Goal: Task Accomplishment & Management: Manage account settings

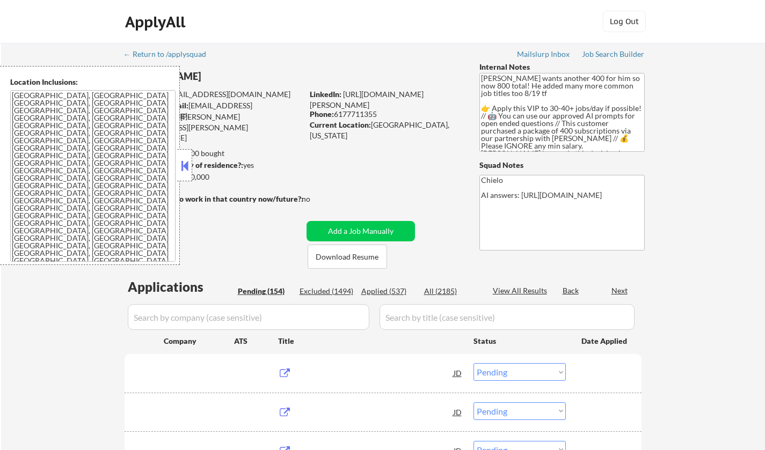
select select ""pending""
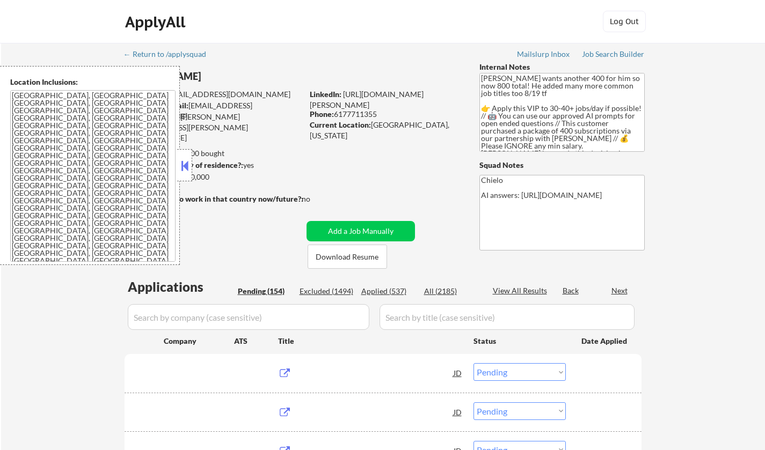
select select ""pending""
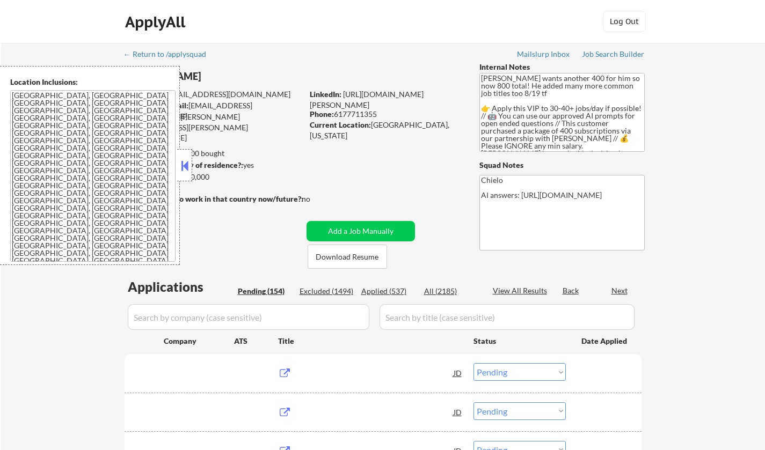
select select ""pending""
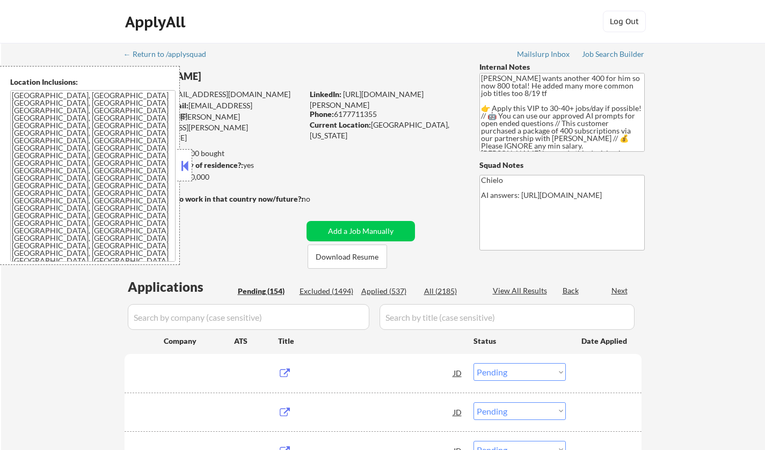
select select ""pending""
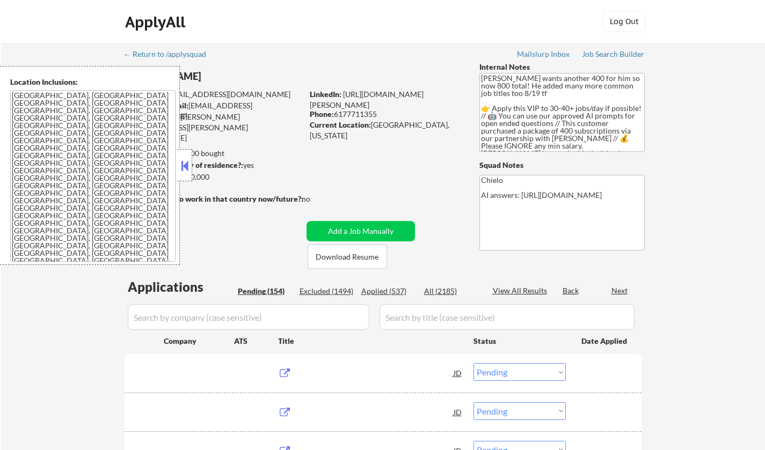
select select ""pending""
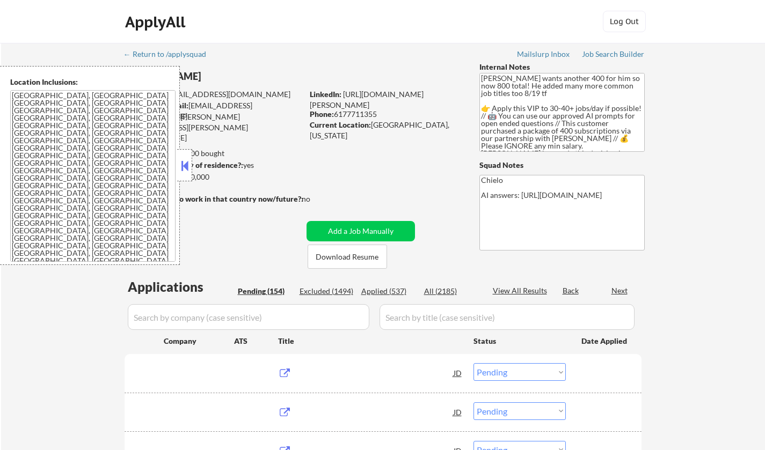
select select ""pending""
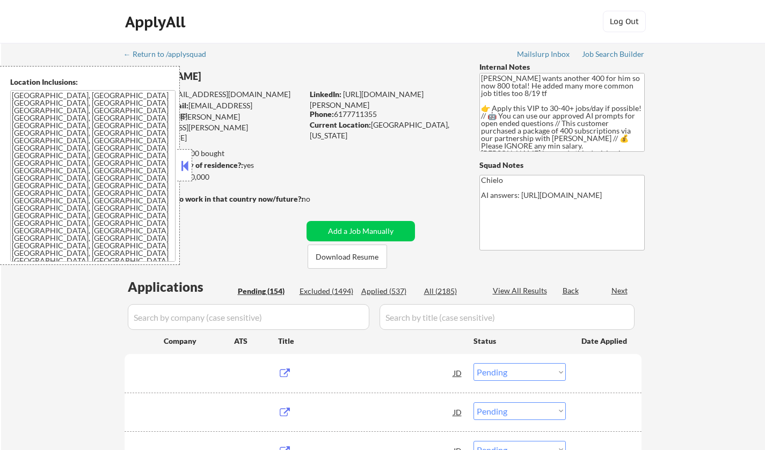
select select ""pending""
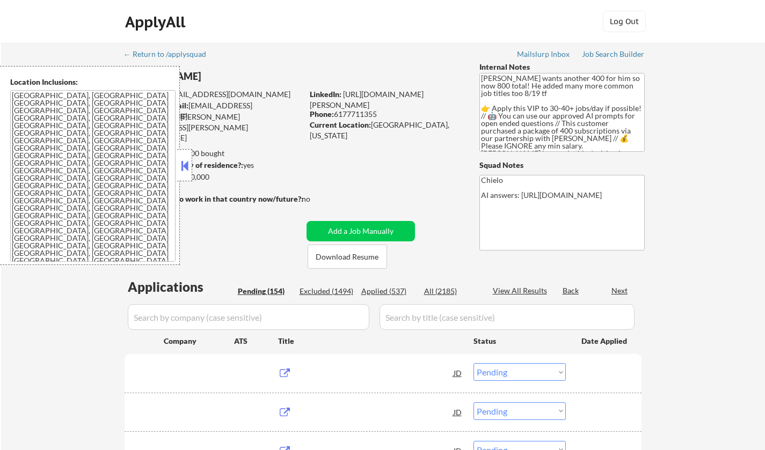
select select ""pending""
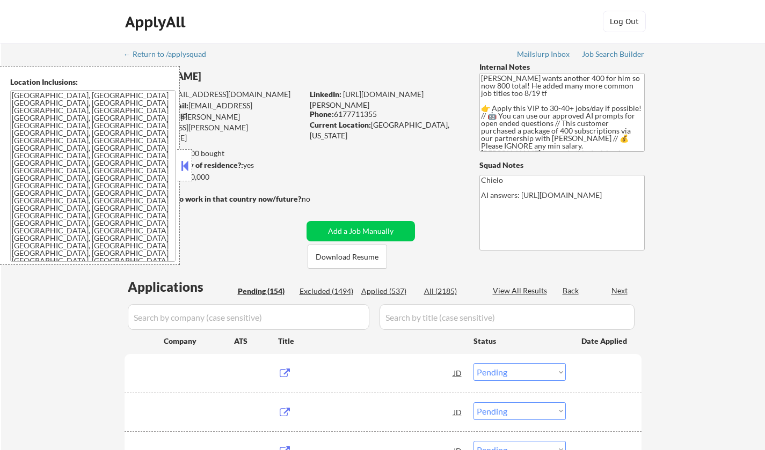
select select ""pending""
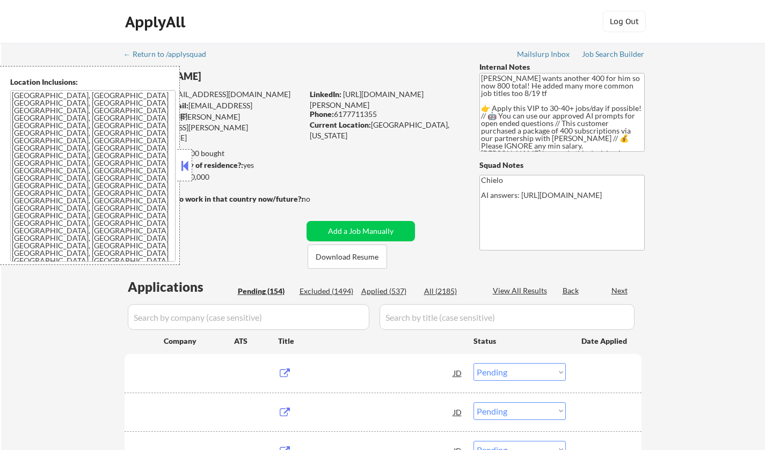
select select ""pending""
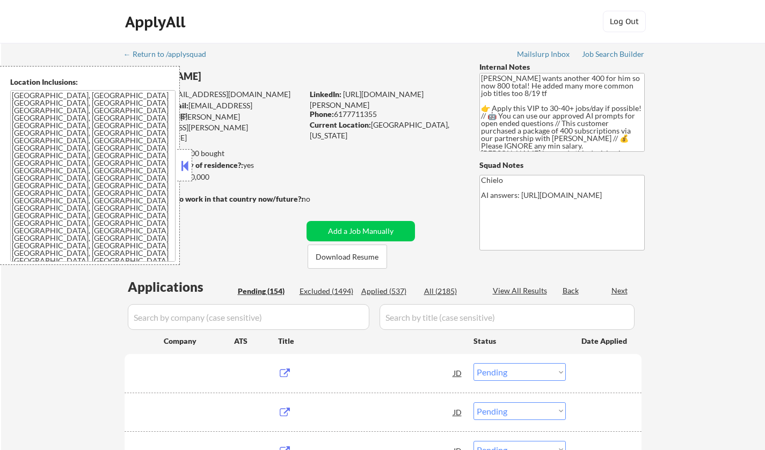
select select ""pending""
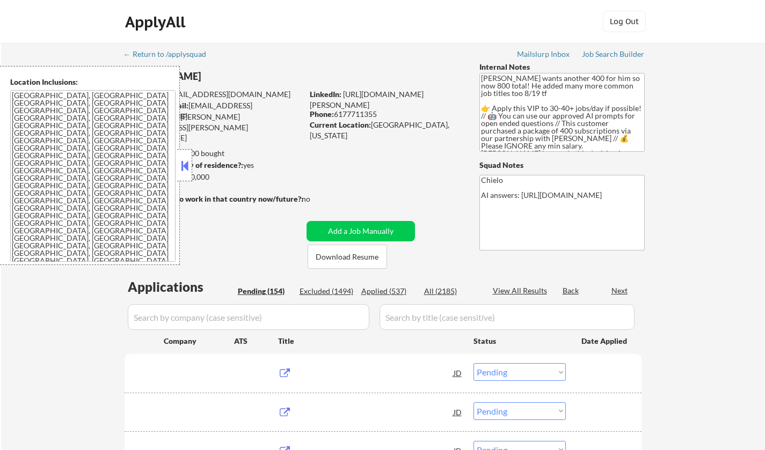
select select ""pending""
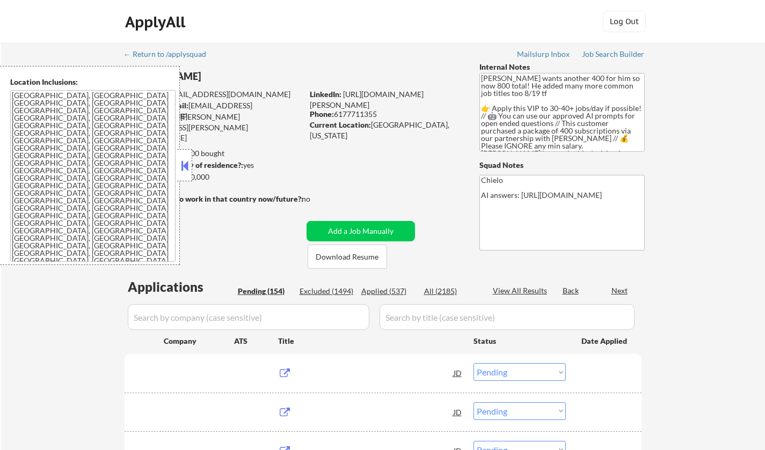
select select ""pending""
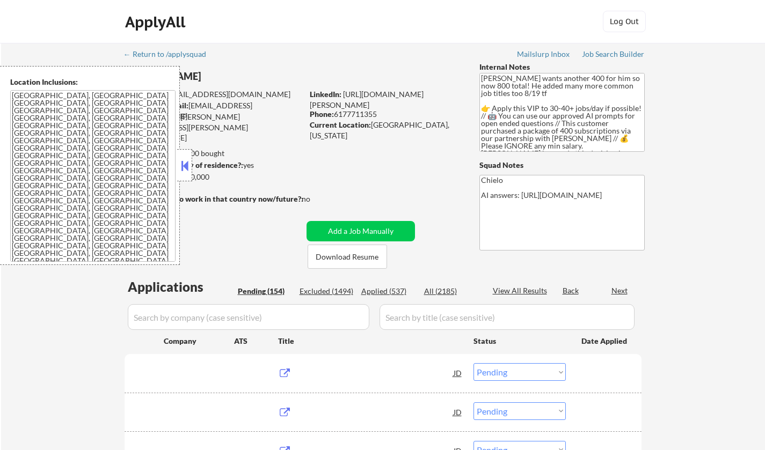
select select ""pending""
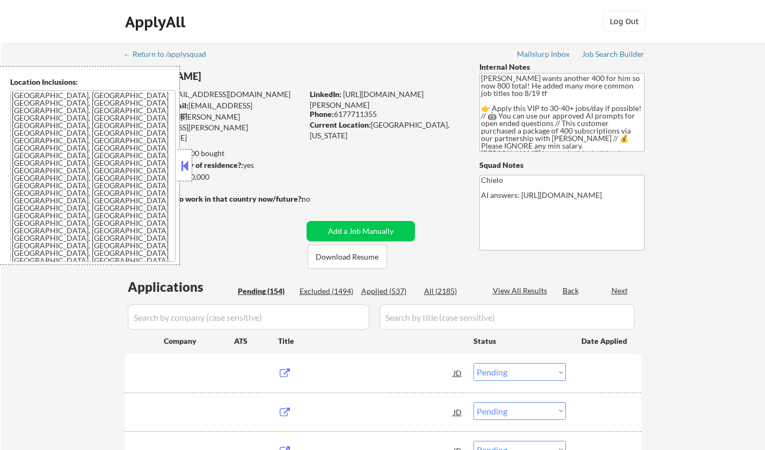
select select ""pending""
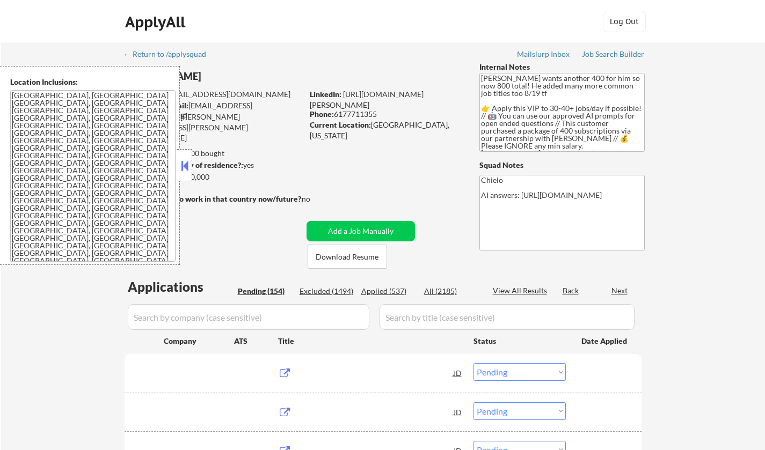
select select ""pending""
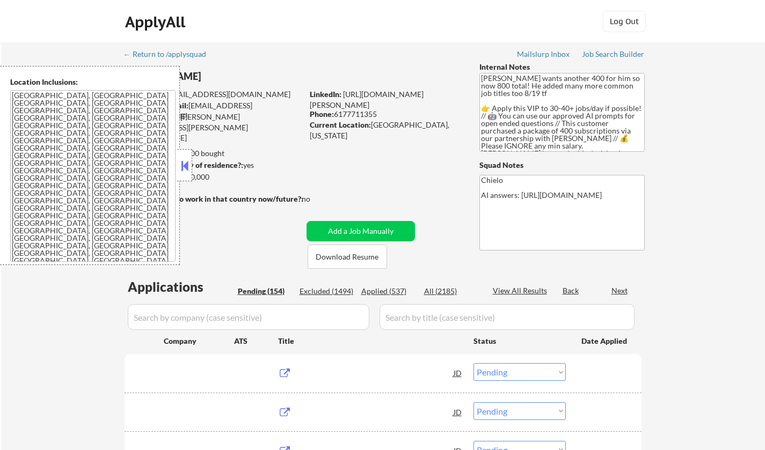
select select ""pending""
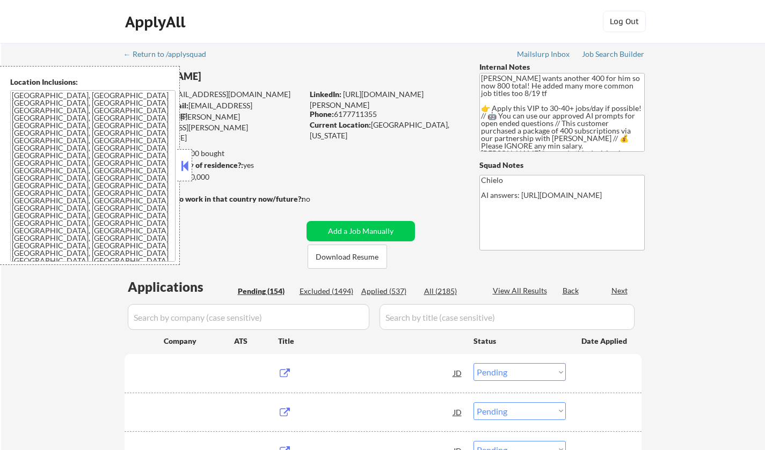
select select ""pending""
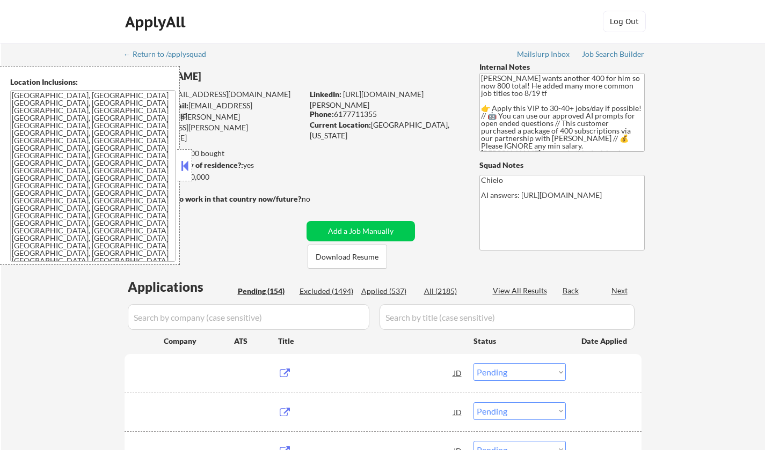
select select ""pending""
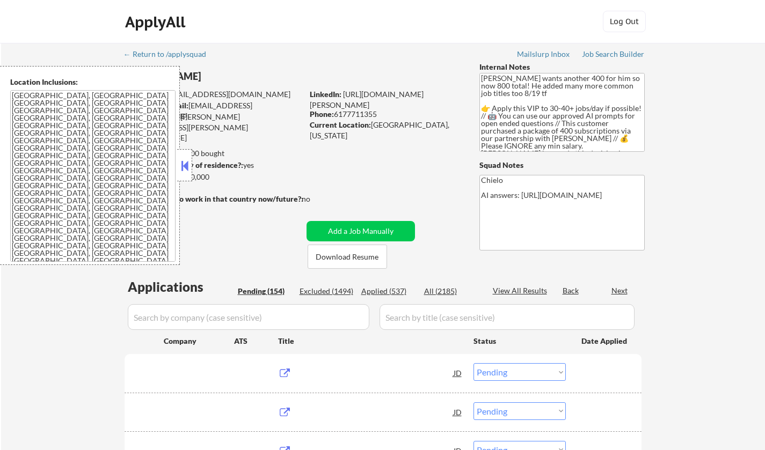
select select ""pending""
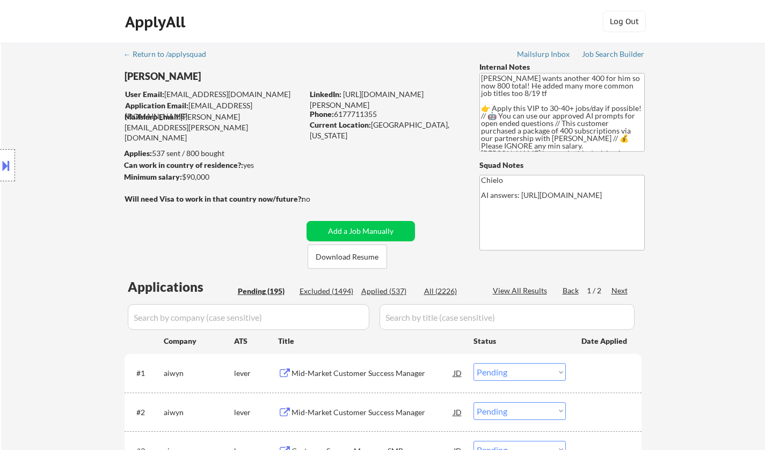
select select ""PLACEHOLDER_1427118222253""
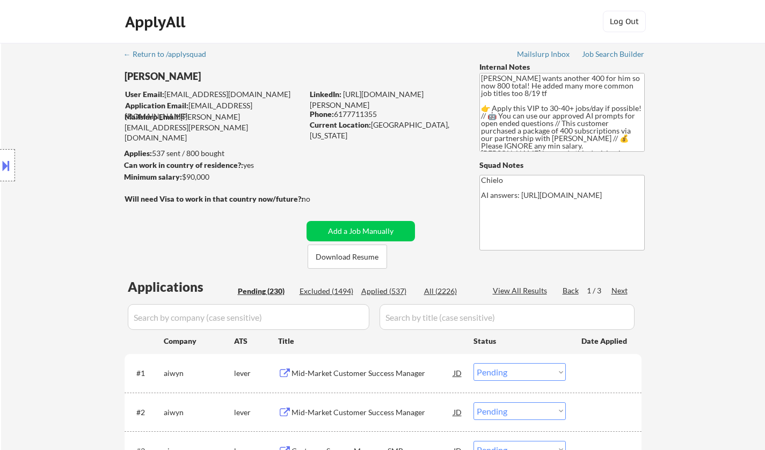
select select ""PLACEHOLDER_1427118222253""
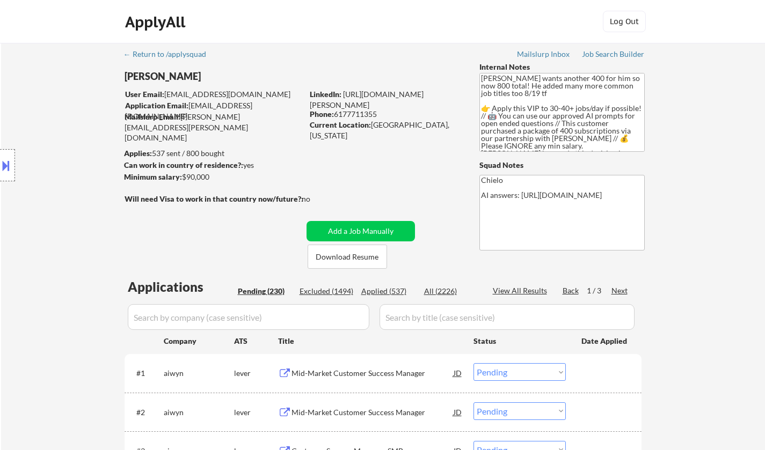
select select ""PLACEHOLDER_1427118222253""
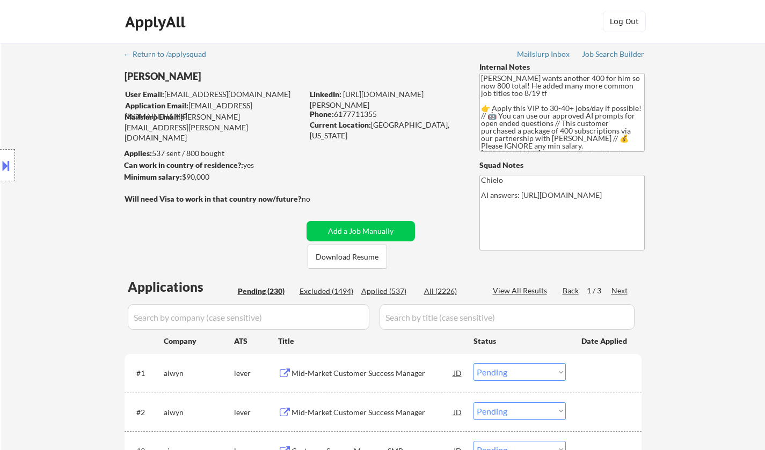
select select ""PLACEHOLDER_1427118222253""
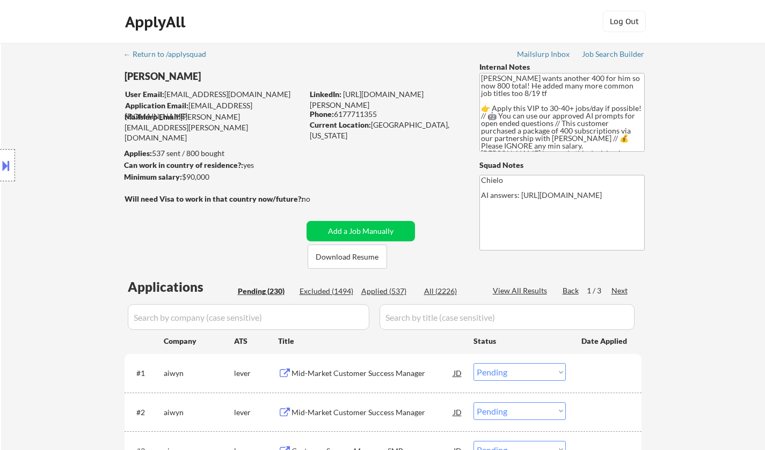
select select ""PLACEHOLDER_1427118222253""
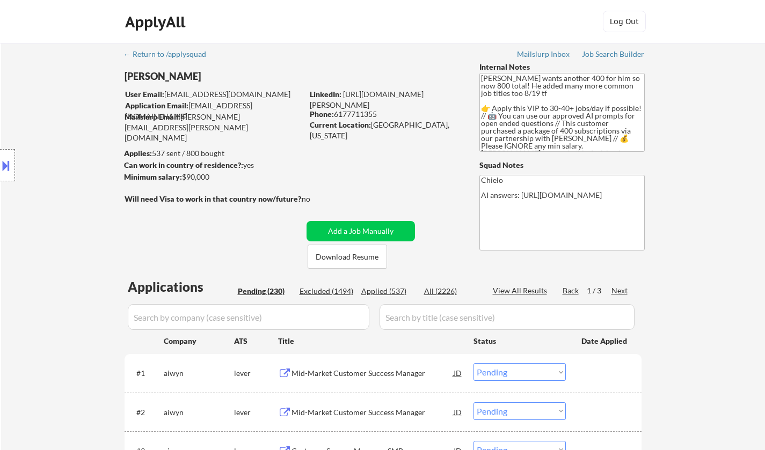
select select ""PLACEHOLDER_1427118222253""
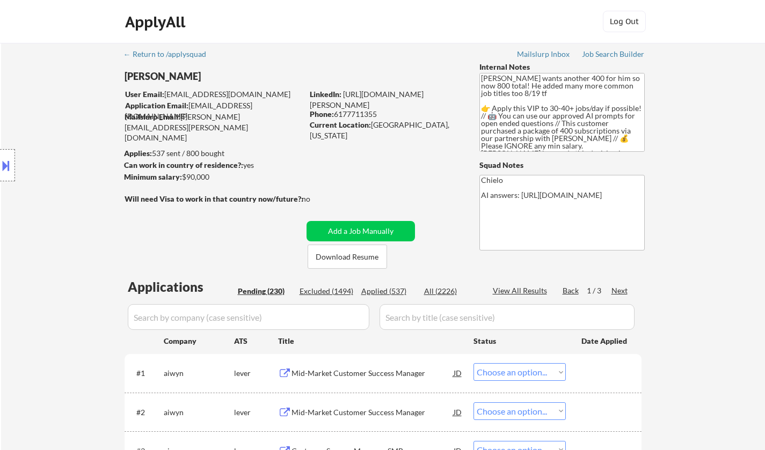
select select ""PLACEHOLDER_1427118222253""
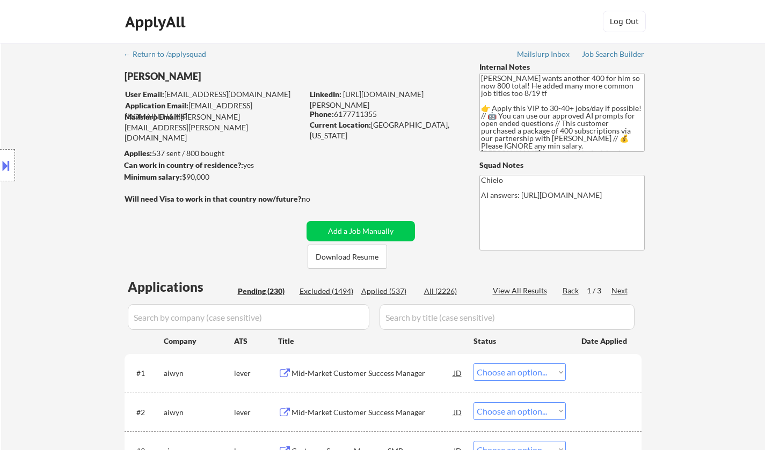
select select ""PLACEHOLDER_1427118222253""
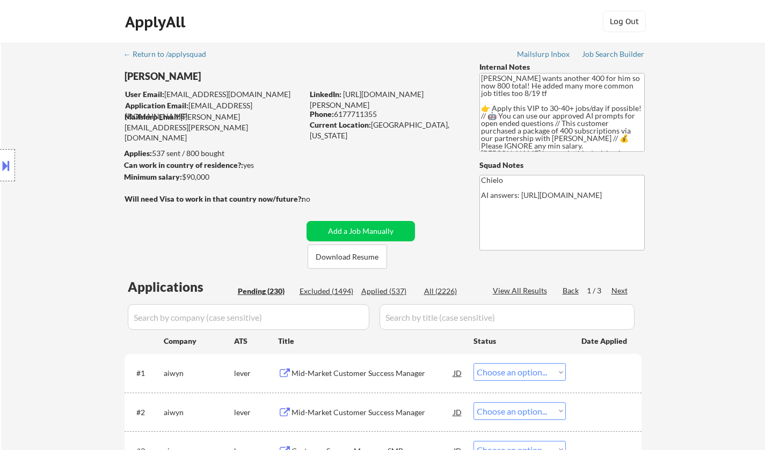
select select ""PLACEHOLDER_1427118222253""
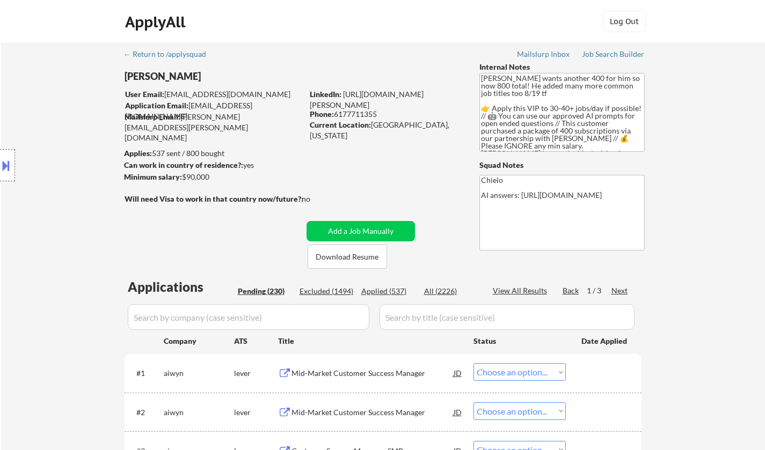
select select ""PLACEHOLDER_1427118222253""
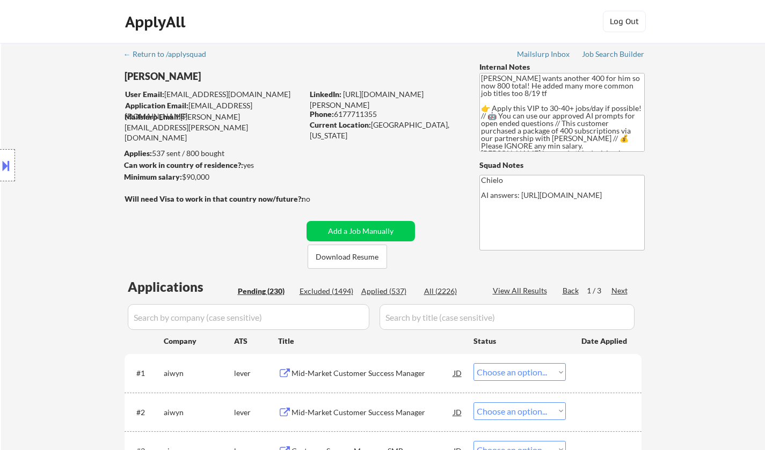
select select ""PLACEHOLDER_1427118222253""
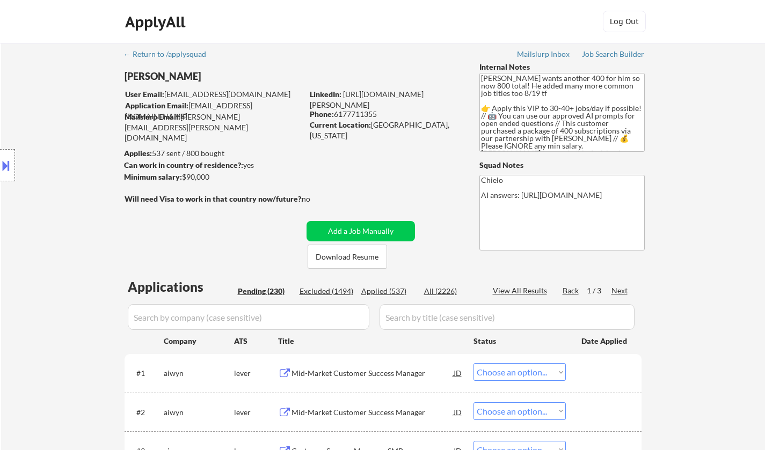
select select ""PLACEHOLDER_1427118222253""
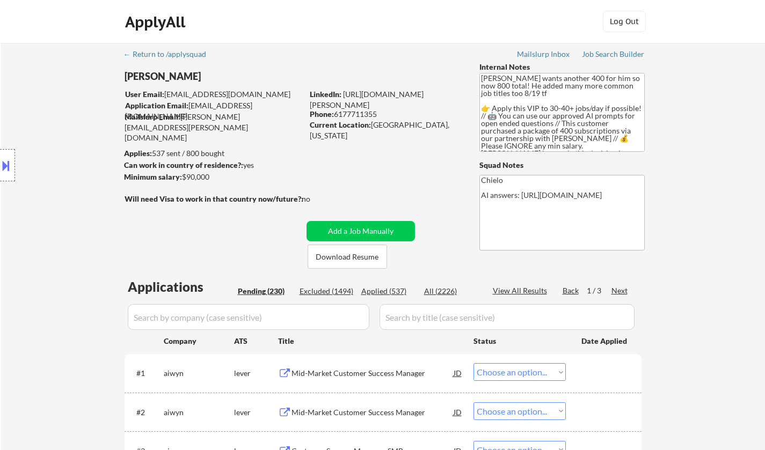
select select ""PLACEHOLDER_1427118222253""
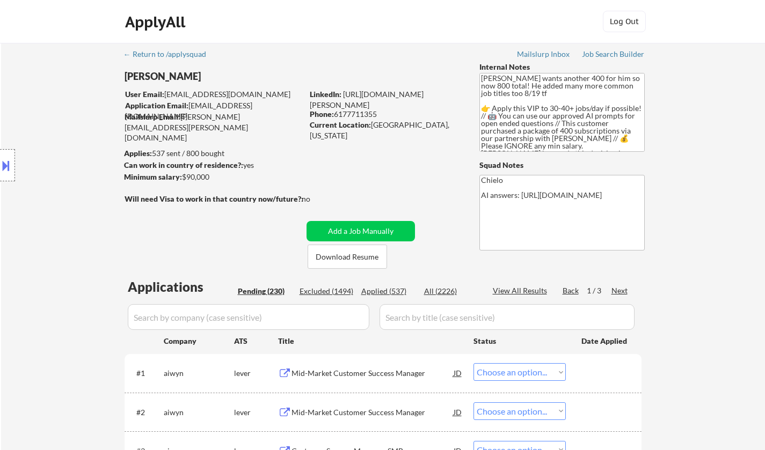
select select ""PLACEHOLDER_1427118222253""
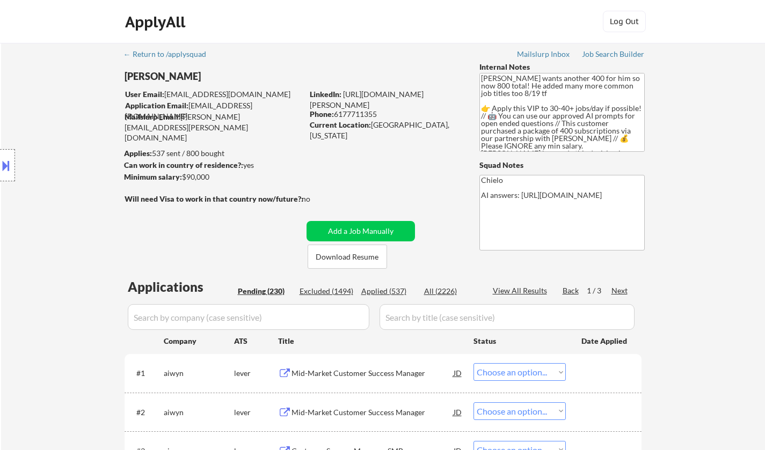
select select ""PLACEHOLDER_1427118222253""
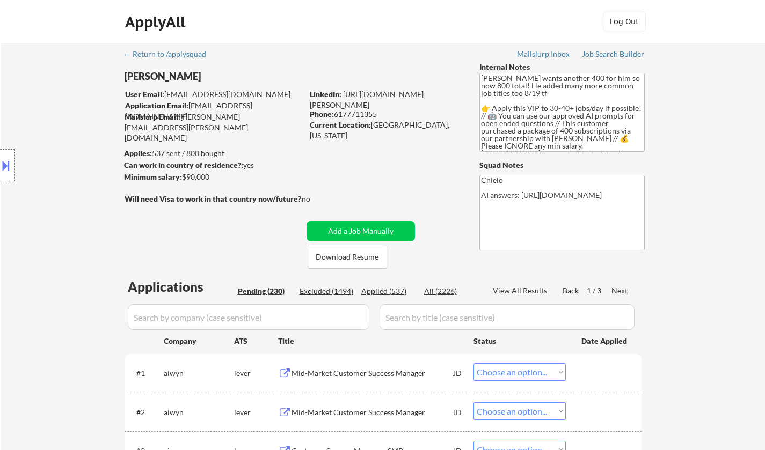
select select ""PLACEHOLDER_1427118222253""
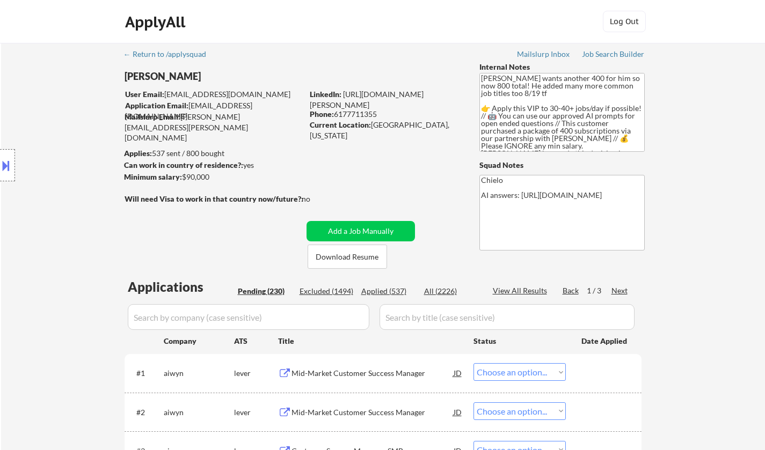
select select ""PLACEHOLDER_1427118222253""
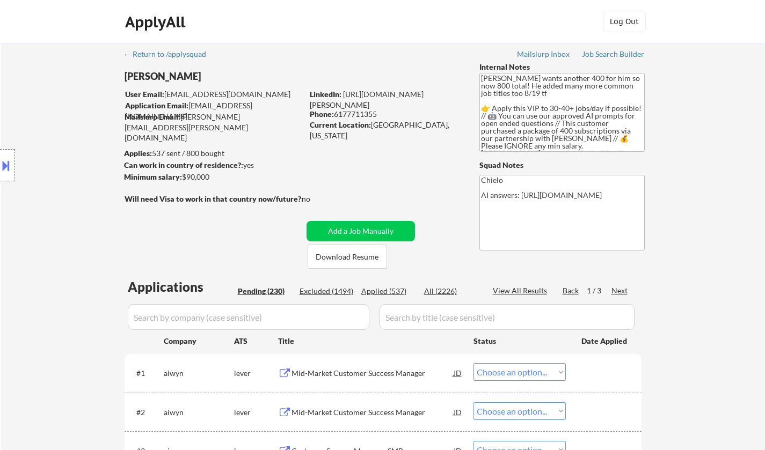
select select ""PLACEHOLDER_1427118222253""
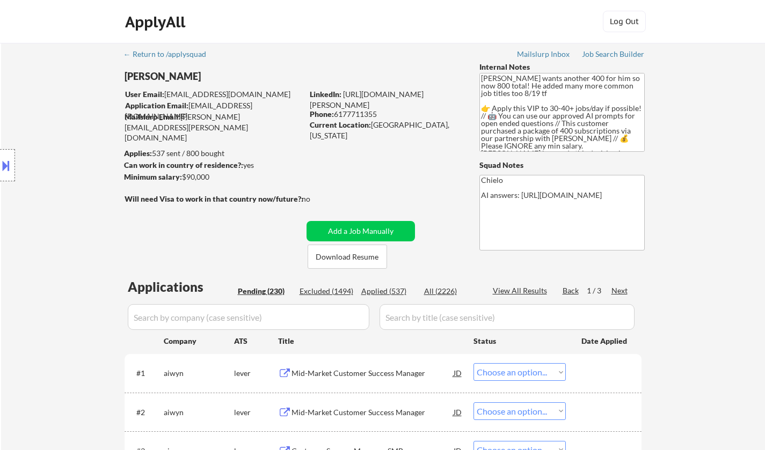
select select ""PLACEHOLDER_1427118222253""
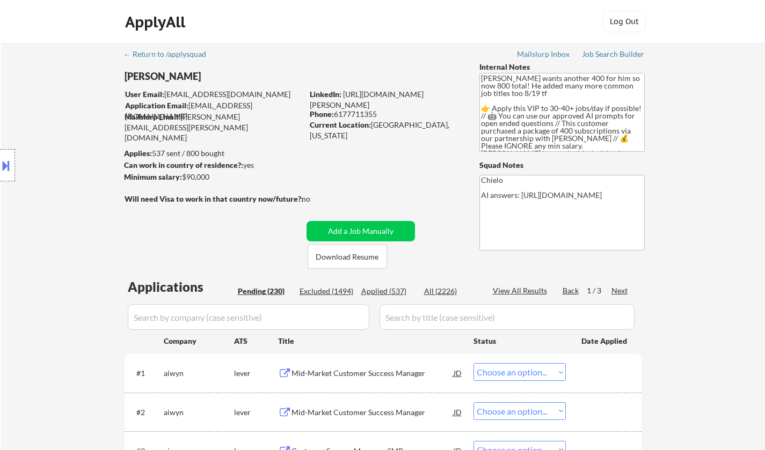
select select ""PLACEHOLDER_1427118222253""
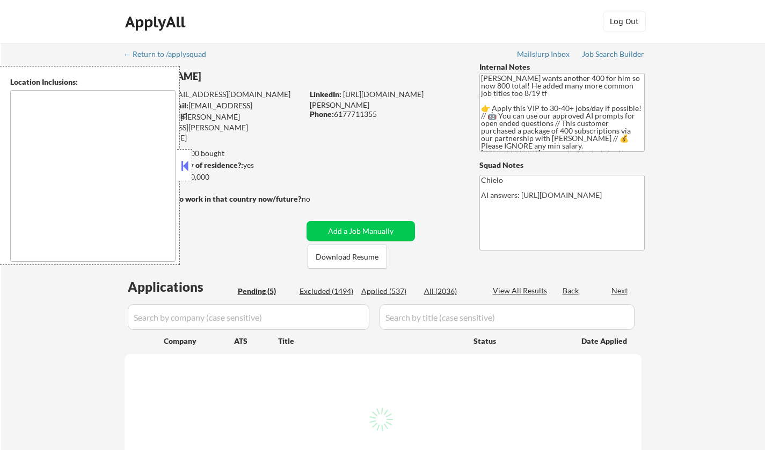
type textarea "[GEOGRAPHIC_DATA], [GEOGRAPHIC_DATA] [GEOGRAPHIC_DATA], [GEOGRAPHIC_DATA] [GEOG…"
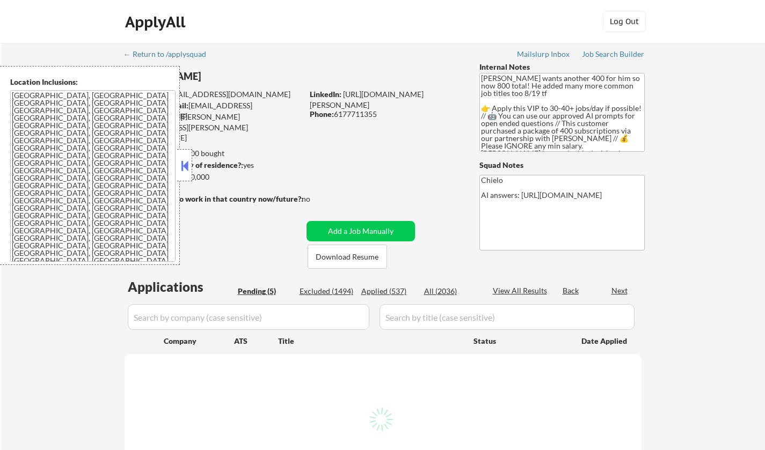
select select ""pending""
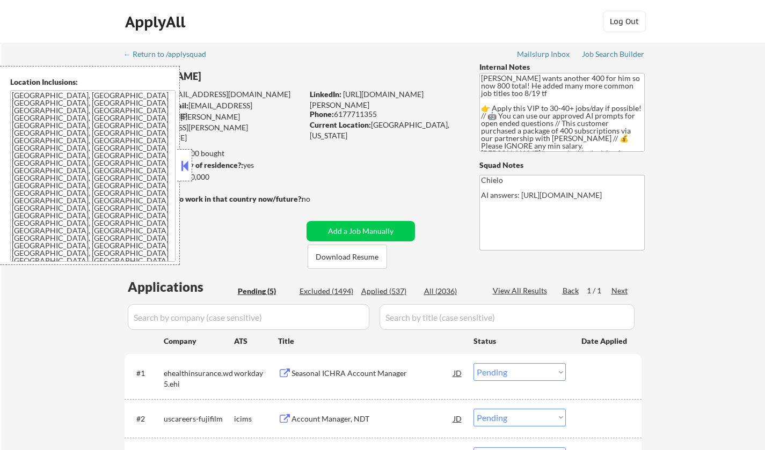
click at [186, 163] on button at bounding box center [185, 166] width 12 height 16
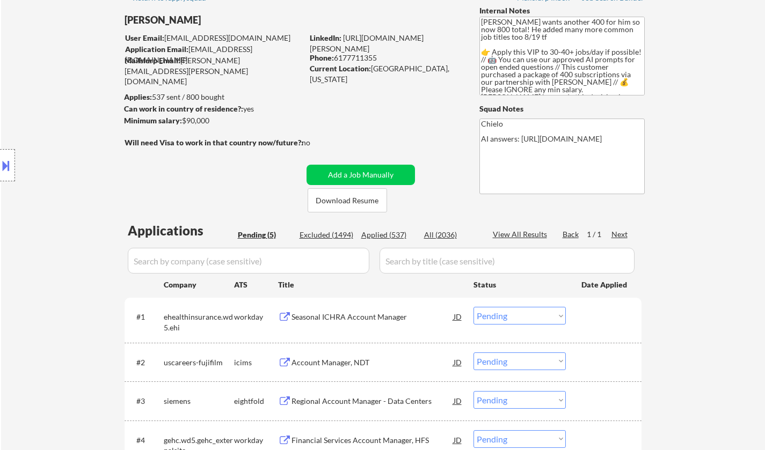
scroll to position [161, 0]
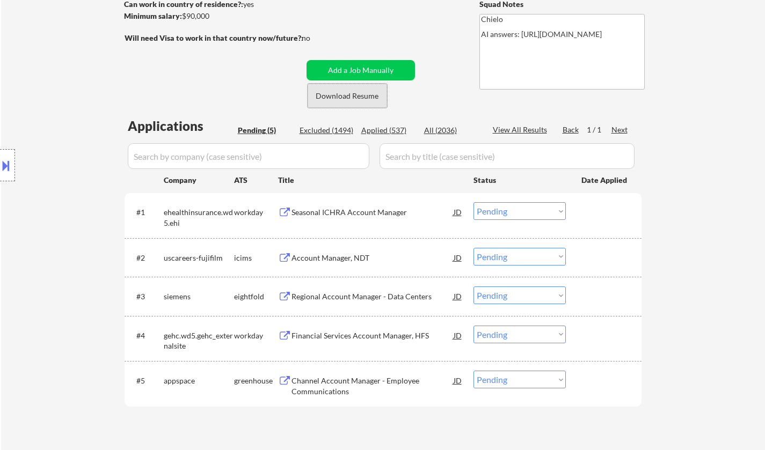
click at [359, 95] on button "Download Resume" at bounding box center [347, 96] width 79 height 24
click at [344, 217] on div "Seasonal ICHRA Account Manager" at bounding box center [372, 212] width 162 height 11
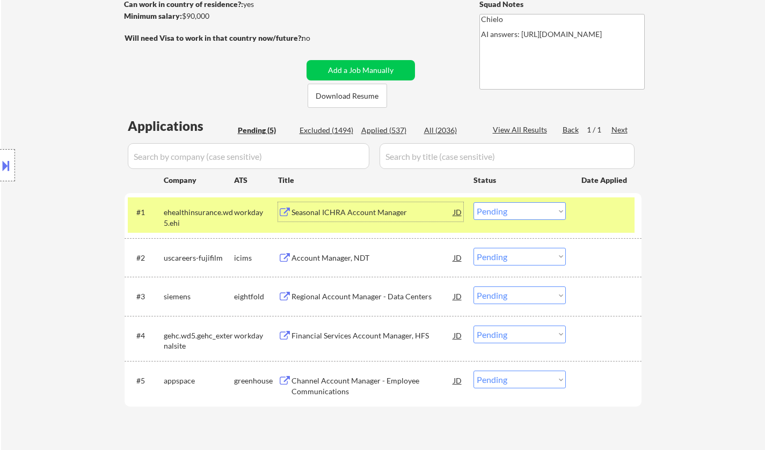
click at [541, 211] on select "Choose an option... Pending Applied Excluded (Questions) Excluded (Expired) Exc…" at bounding box center [519, 211] width 92 height 18
click at [473, 202] on select "Choose an option... Pending Applied Excluded (Questions) Excluded (Expired) Exc…" at bounding box center [519, 211] width 92 height 18
select select ""pending""
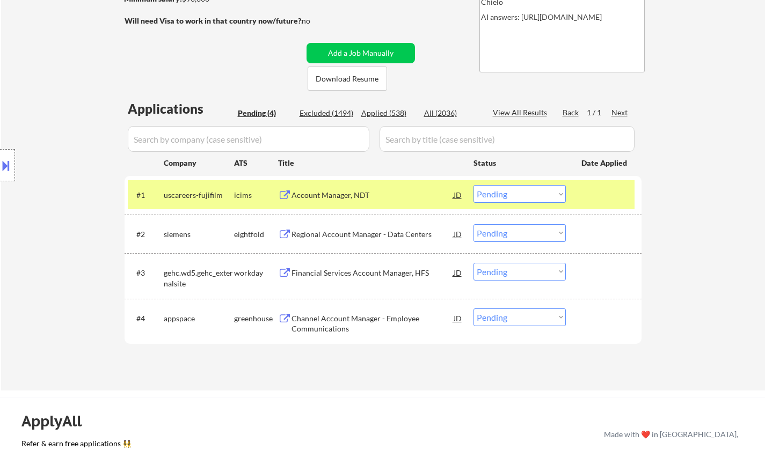
scroll to position [268, 0]
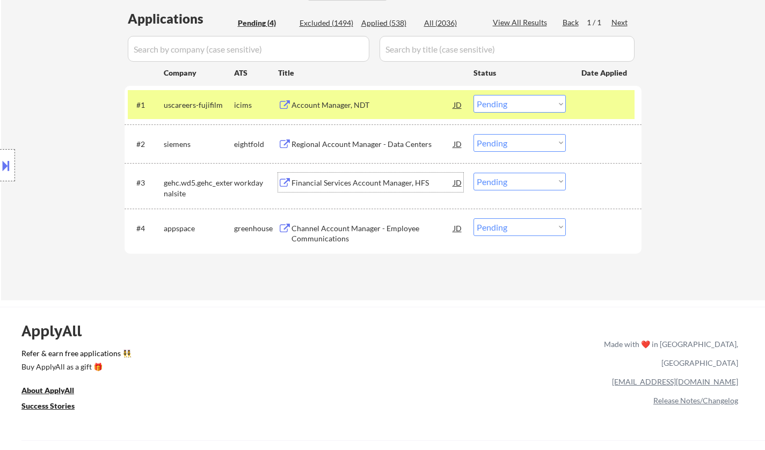
click at [353, 187] on div "Financial Services Account Manager, HFS" at bounding box center [372, 183] width 162 height 11
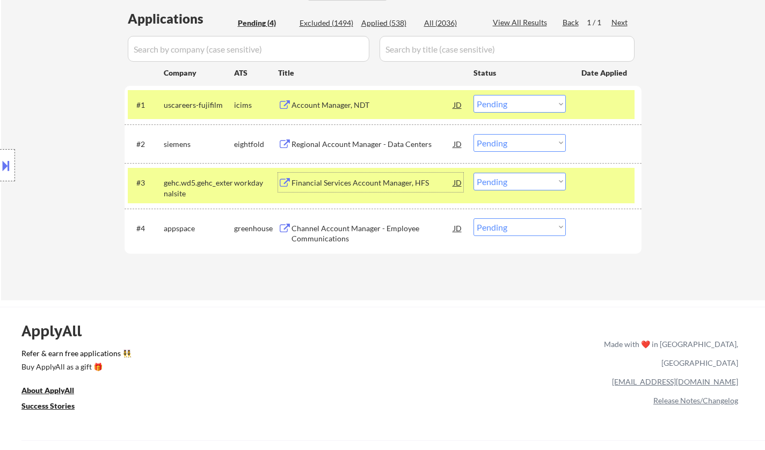
click at [513, 182] on select "Choose an option... Pending Applied Excluded (Questions) Excluded (Expired) Exc…" at bounding box center [519, 182] width 92 height 18
click at [473, 173] on select "Choose an option... Pending Applied Excluded (Questions) Excluded (Expired) Exc…" at bounding box center [519, 182] width 92 height 18
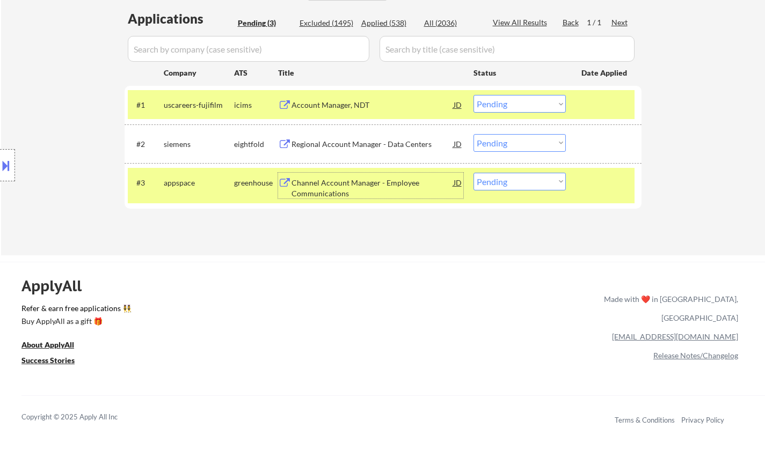
click at [325, 193] on div "Channel Account Manager - Employee Communications" at bounding box center [372, 188] width 162 height 21
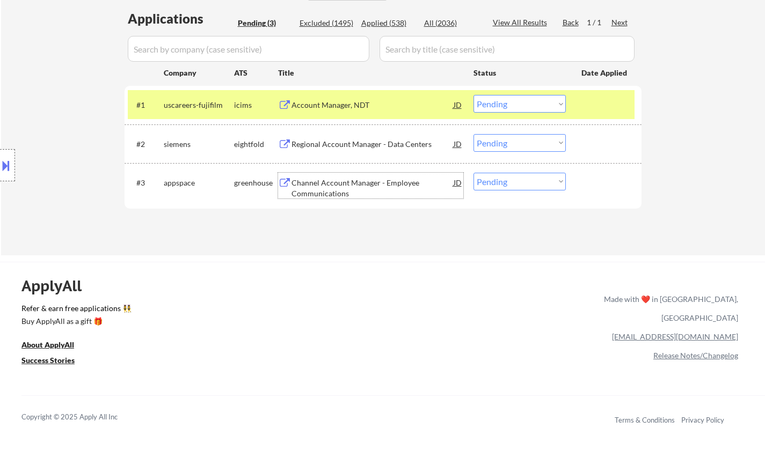
click at [535, 184] on select "Choose an option... Pending Applied Excluded (Questions) Excluded (Expired) Exc…" at bounding box center [519, 182] width 92 height 18
select select ""excluded__bad_match_""
click at [473, 173] on select "Choose an option... Pending Applied Excluded (Questions) Excluded (Expired) Exc…" at bounding box center [519, 182] width 92 height 18
click at [316, 19] on div "Excluded (1495)" at bounding box center [326, 23] width 54 height 11
select select ""excluded__bad_match_""
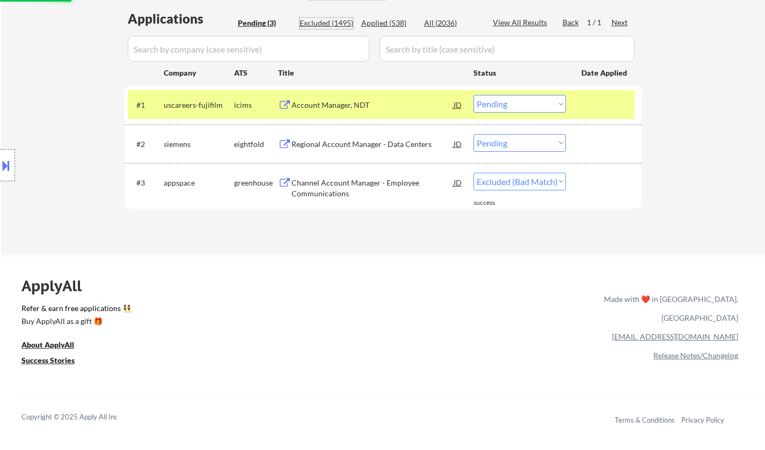
select select ""excluded__bad_match_""
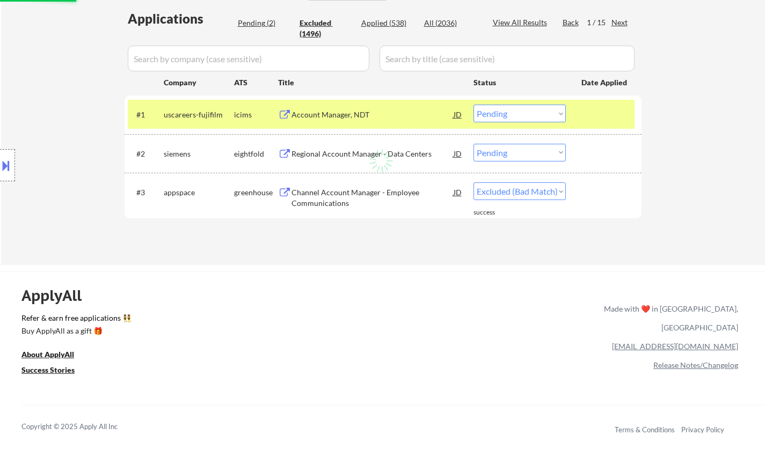
select select ""excluded__location_""
select select ""excluded__bad_match_""
select select ""excluded__location_""
select select ""excluded__other_""
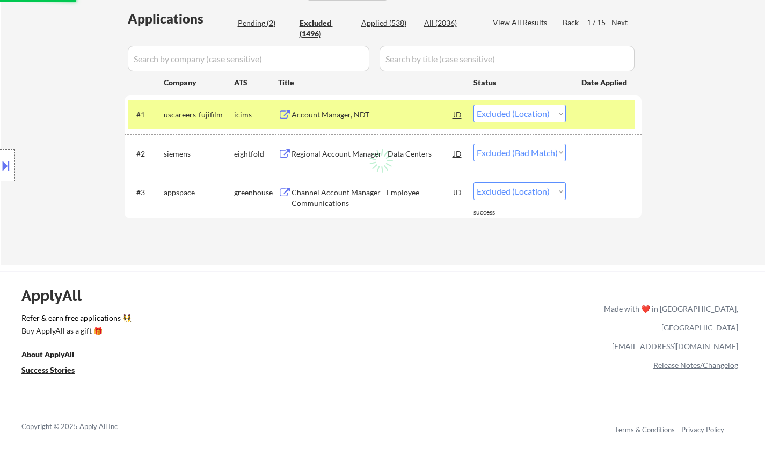
select select ""excluded__bad_match_""
select select ""excluded__location_""
select select ""excluded__expired_""
select select ""excluded__location_""
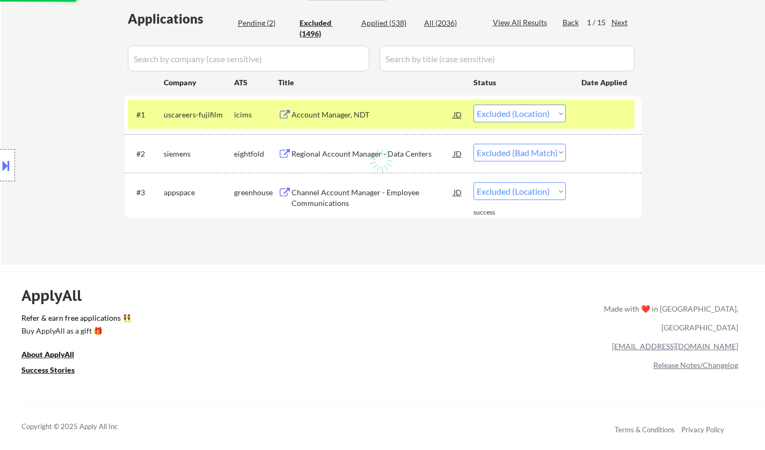
select select ""excluded__expired_""
select select ""excluded__blocklist_""
select select ""excluded__location_""
select select ""excluded__other_""
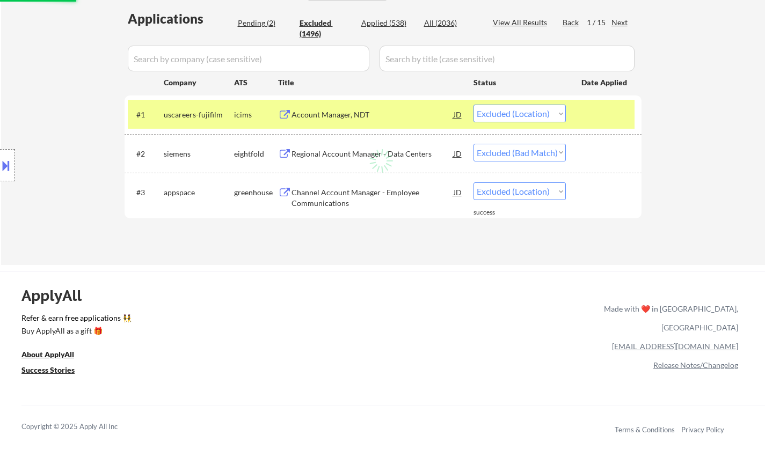
select select ""excluded__location_""
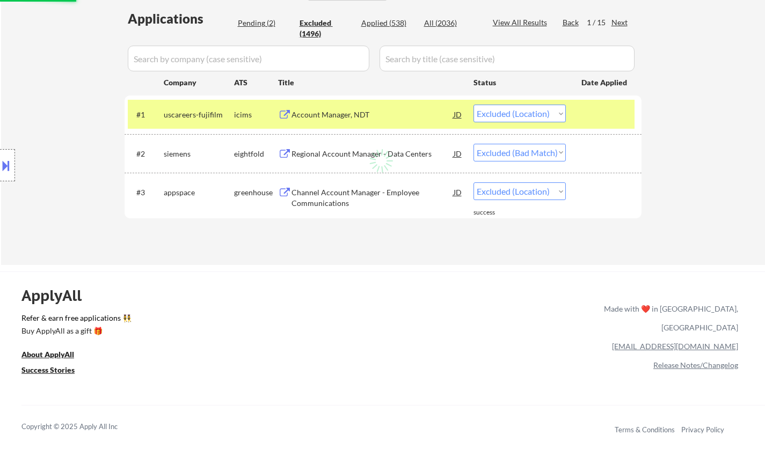
select select ""excluded__expired_""
select select ""excluded__location_""
select select ""excluded__expired_""
select select ""excluded__other_""
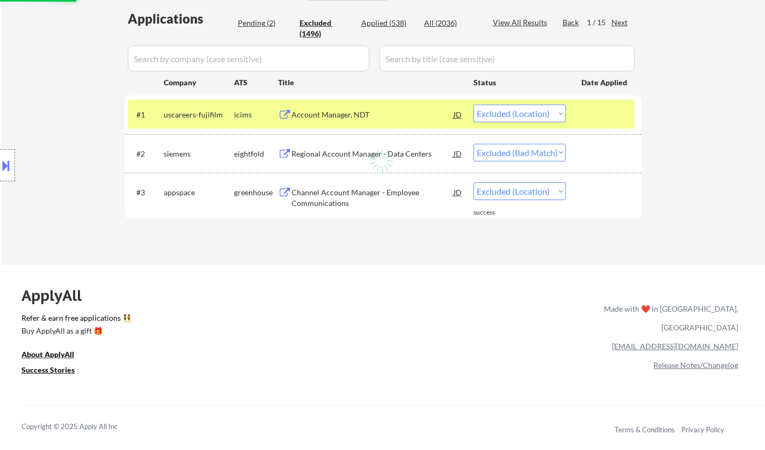
select select ""excluded__location_""
select select ""excluded__expired_""
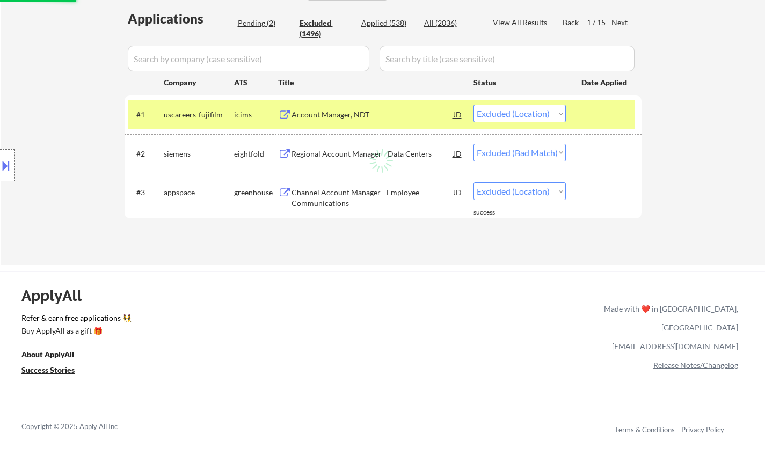
select select ""excluded__other_""
select select ""excluded__location_""
select select ""excluded__salary_""
select select ""excluded__expired_""
select select ""excluded__blocklist_""
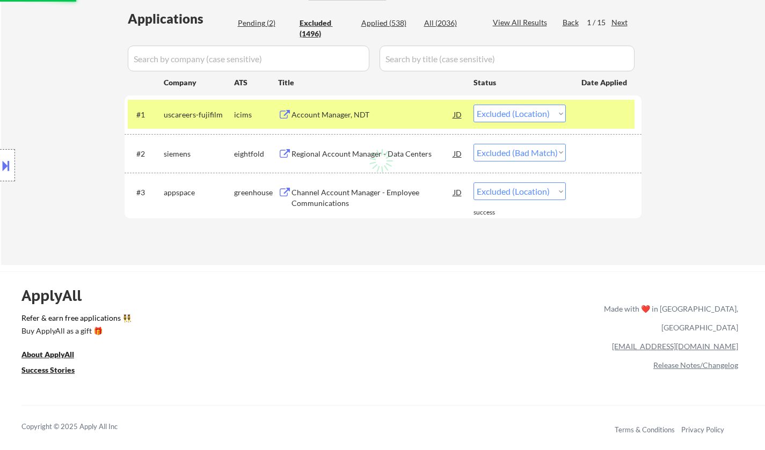
select select ""excluded__location_""
select select ""excluded__expired_""
select select ""excluded__location_""
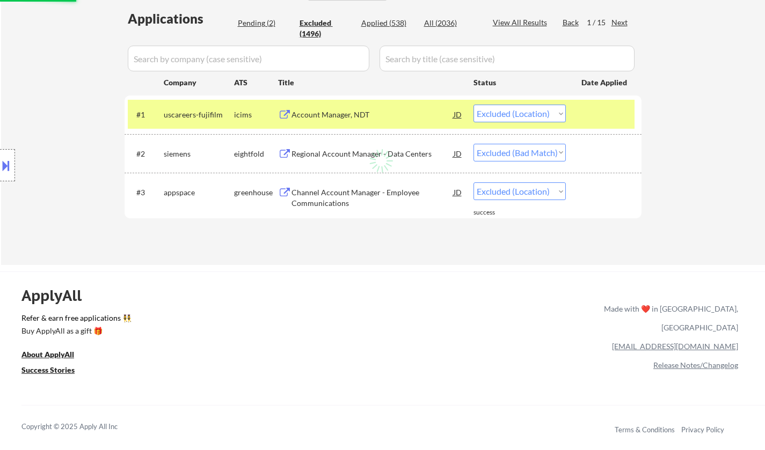
select select ""excluded__expired_""
select select ""excluded__salary_""
select select ""excluded__bad_match_""
select select ""excluded__other_""
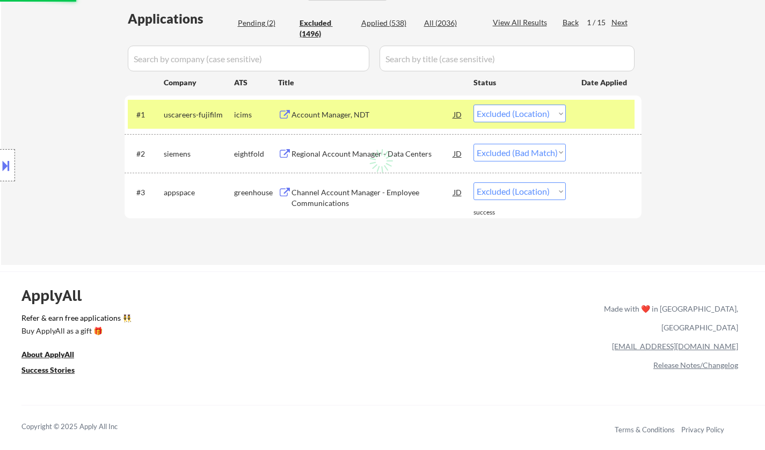
select select ""excluded__location_""
select select ""excluded""
select select ""excluded__expired_""
select select ""excluded__salary_""
select select ""excluded__other_""
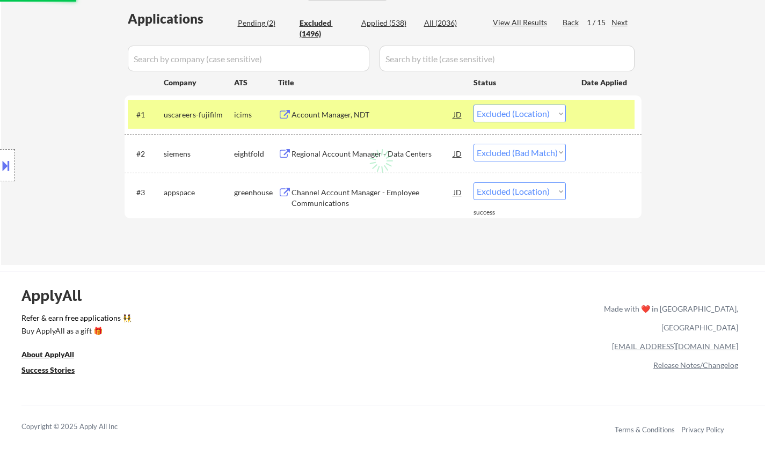
select select ""excluded__location_""
select select ""excluded__expired_""
select select ""excluded__bad_match_""
select select ""excluded__expired_""
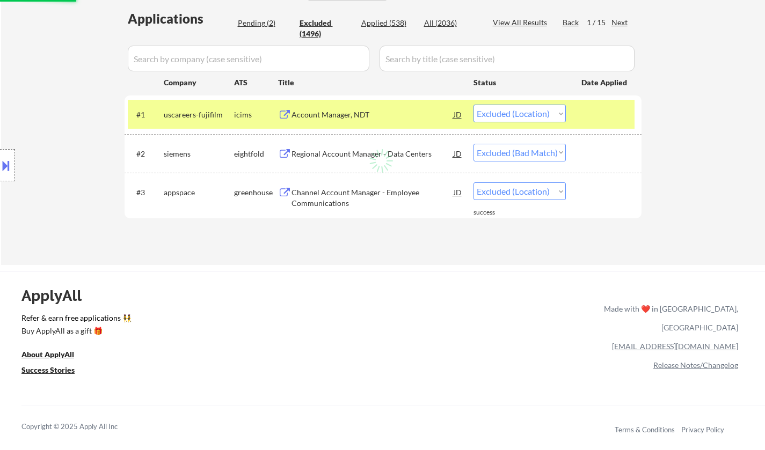
select select ""excluded__bad_match_""
select select ""excluded__expired_""
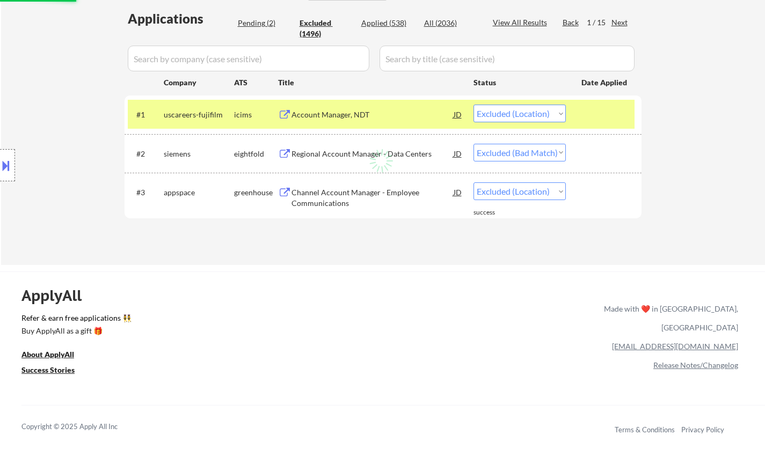
select select ""excluded__location_""
select select ""excluded__salary_""
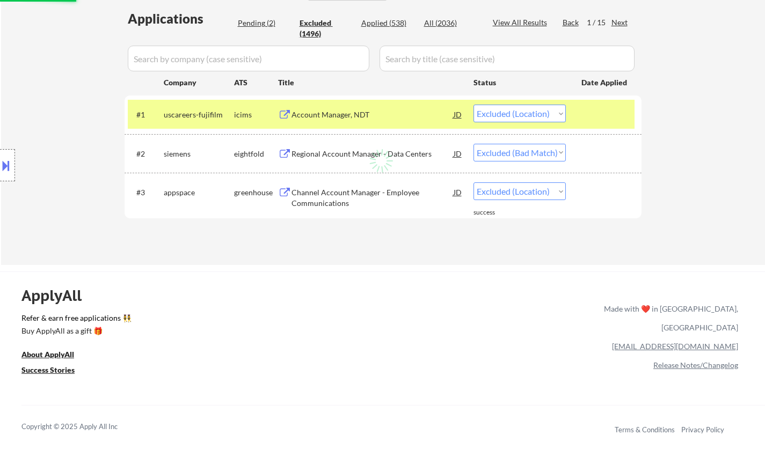
select select ""excluded__location_""
select select ""excluded__expired_""
select select ""excluded__location_""
select select ""excluded""
select select ""excluded__bad_match_""
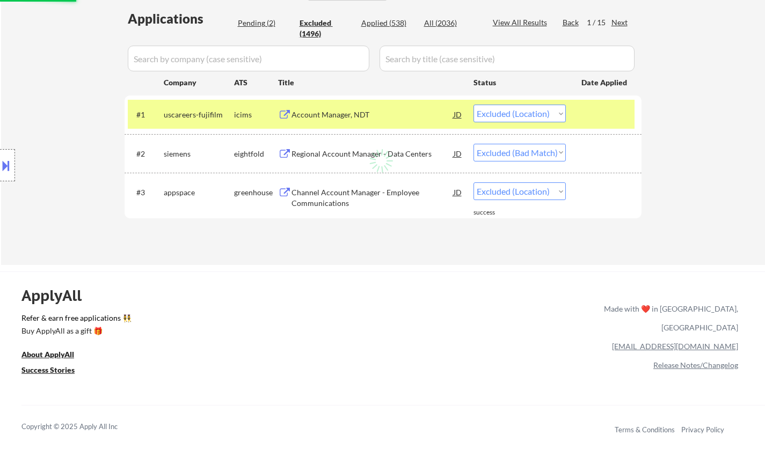
select select ""excluded__location_""
select select ""excluded__expired_""
select select ""excluded__location_""
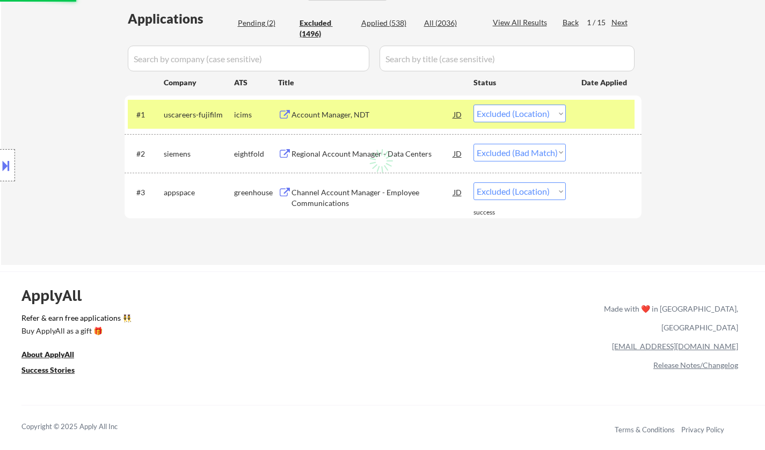
select select ""excluded__location_""
select select ""excluded__expired_""
select select ""excluded__location_""
select select ""excluded__expired_""
select select ""excluded__location_""
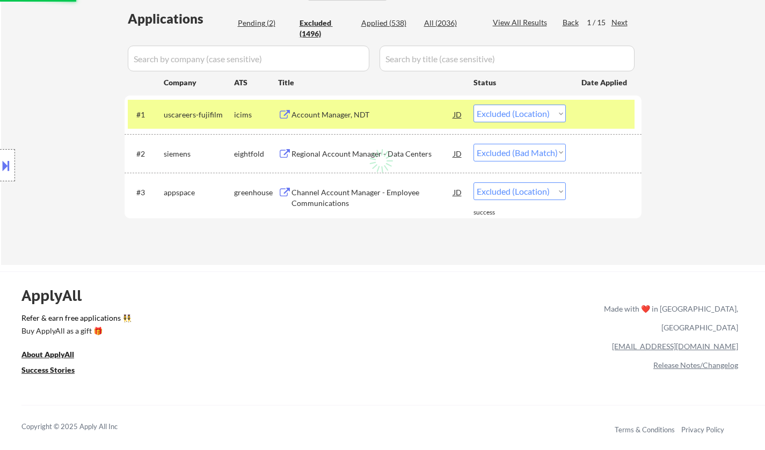
select select ""excluded__location_""
select select ""excluded__other_""
select select ""excluded__expired_""
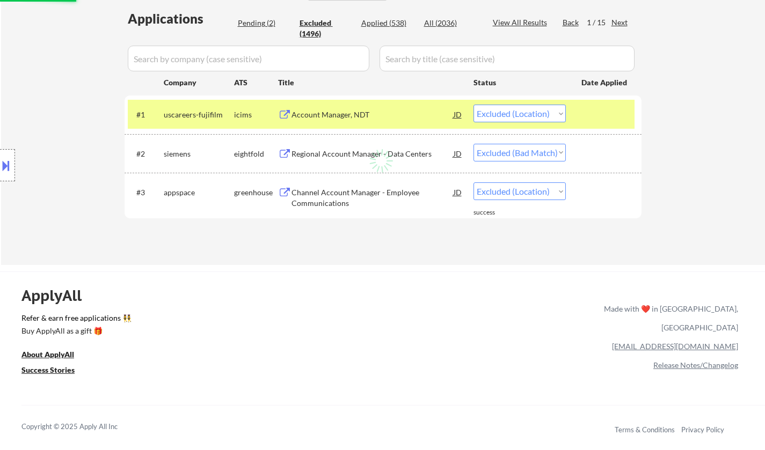
select select ""excluded__expired_""
select select ""excluded__location_""
select select ""excluded__expired_""
select select ""excluded__location_""
select select ""excluded__expired_""
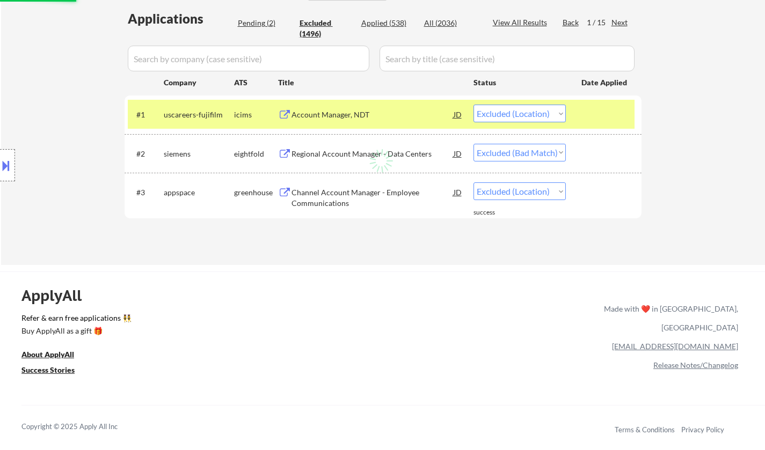
select select ""excluded__location_""
select select ""excluded__expired_""
select select ""excluded__location_""
select select ""excluded__expired_""
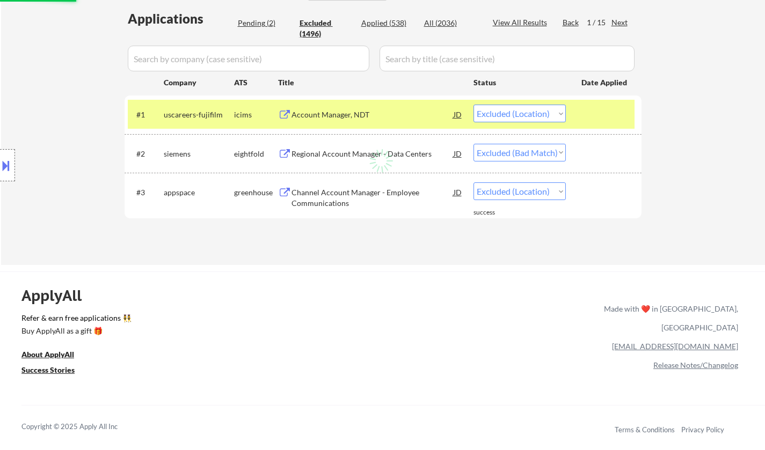
select select ""excluded__location_""
select select ""excluded__expired_""
select select ""excluded__location_""
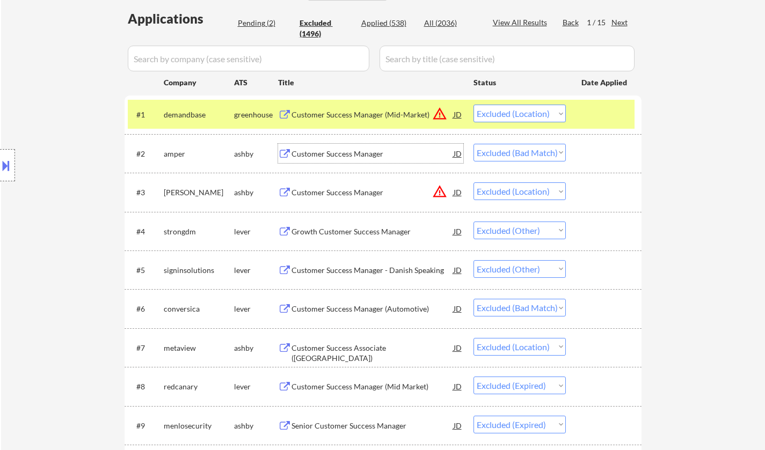
click at [333, 153] on div "Customer Success Manager" at bounding box center [372, 154] width 162 height 11
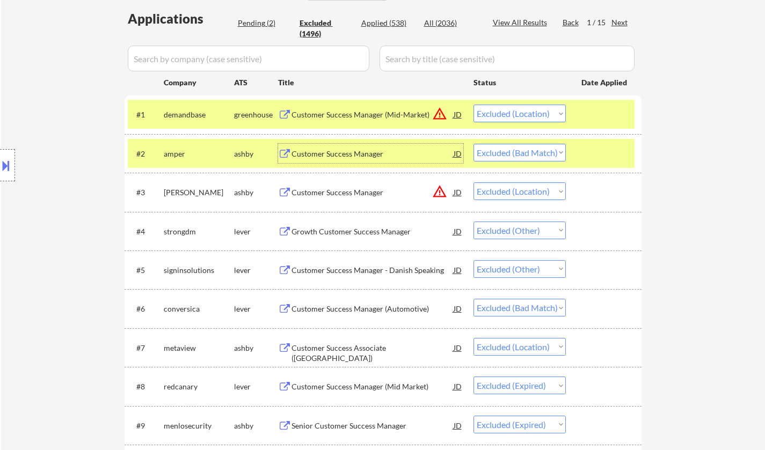
click at [527, 150] on select "Choose an option... Pending Applied Excluded (Questions) Excluded (Expired) Exc…" at bounding box center [519, 153] width 92 height 18
click at [473, 144] on select "Choose an option... Pending Applied Excluded (Questions) Excluded (Expired) Exc…" at bounding box center [519, 153] width 92 height 18
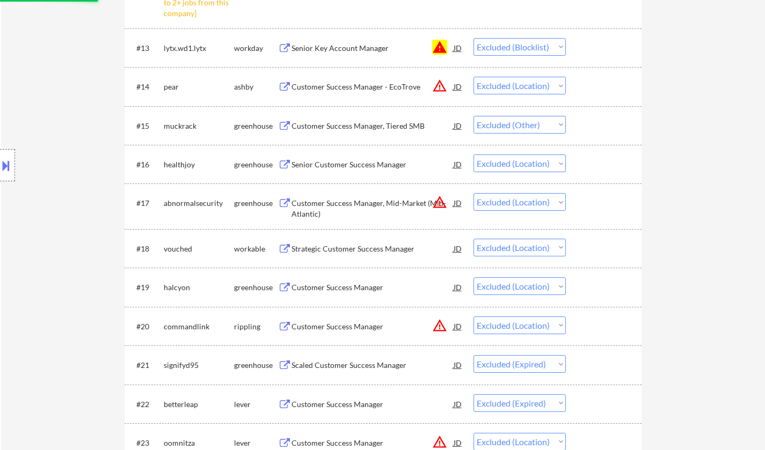
select select ""excluded__location_""
select select ""excluded__other_""
select select ""excluded__bad_match_""
select select ""excluded__location_""
select select ""excluded__expired_""
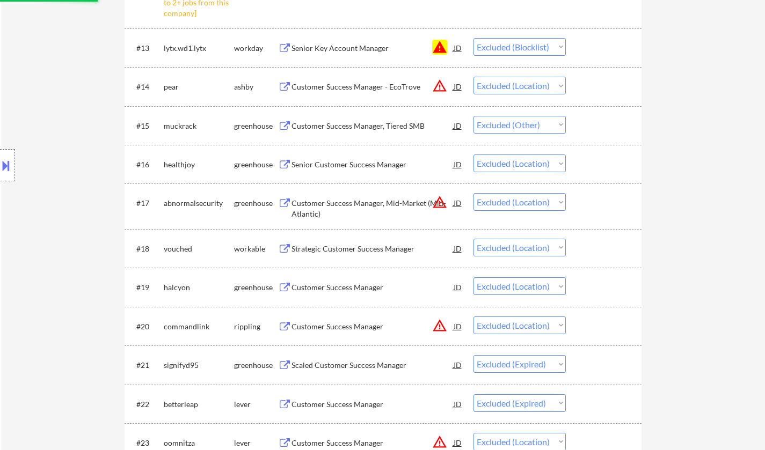
select select ""excluded__location_""
select select ""excluded__expired_""
select select ""excluded__blocklist_""
select select ""excluded__location_""
select select ""excluded__other_""
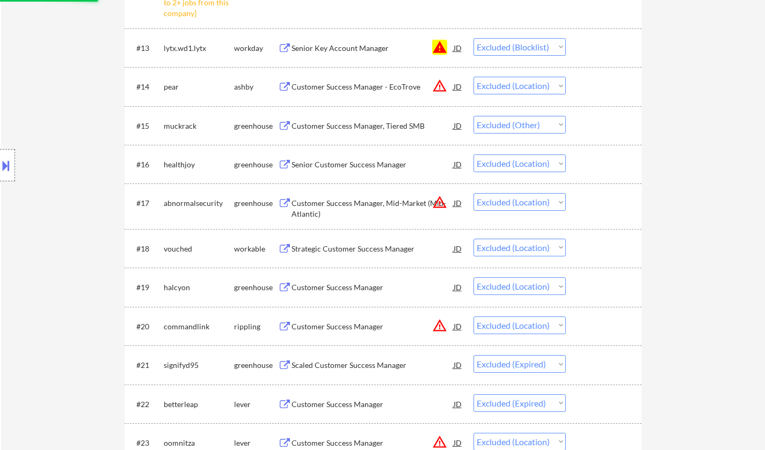
select select ""excluded__location_""
select select ""excluded__expired_""
select select ""excluded__location_""
select select ""excluded__expired_""
select select ""excluded__other_""
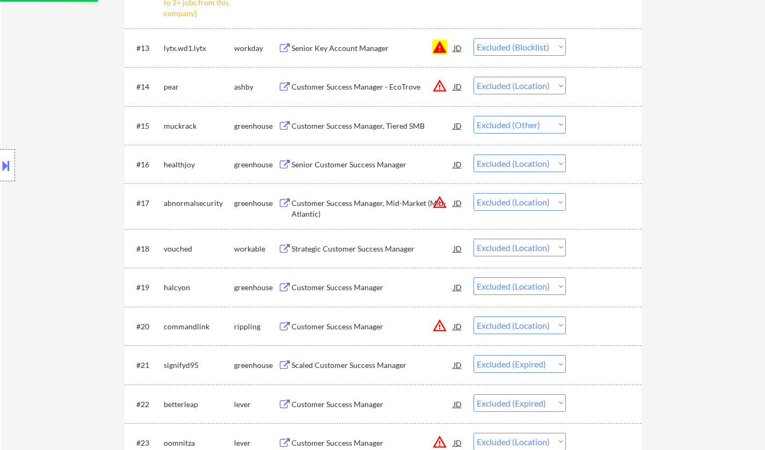
select select ""excluded__location_""
select select ""excluded__expired_""
select select ""excluded__other_""
select select ""excluded__location_""
select select ""excluded__salary_""
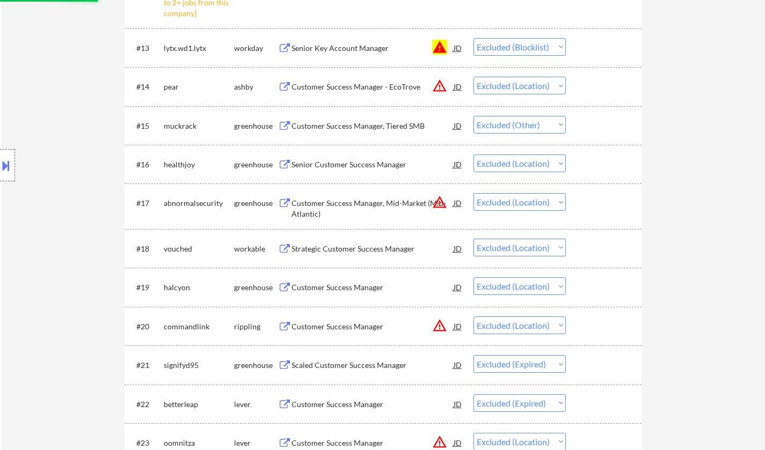
select select ""excluded__expired_""
select select ""excluded__blocklist_""
select select ""excluded__location_""
select select ""excluded__expired_""
select select ""excluded__location_""
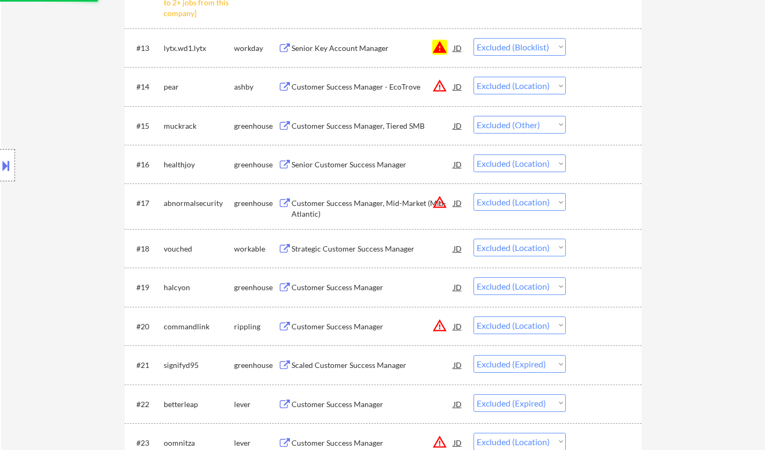
select select ""excluded__expired_""
select select ""excluded__salary_""
select select ""excluded__bad_match_""
select select ""excluded__other_""
select select ""excluded__location_""
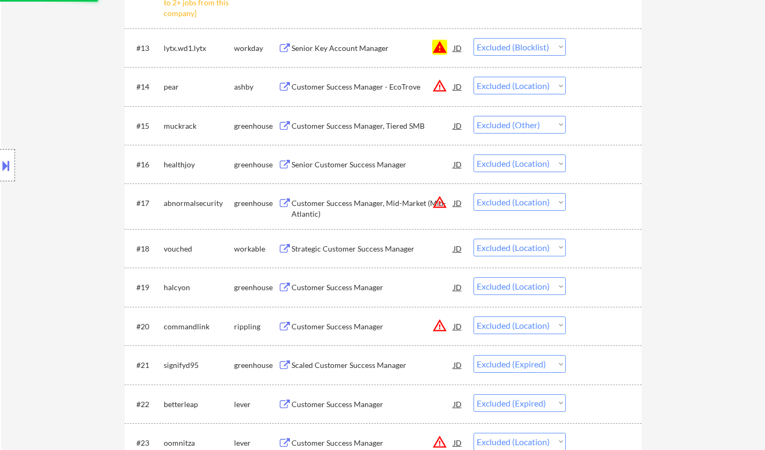
select select ""excluded""
select select ""excluded__expired_""
select select ""excluded__salary_""
select select ""excluded__other_""
select select ""excluded__location_""
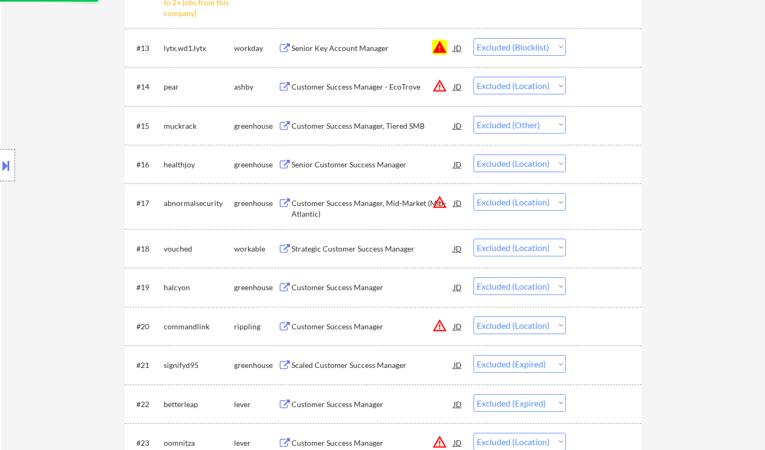
select select ""excluded__expired_""
select select ""excluded__bad_match_""
select select ""excluded__expired_""
select select ""excluded__bad_match_""
select select ""excluded__expired_""
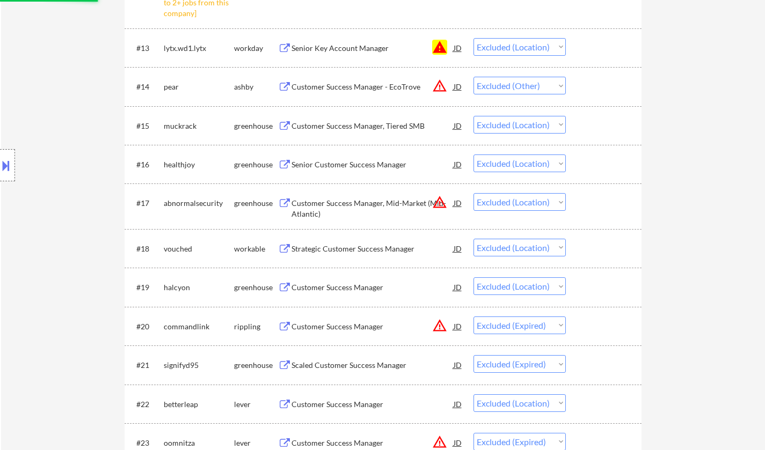
select select ""excluded__location_""
select select ""excluded__salary_""
select select ""excluded__location_""
select select ""excluded__expired_""
select select ""excluded__location_""
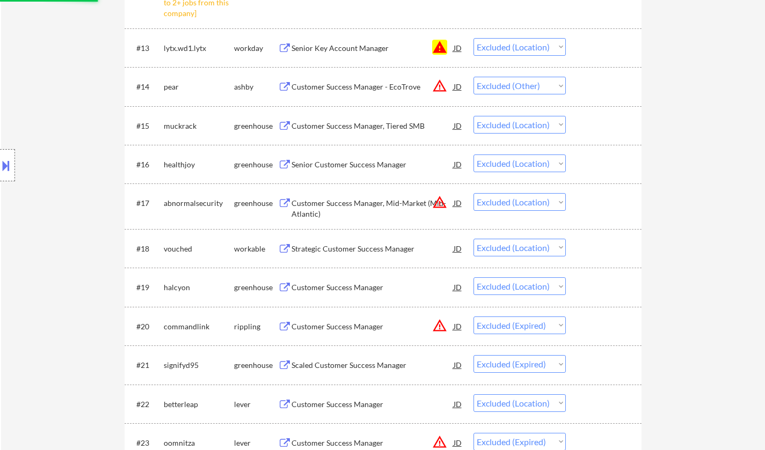
select select ""excluded""
select select ""excluded__bad_match_""
select select ""excluded__location_""
select select ""excluded__expired_""
select select ""excluded__location_""
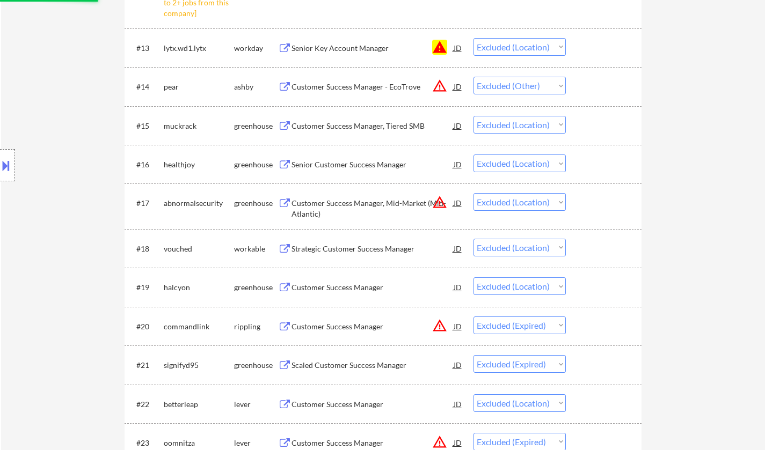
select select ""excluded__expired_""
select select ""excluded__location_""
select select ""excluded__expired_""
select select ""excluded__location_""
select select ""excluded__other_""
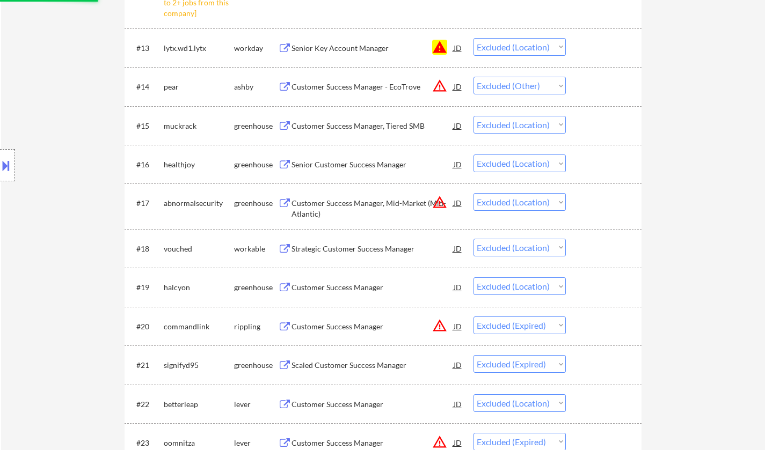
select select ""excluded__expired_""
select select ""excluded__location_""
select select ""excluded__expired_""
select select ""excluded__location_""
select select ""excluded__expired_""
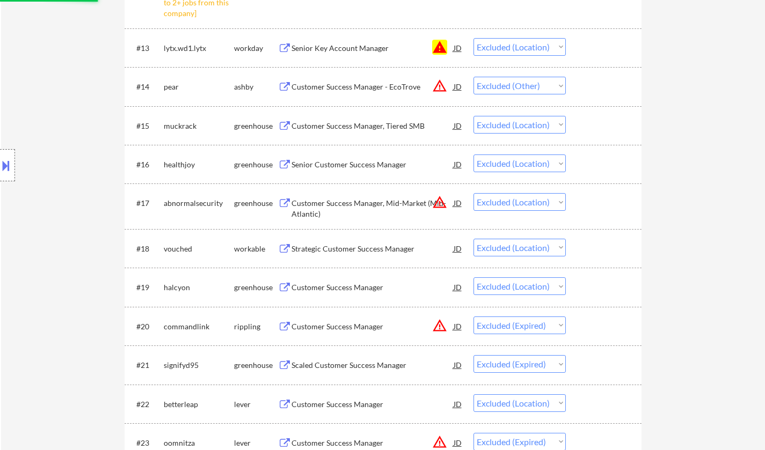
select select ""excluded__location_""
select select ""excluded__expired_""
select select ""excluded__location_""
select select ""excluded__expired_""
select select ""excluded__location_""
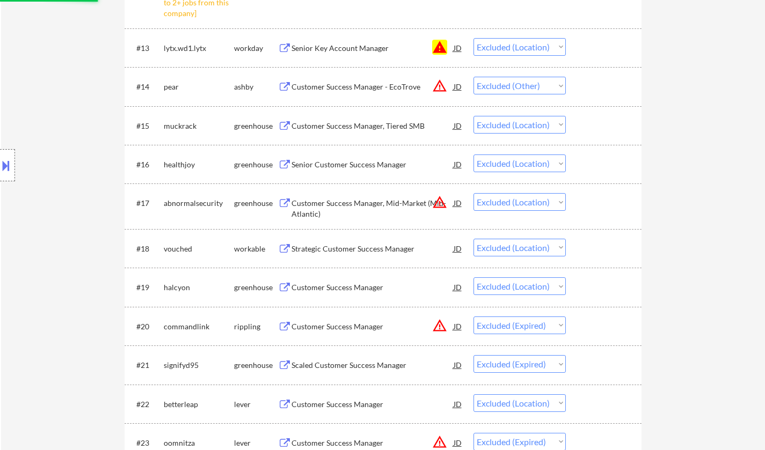
select select ""excluded__expired_""
select select ""excluded__location_""
select select ""excluded__bad_match_""
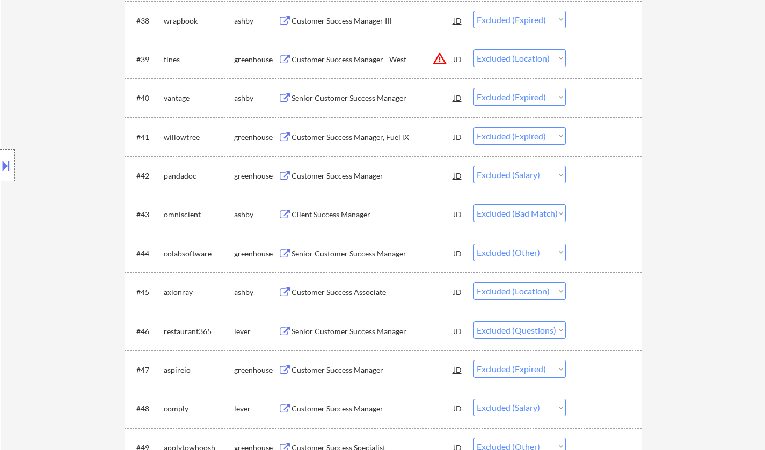
scroll to position [1879, 0]
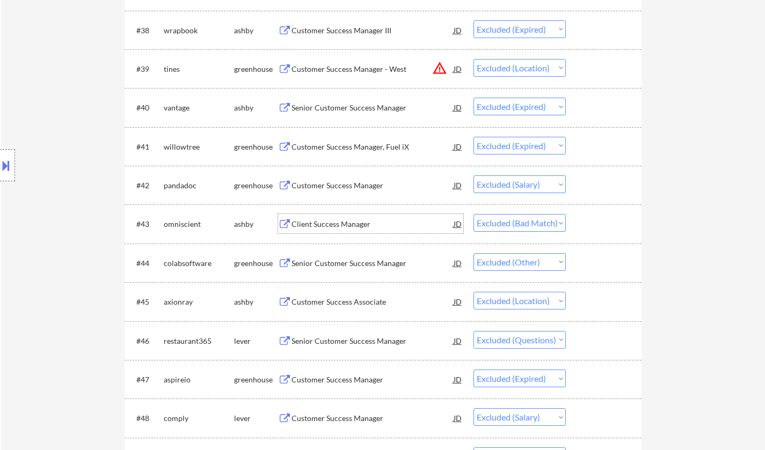
click at [322, 227] on div "Client Success Manager" at bounding box center [372, 224] width 162 height 11
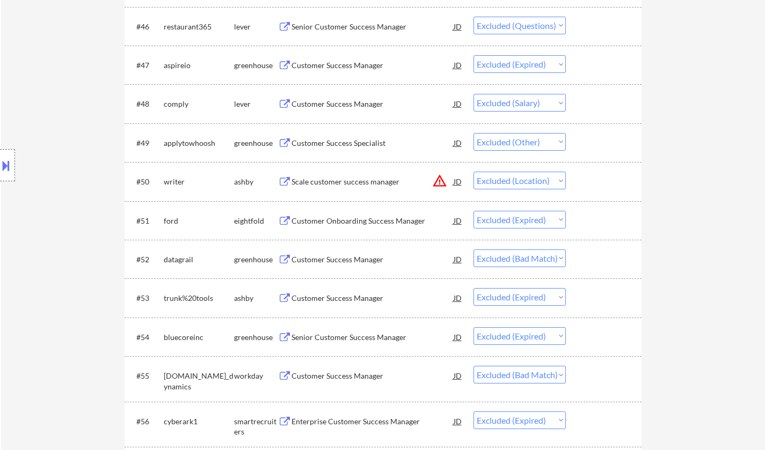
scroll to position [2201, 0]
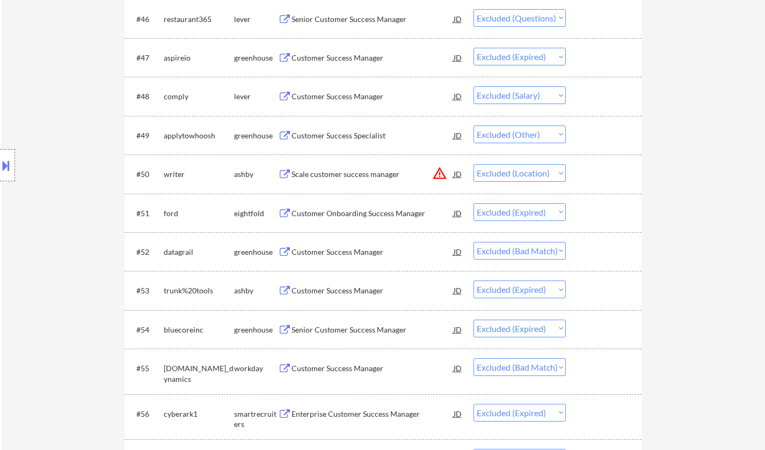
click at [325, 250] on div "Customer Success Manager" at bounding box center [372, 252] width 162 height 11
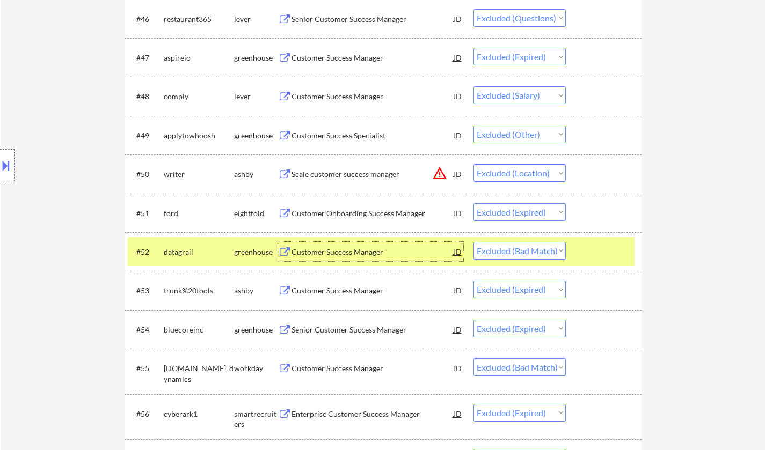
click at [538, 246] on select "Choose an option... Pending Applied Excluded (Questions) Excluded (Expired) Exc…" at bounding box center [519, 251] width 92 height 18
click at [473, 242] on select "Choose an option... Pending Applied Excluded (Questions) Excluded (Expired) Exc…" at bounding box center [519, 251] width 92 height 18
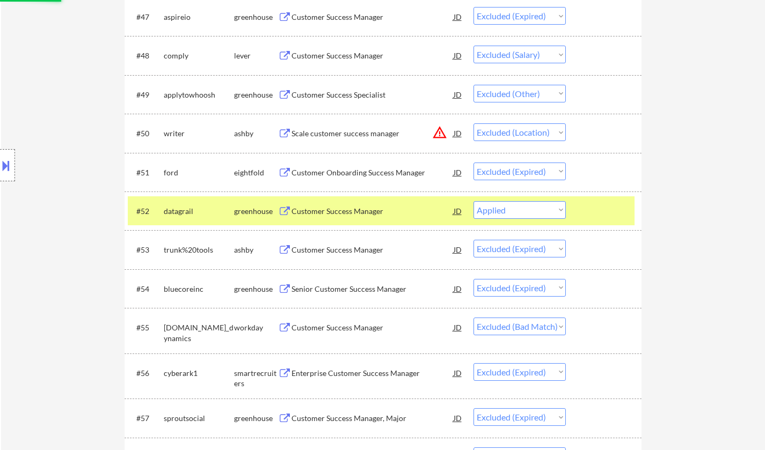
scroll to position [2254, 0]
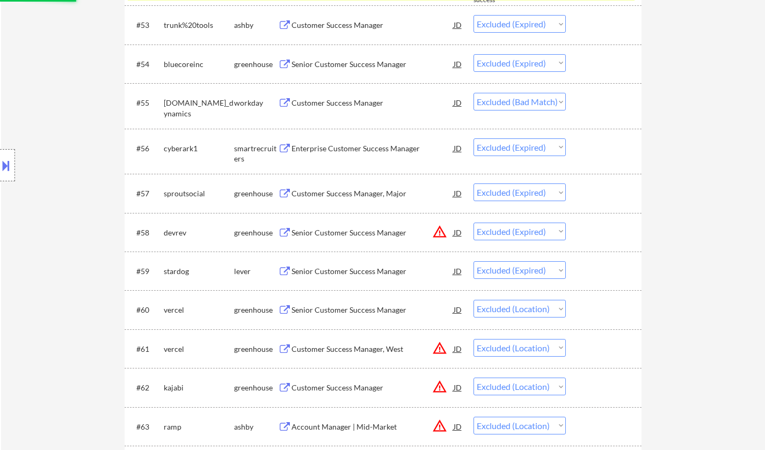
select select ""excluded__expired_""
select select ""excluded__bad_match_""
select select ""excluded__expired_""
select select ""excluded__location_""
select select ""excluded__salary_""
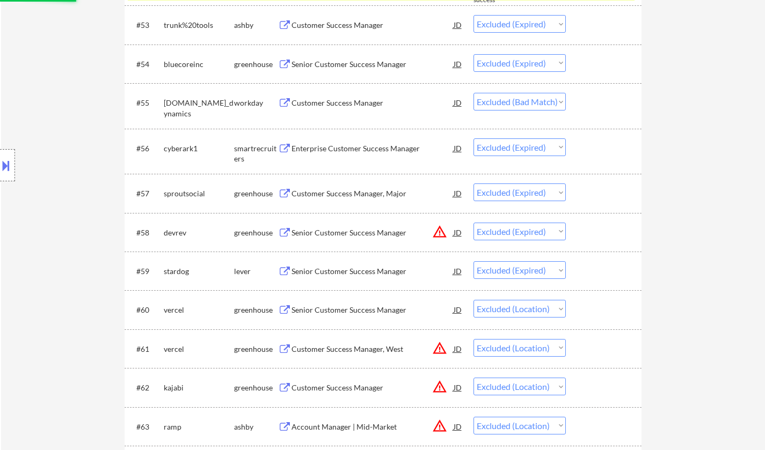
select select ""excluded__location_""
select select ""excluded__expired_""
select select ""excluded__location_""
select select ""excluded""
select select ""excluded__bad_match_""
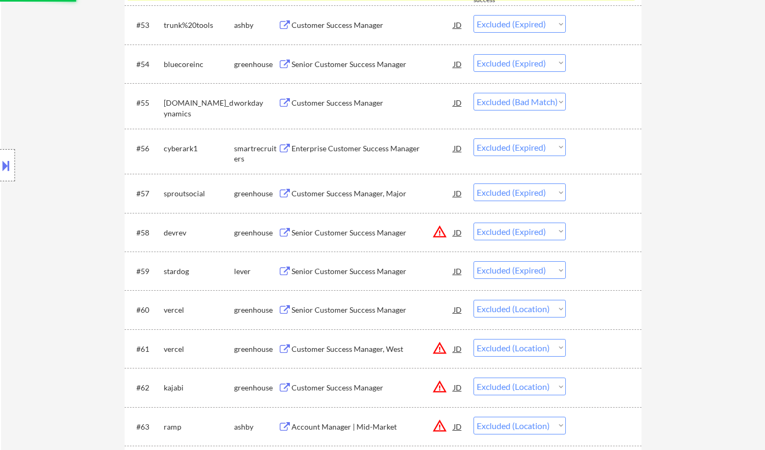
select select ""excluded__location_""
select select ""excluded__expired_""
select select ""excluded__location_""
select select ""excluded__expired_""
select select ""excluded__location_""
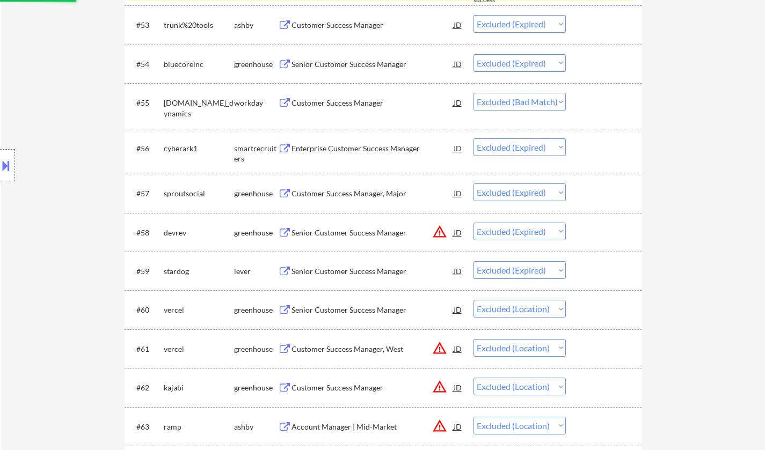
select select ""excluded__expired_""
select select ""excluded__location_""
select select ""excluded__other_""
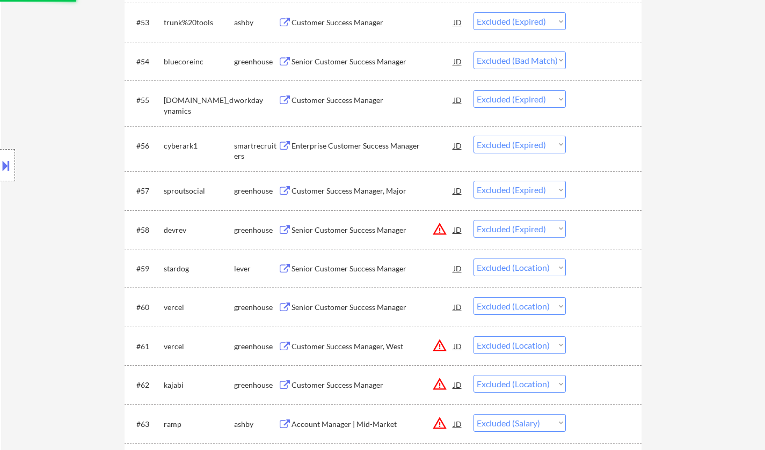
select select ""excluded__expired_""
select select ""excluded__location_""
select select ""excluded__expired_""
select select ""excluded__location_""
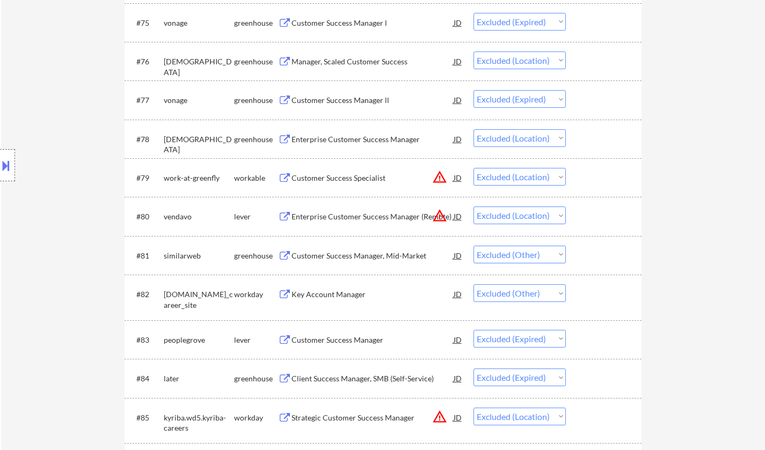
scroll to position [0, 0]
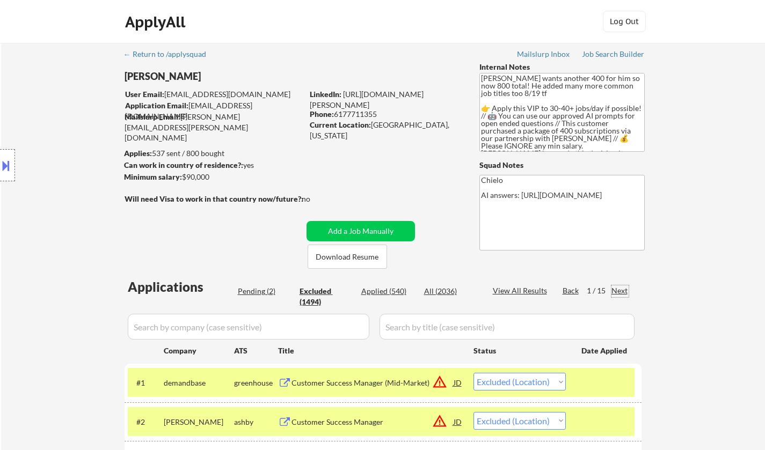
click at [618, 287] on div "Next" at bounding box center [619, 291] width 17 height 11
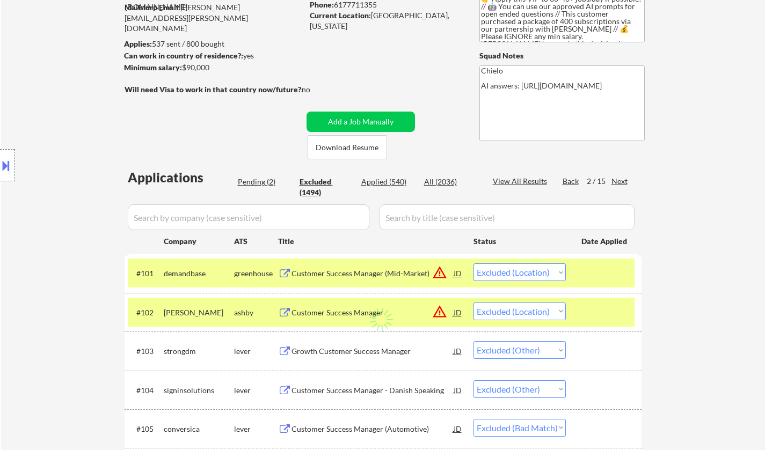
scroll to position [215, 0]
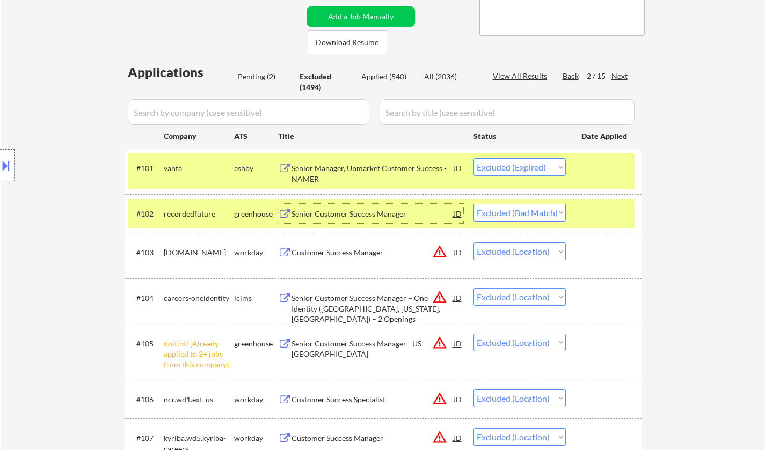
click at [340, 216] on div "Senior Customer Success Manager" at bounding box center [372, 214] width 162 height 11
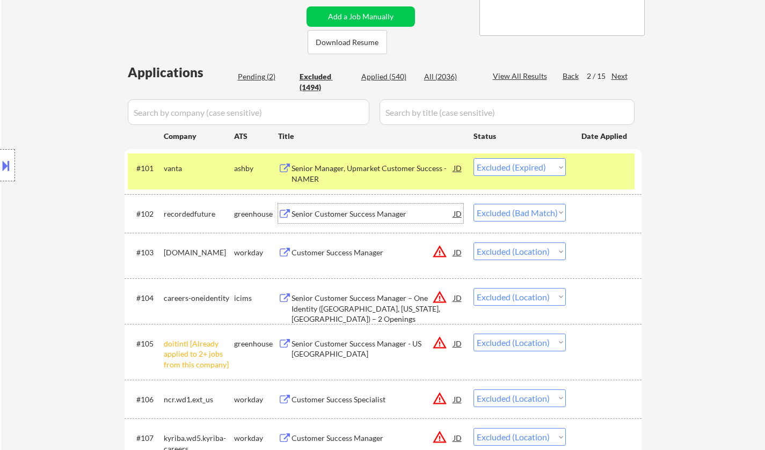
click at [549, 213] on select "Choose an option... Pending Applied Excluded (Questions) Excluded (Expired) Exc…" at bounding box center [519, 213] width 92 height 18
click at [473, 204] on select "Choose an option... Pending Applied Excluded (Questions) Excluded (Expired) Exc…" at bounding box center [519, 213] width 92 height 18
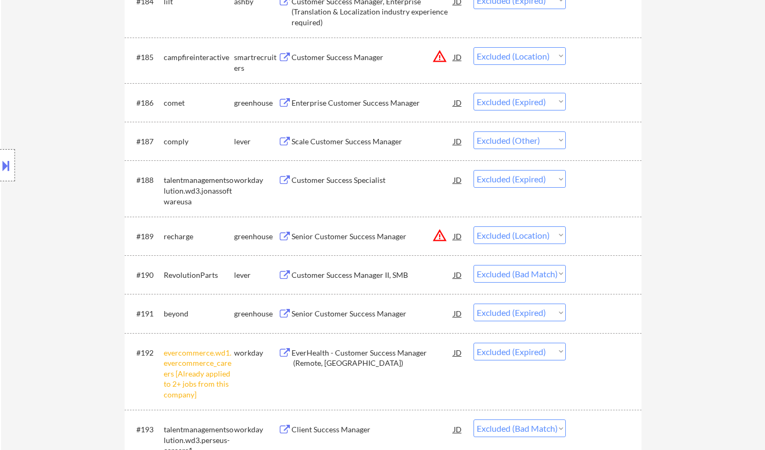
scroll to position [4026, 0]
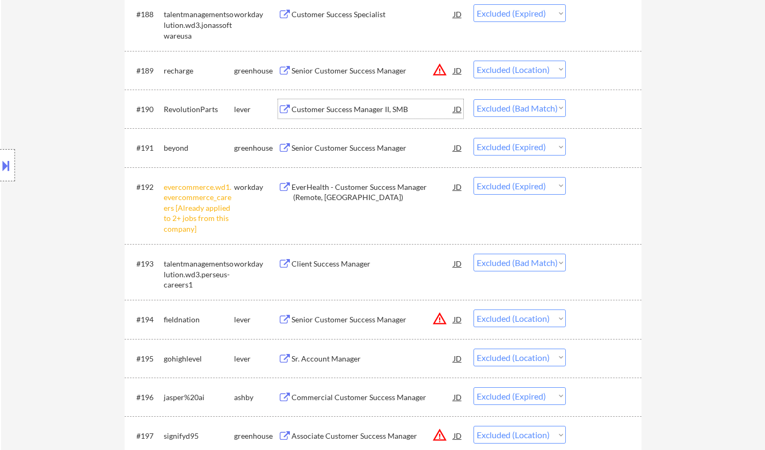
click at [345, 110] on div "Customer Success Manager II, SMB" at bounding box center [372, 109] width 162 height 11
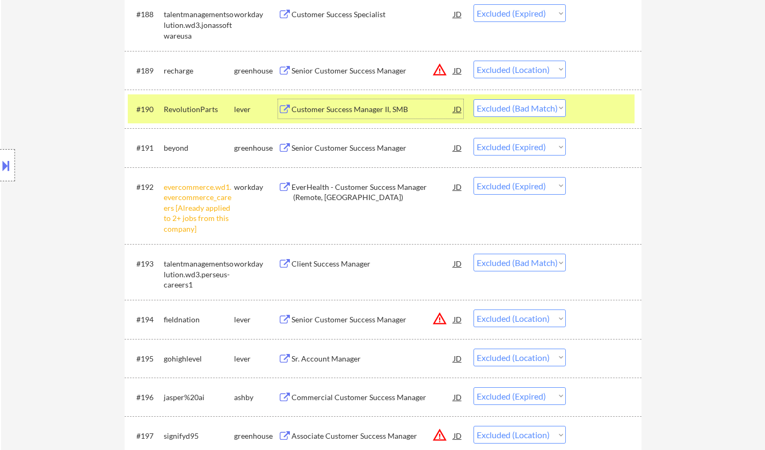
click at [516, 106] on select "Choose an option... Pending Applied Excluded (Questions) Excluded (Expired) Exc…" at bounding box center [519, 108] width 92 height 18
click at [473, 99] on select "Choose an option... Pending Applied Excluded (Questions) Excluded (Expired) Exc…" at bounding box center [519, 108] width 92 height 18
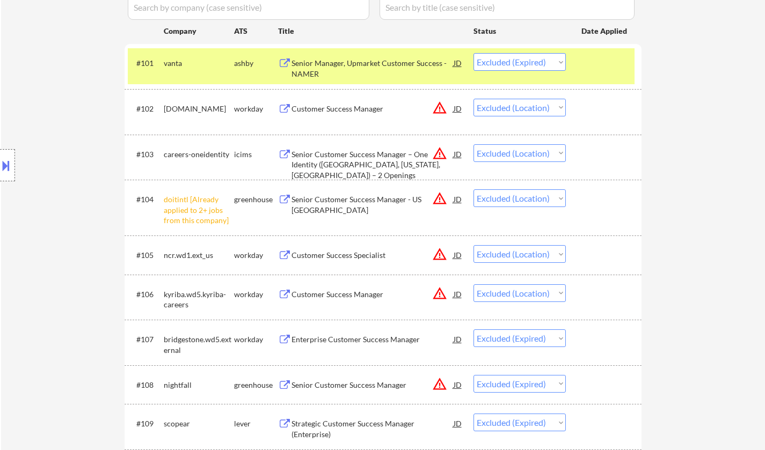
scroll to position [0, 0]
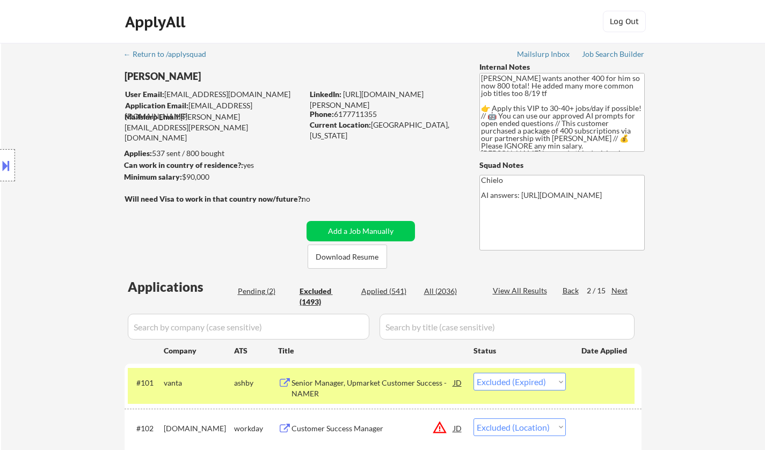
click at [622, 291] on div "Next" at bounding box center [619, 291] width 17 height 11
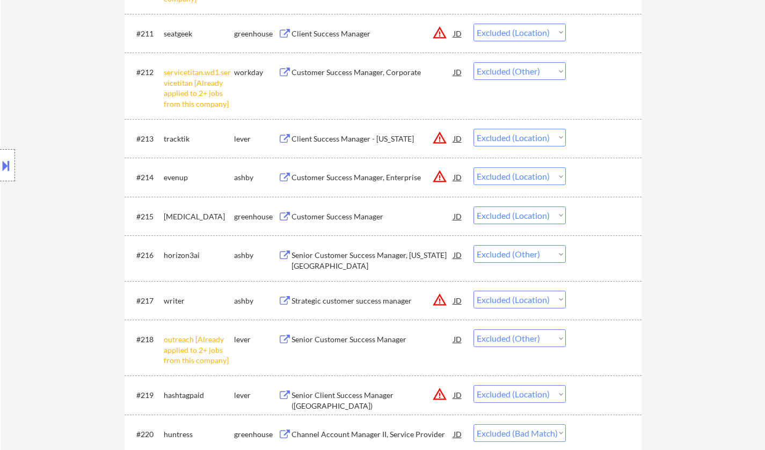
scroll to position [1073, 0]
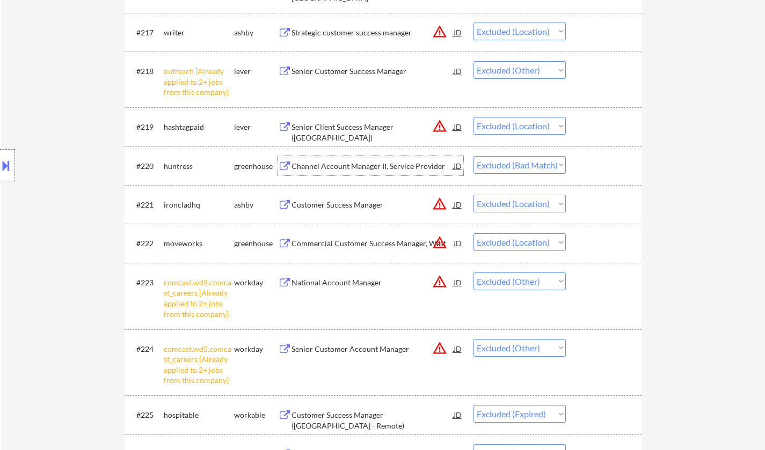
click at [339, 170] on div "Channel Account Manager II, Service Provider" at bounding box center [372, 166] width 162 height 11
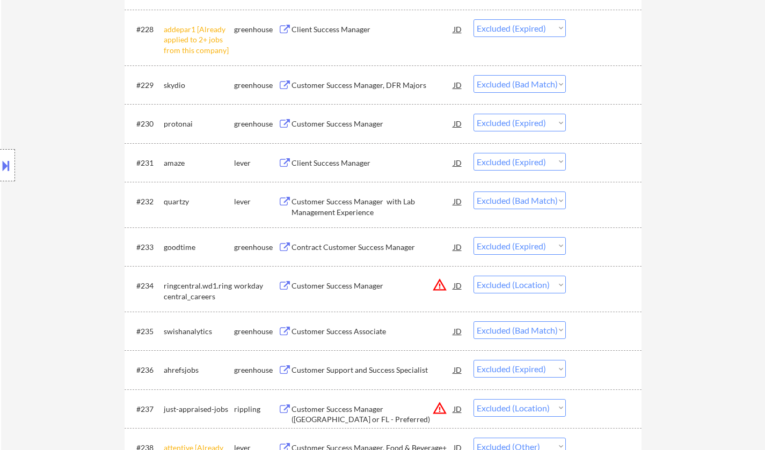
scroll to position [1610, 0]
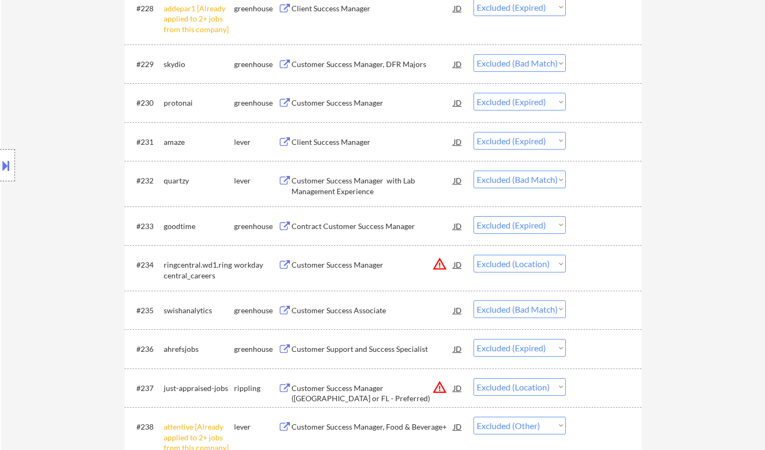
click at [343, 310] on div "Customer Success Associate" at bounding box center [372, 310] width 162 height 11
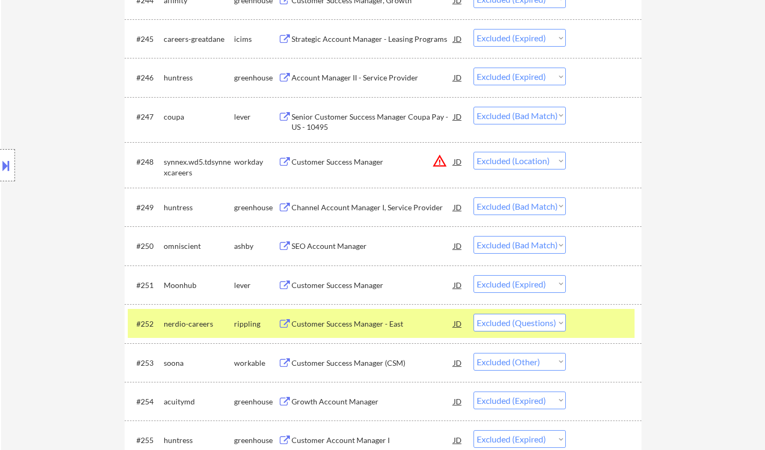
scroll to position [2308, 0]
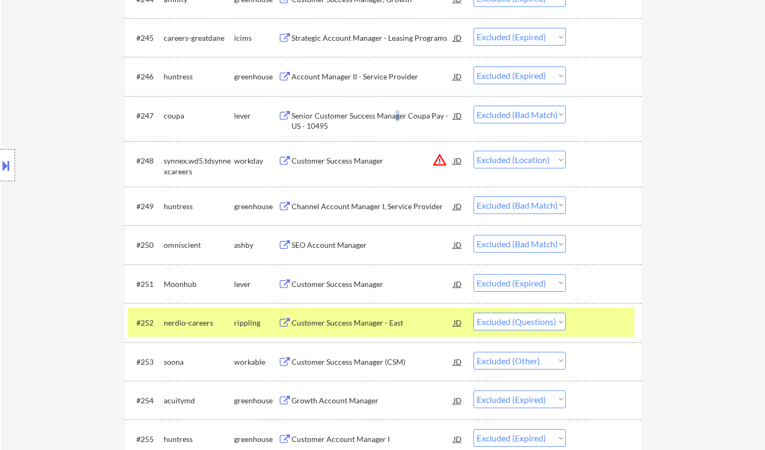
click at [395, 119] on div "Senior Customer Success Manager Coupa Pay - US - 10495" at bounding box center [372, 121] width 162 height 21
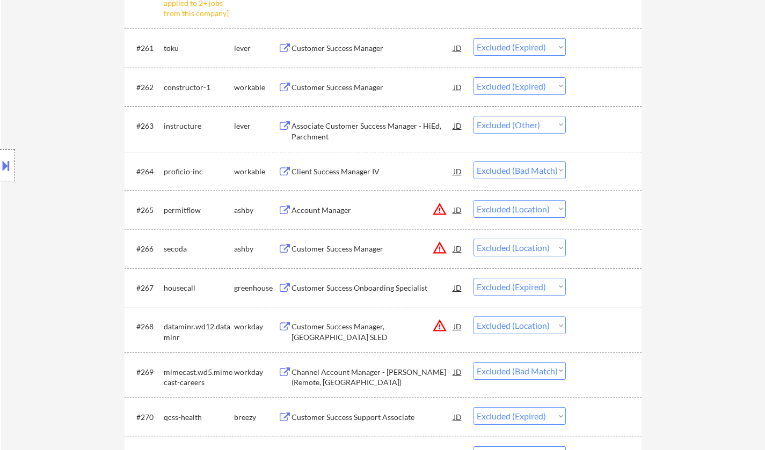
scroll to position [3006, 0]
click at [340, 171] on div "Client Success Manager IV" at bounding box center [372, 170] width 162 height 11
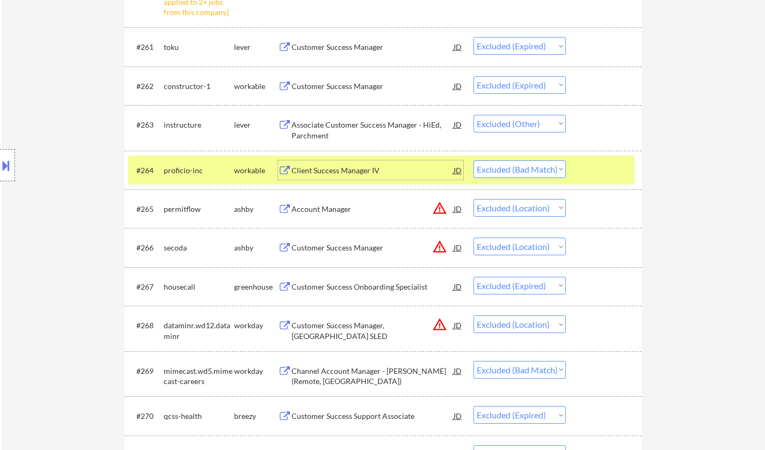
click at [535, 175] on select "Choose an option... Pending Applied Excluded (Questions) Excluded (Expired) Exc…" at bounding box center [519, 169] width 92 height 18
click at [473, 160] on select "Choose an option... Pending Applied Excluded (Questions) Excluded (Expired) Exc…" at bounding box center [519, 169] width 92 height 18
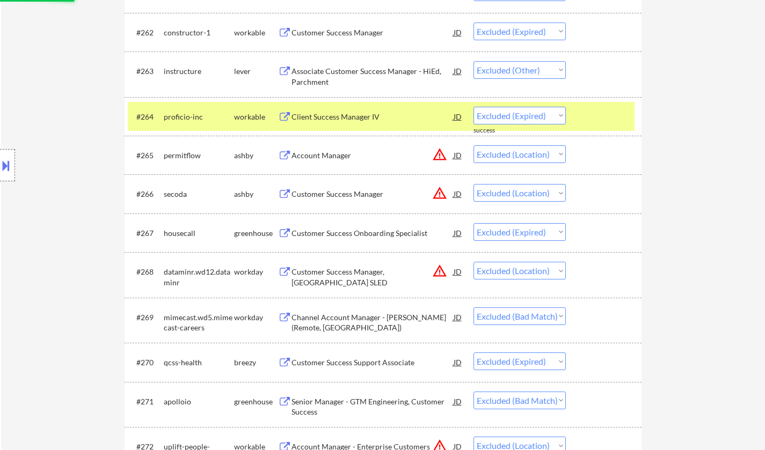
scroll to position [3274, 0]
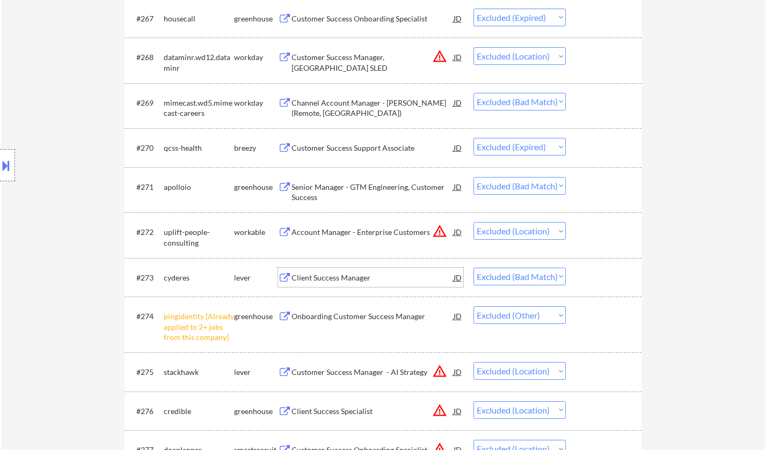
click at [327, 279] on div "Client Success Manager" at bounding box center [372, 278] width 162 height 11
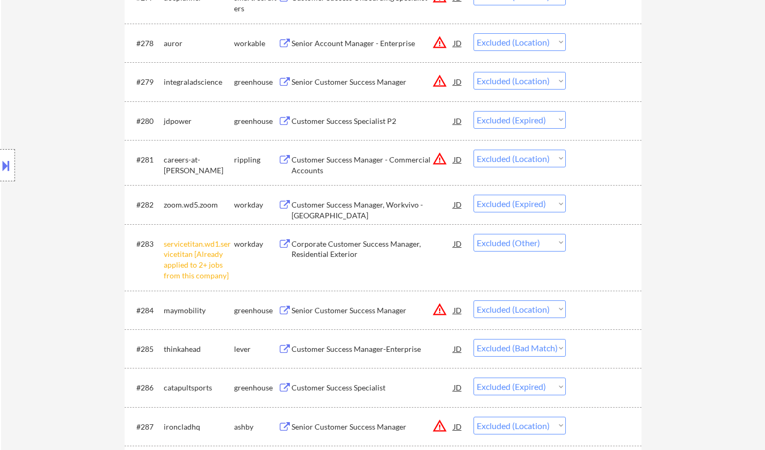
scroll to position [3811, 0]
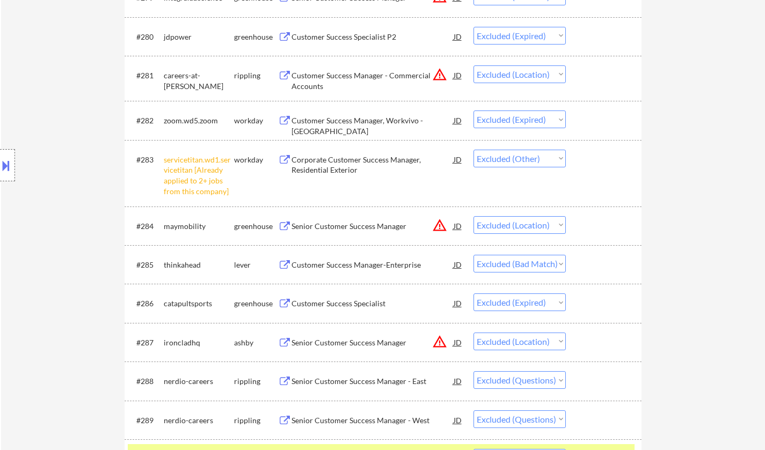
click at [385, 262] on div "Customer Success Manager-Enterprise" at bounding box center [372, 265] width 162 height 11
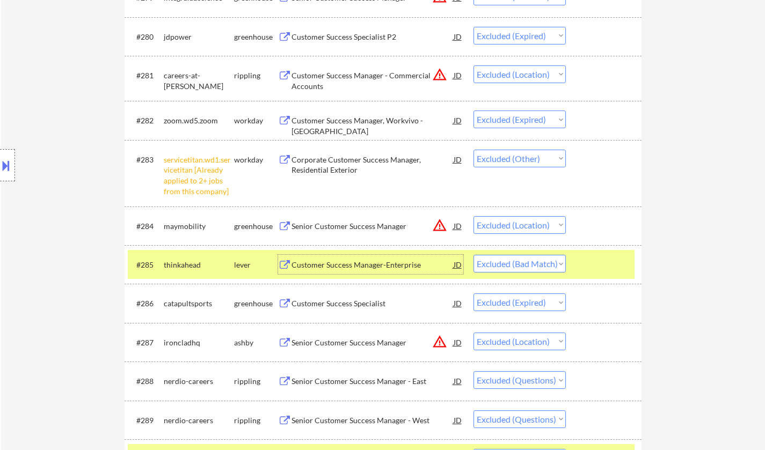
click at [523, 262] on select "Choose an option... Pending Applied Excluded (Questions) Excluded (Expired) Exc…" at bounding box center [519, 264] width 92 height 18
click at [473, 255] on select "Choose an option... Pending Applied Excluded (Questions) Excluded (Expired) Exc…" at bounding box center [519, 264] width 92 height 18
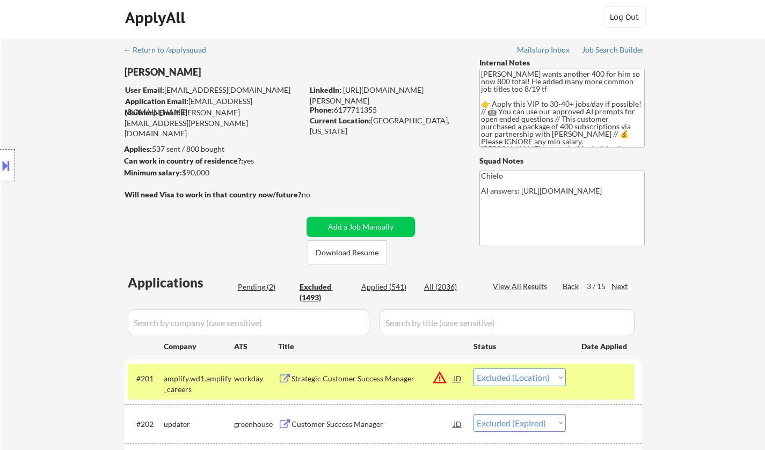
scroll to position [0, 0]
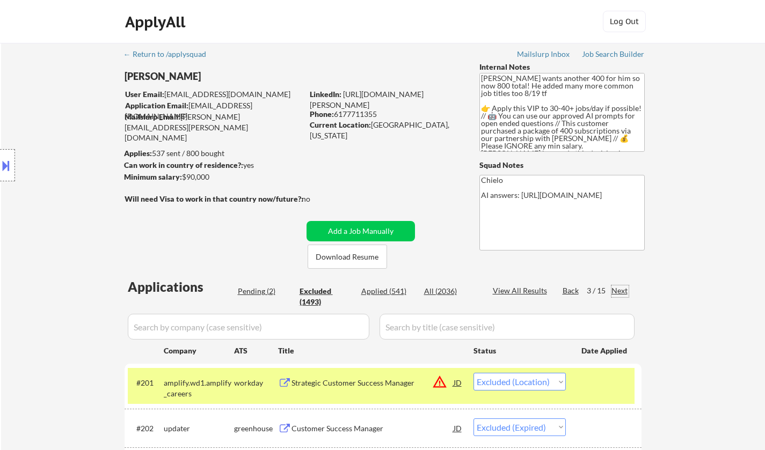
click at [618, 287] on div "Next" at bounding box center [619, 291] width 17 height 11
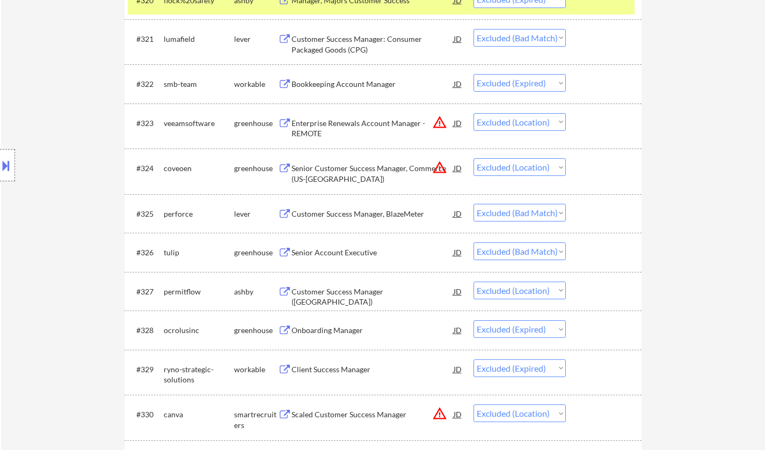
scroll to position [1234, 0]
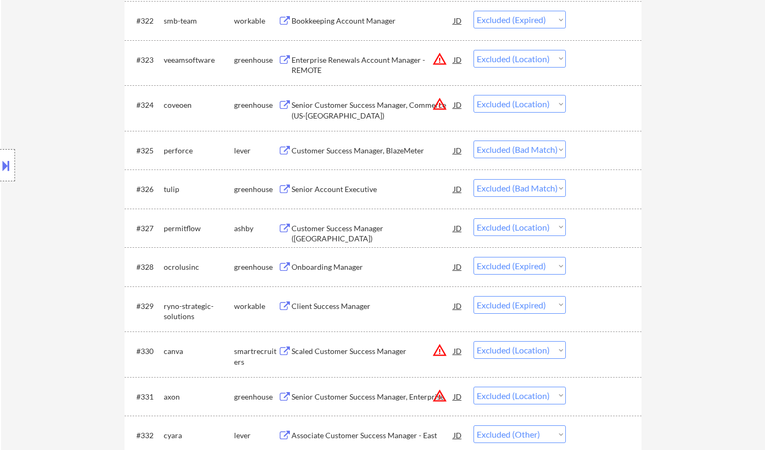
click at [342, 187] on div "Senior Account Executive" at bounding box center [372, 189] width 162 height 11
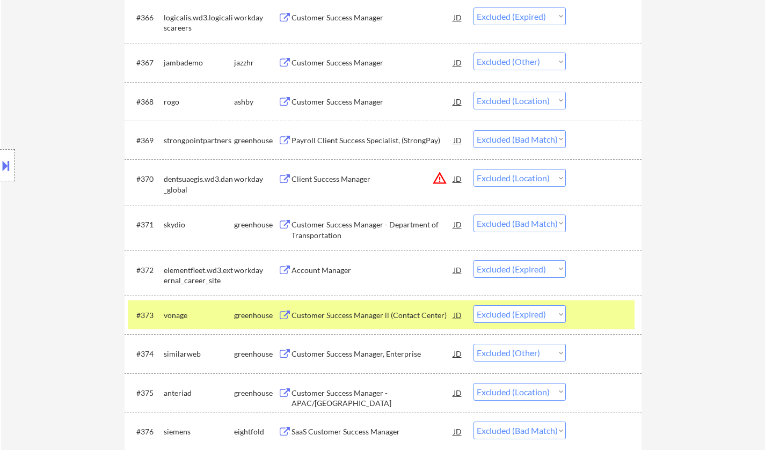
scroll to position [0, 0]
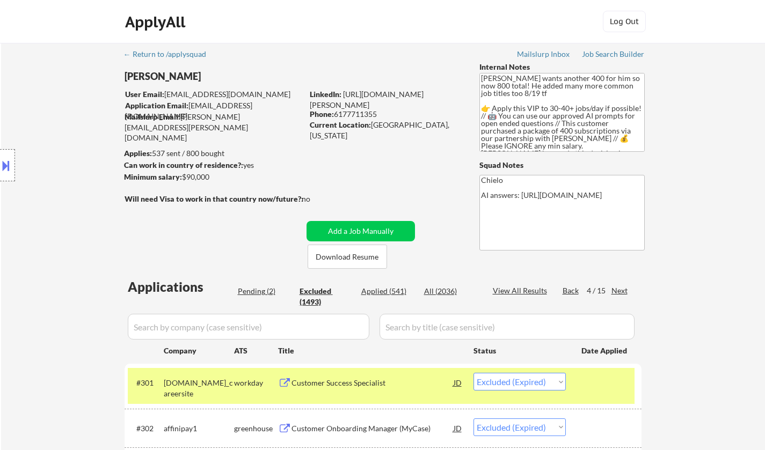
click at [254, 291] on div "Pending (2)" at bounding box center [265, 291] width 54 height 11
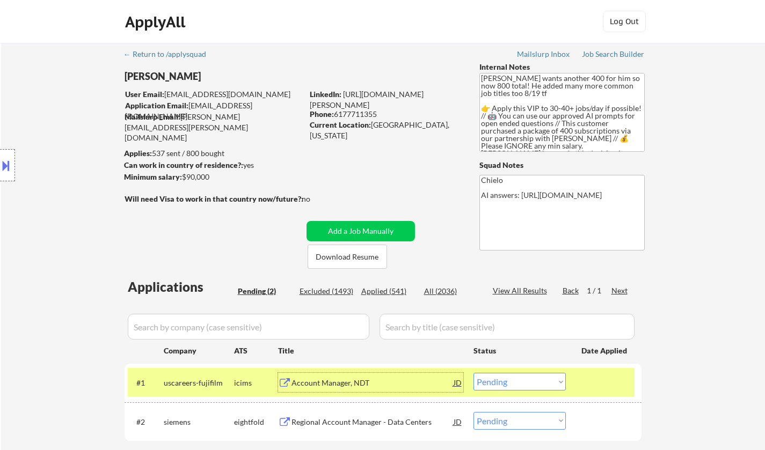
click at [335, 385] on div "Account Manager, NDT" at bounding box center [372, 383] width 162 height 11
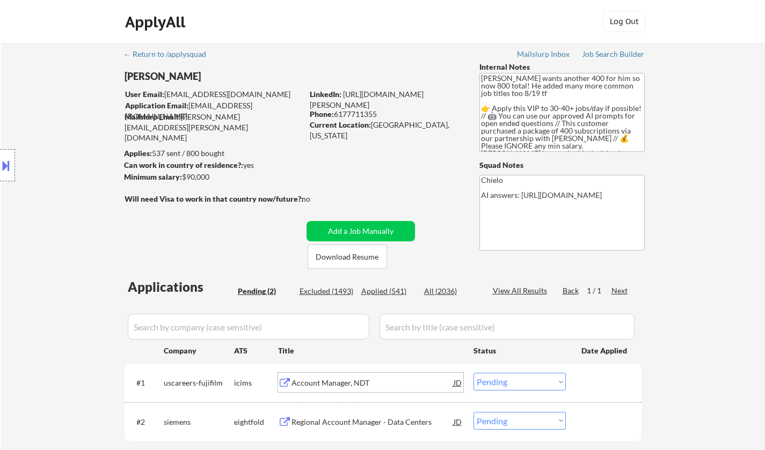
scroll to position [215, 0]
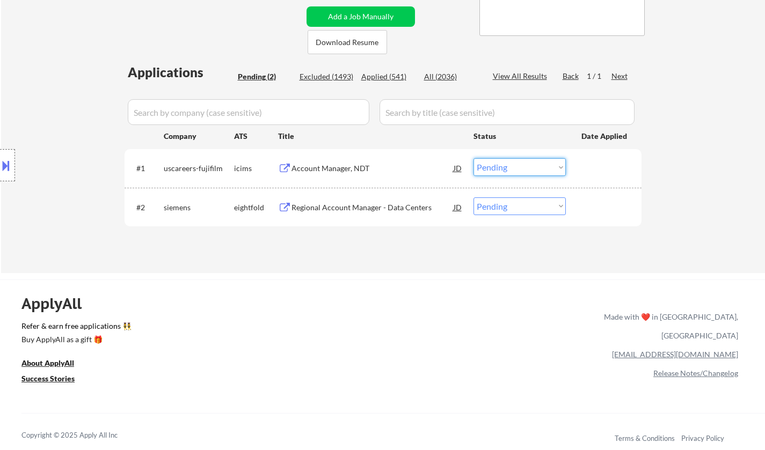
drag, startPoint x: 515, startPoint y: 164, endPoint x: 520, endPoint y: 176, distance: 12.8
click at [515, 164] on select "Choose an option... Pending Applied Excluded (Questions) Excluded (Expired) Exc…" at bounding box center [519, 167] width 92 height 18
click at [473, 158] on select "Choose an option... Pending Applied Excluded (Questions) Excluded (Expired) Exc…" at bounding box center [519, 167] width 92 height 18
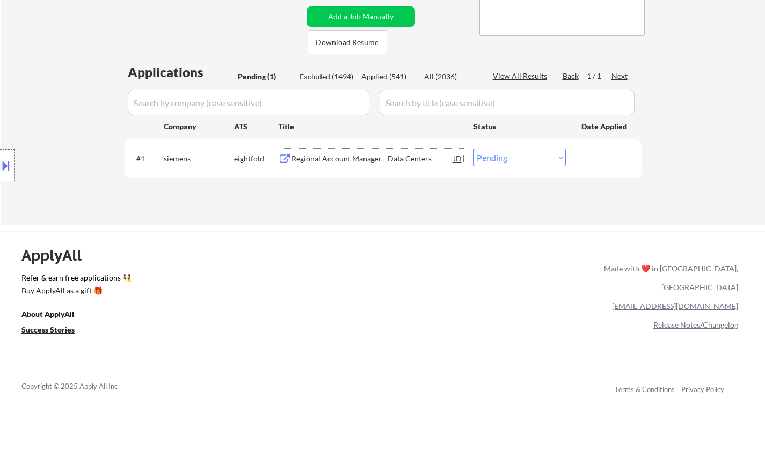
click at [383, 163] on div "Regional Account Manager - Data Centers" at bounding box center [372, 159] width 162 height 11
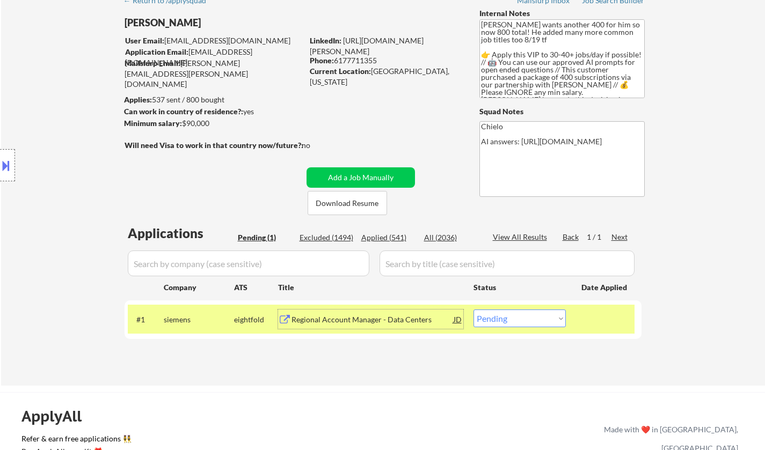
scroll to position [161, 0]
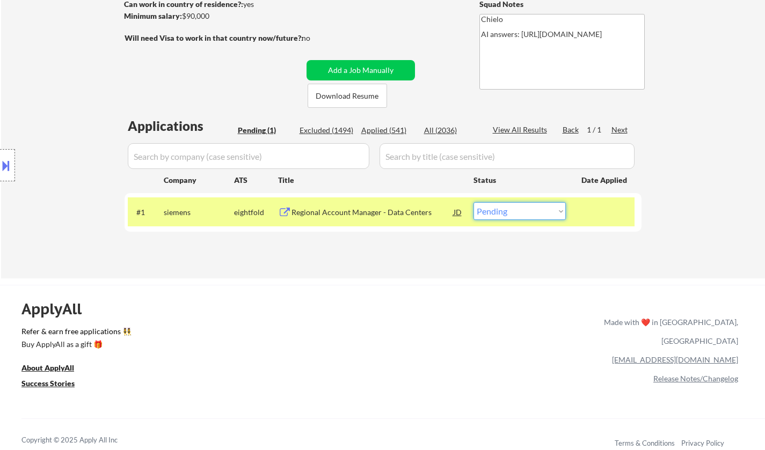
drag, startPoint x: 530, startPoint y: 213, endPoint x: 531, endPoint y: 218, distance: 5.6
click at [529, 213] on select "Choose an option... Pending Applied Excluded (Questions) Excluded (Expired) Exc…" at bounding box center [519, 211] width 92 height 18
click at [473, 202] on select "Choose an option... Pending Applied Excluded (Questions) Excluded (Expired) Exc…" at bounding box center [519, 211] width 92 height 18
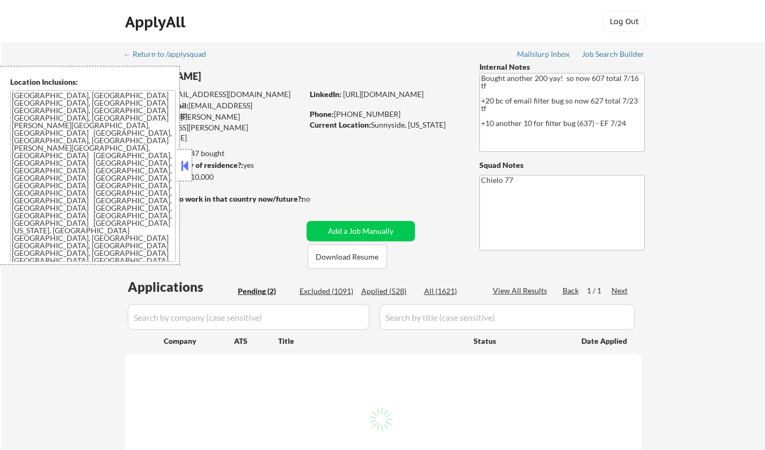
select select ""pending""
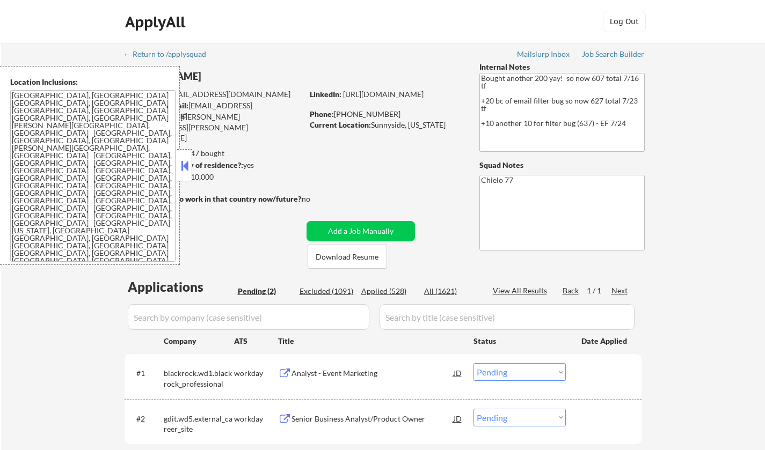
click at [185, 162] on button at bounding box center [185, 166] width 12 height 16
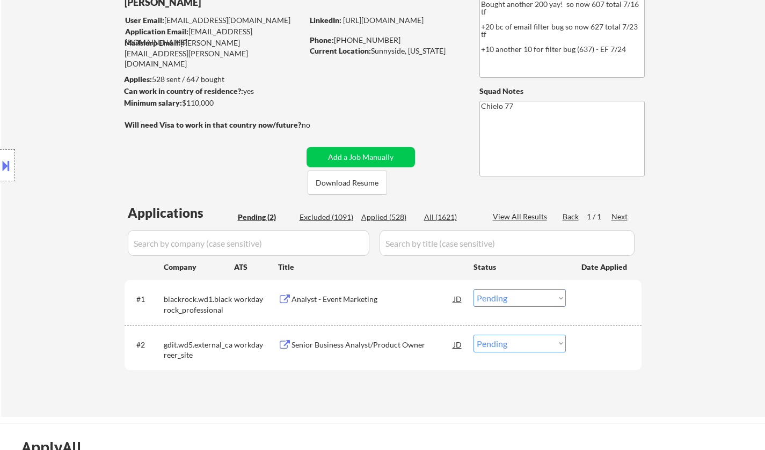
scroll to position [107, 0]
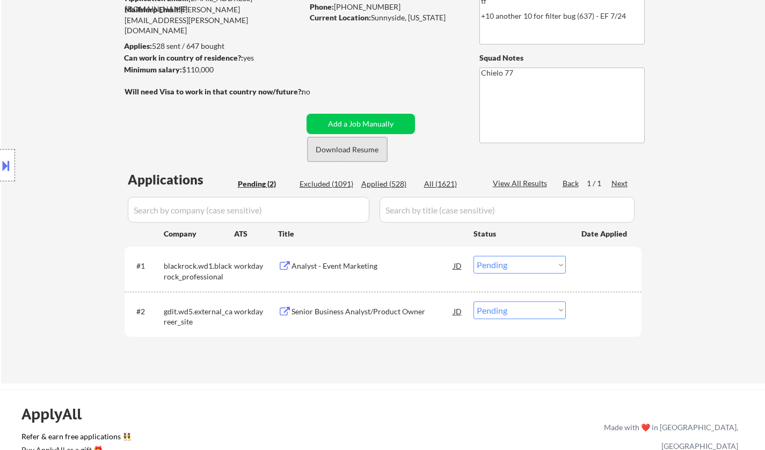
click at [348, 154] on button "Download Resume" at bounding box center [347, 149] width 79 height 24
click at [333, 273] on div "Analyst - Event Marketing" at bounding box center [372, 265] width 162 height 19
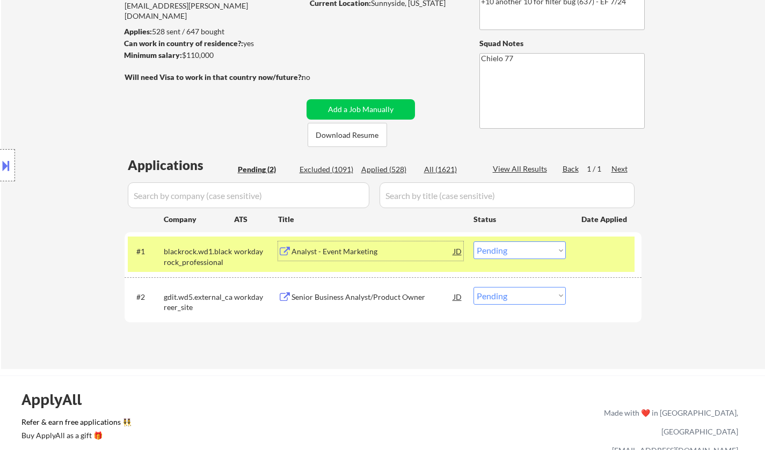
scroll to position [161, 0]
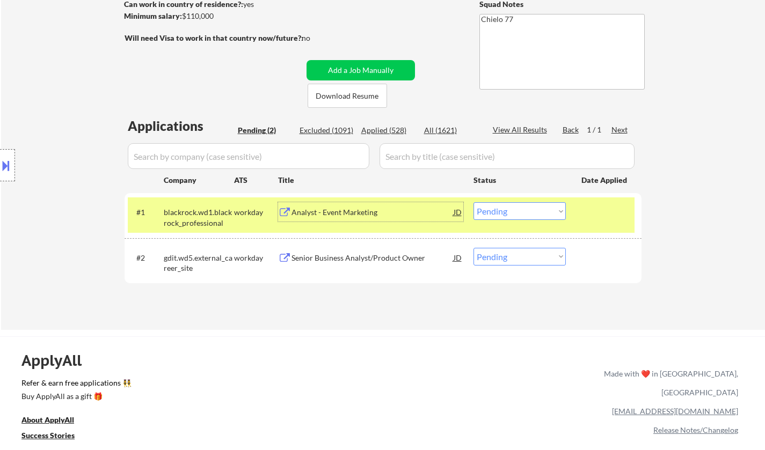
click at [516, 217] on select "Choose an option... Pending Applied Excluded (Questions) Excluded (Expired) Exc…" at bounding box center [519, 211] width 92 height 18
click at [473, 202] on select "Choose an option... Pending Applied Excluded (Questions) Excluded (Expired) Exc…" at bounding box center [519, 211] width 92 height 18
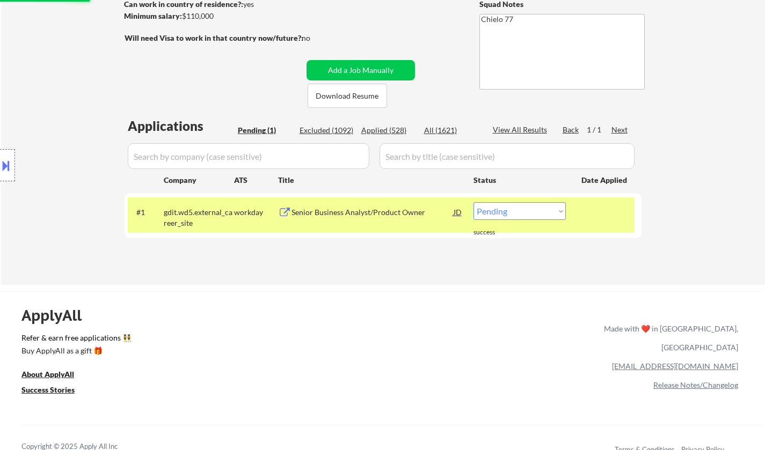
scroll to position [215, 0]
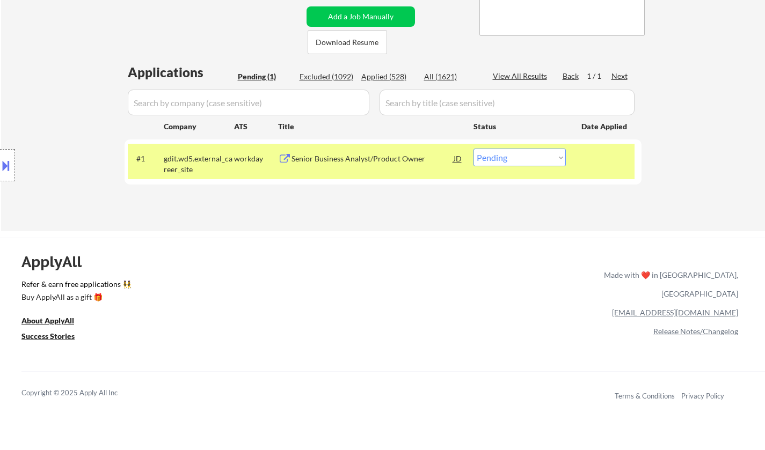
click at [330, 158] on div "Senior Business Analyst/Product Owner" at bounding box center [372, 159] width 162 height 11
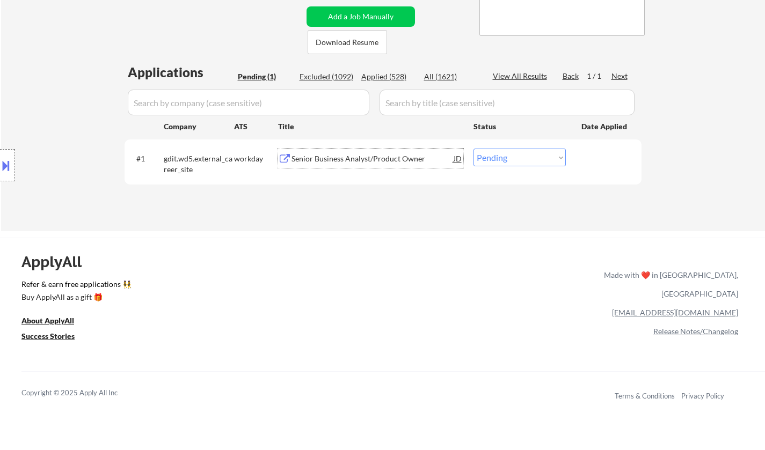
click at [345, 160] on div "Senior Business Analyst/Product Owner" at bounding box center [372, 159] width 162 height 11
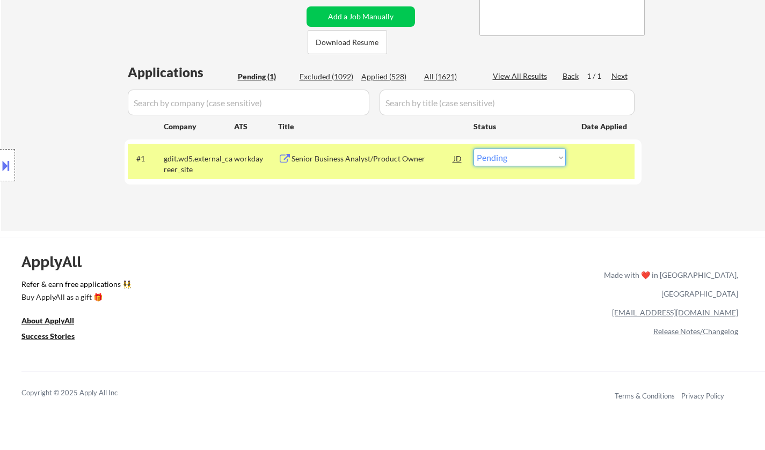
click at [514, 156] on select "Choose an option... Pending Applied Excluded (Questions) Excluded (Expired) Exc…" at bounding box center [519, 158] width 92 height 18
select select ""applied""
click at [473, 149] on select "Choose an option... Pending Applied Excluded (Questions) Excluded (Expired) Exc…" at bounding box center [519, 158] width 92 height 18
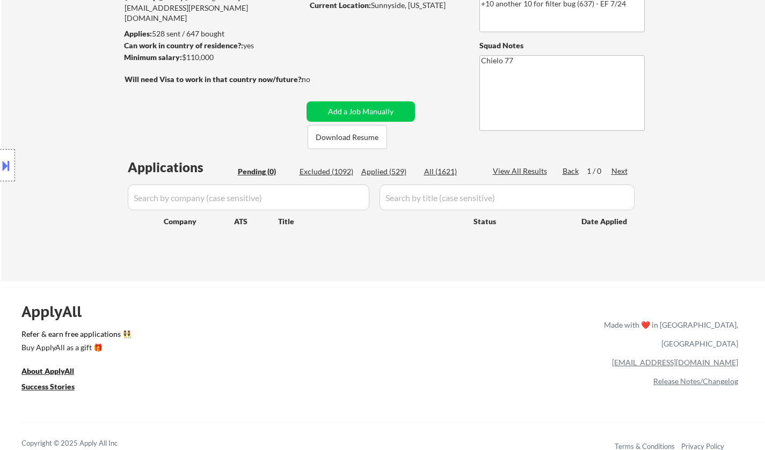
scroll to position [107, 0]
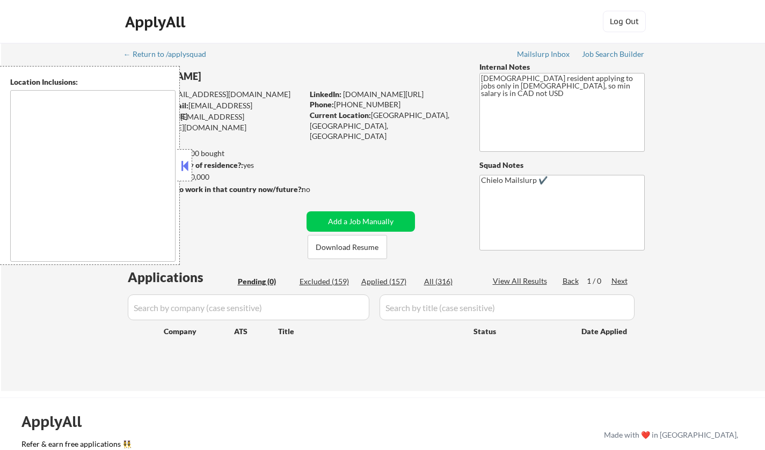
click at [173, 168] on textarea at bounding box center [92, 176] width 165 height 172
click at [184, 171] on button at bounding box center [185, 166] width 12 height 16
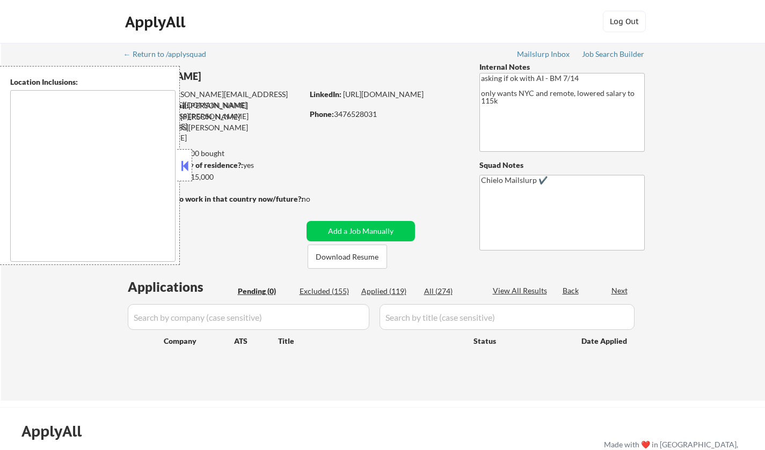
type textarea "[GEOGRAPHIC_DATA], [GEOGRAPHIC_DATA] [GEOGRAPHIC_DATA], [GEOGRAPHIC_DATA] [GEOG…"
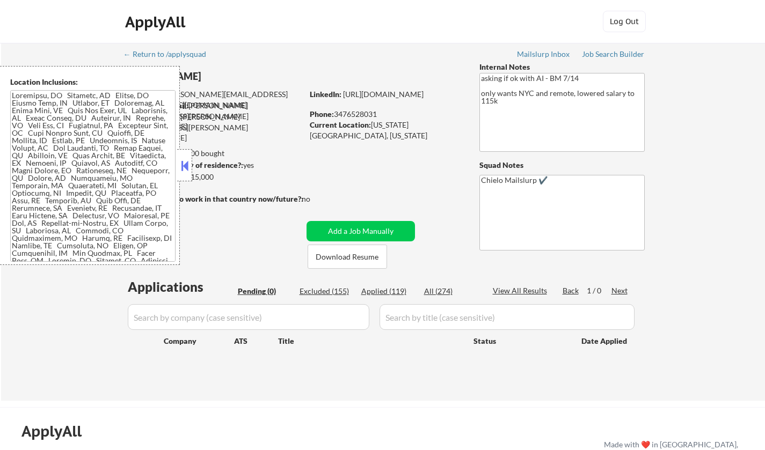
click at [178, 165] on div at bounding box center [184, 165] width 15 height 32
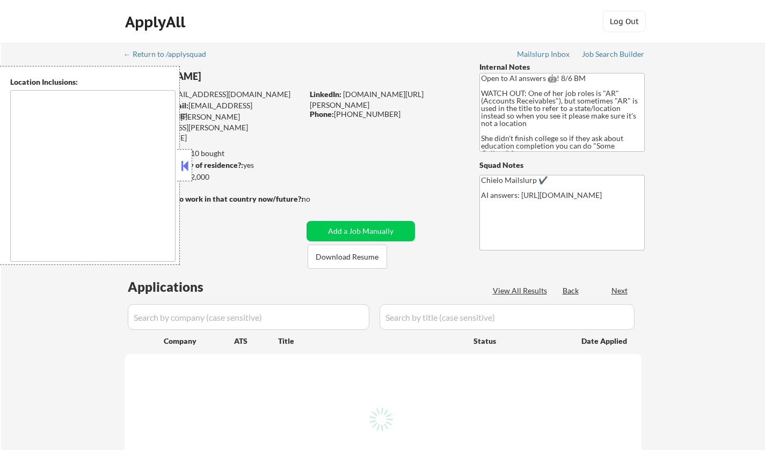
type textarea "[GEOGRAPHIC_DATA], [GEOGRAPHIC_DATA] [GEOGRAPHIC_DATA], [GEOGRAPHIC_DATA] [GEOG…"
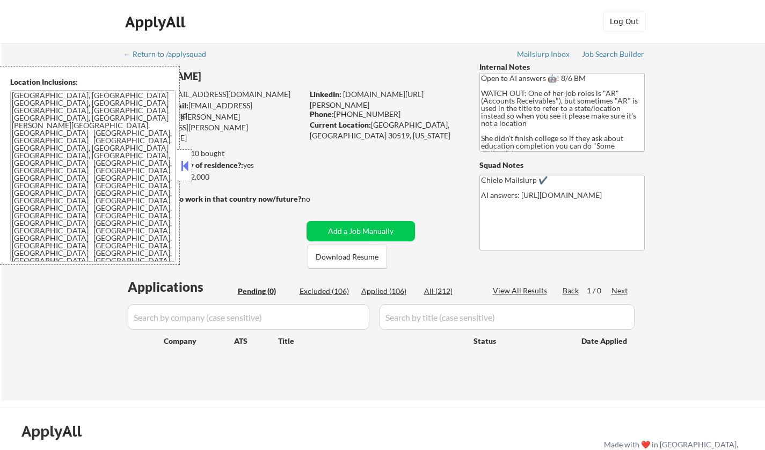
click at [187, 166] on button at bounding box center [185, 166] width 12 height 16
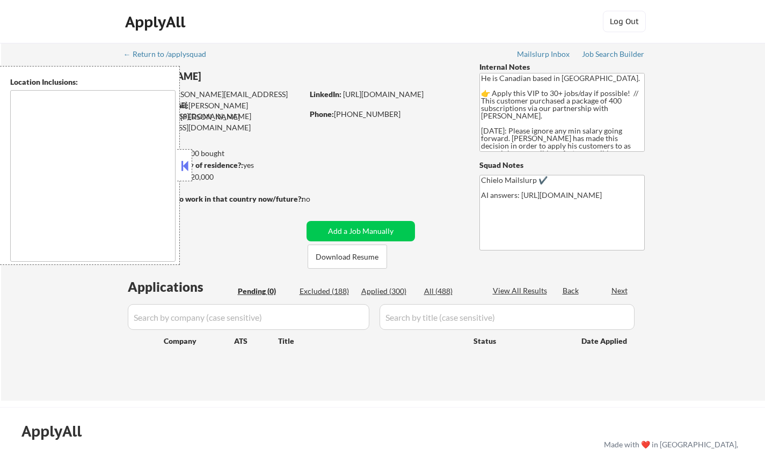
type textarea "[GEOGRAPHIC_DATA], ON [GEOGRAPHIC_DATA], ON [GEOGRAPHIC_DATA], ON [GEOGRAPHIC_D…"
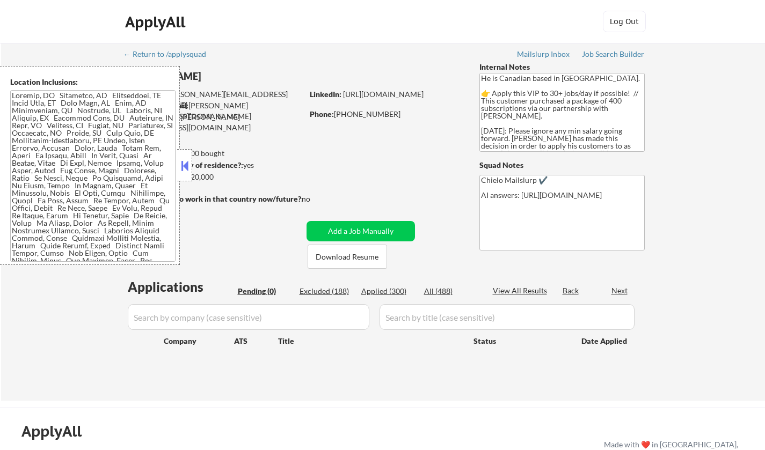
click at [181, 163] on button at bounding box center [185, 166] width 12 height 16
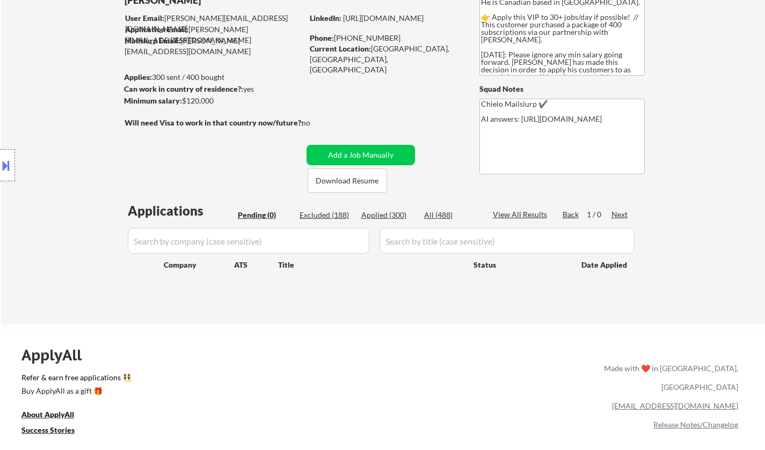
scroll to position [215, 0]
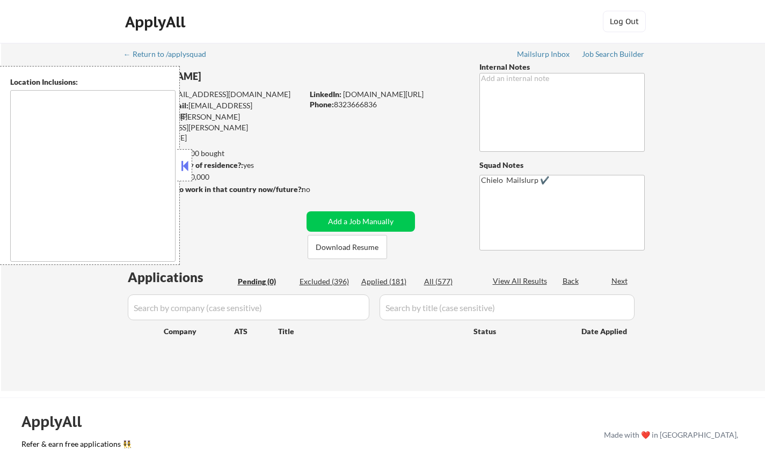
type textarea "[GEOGRAPHIC_DATA], [GEOGRAPHIC_DATA] [GEOGRAPHIC_DATA], [GEOGRAPHIC_DATA] [GEOG…"
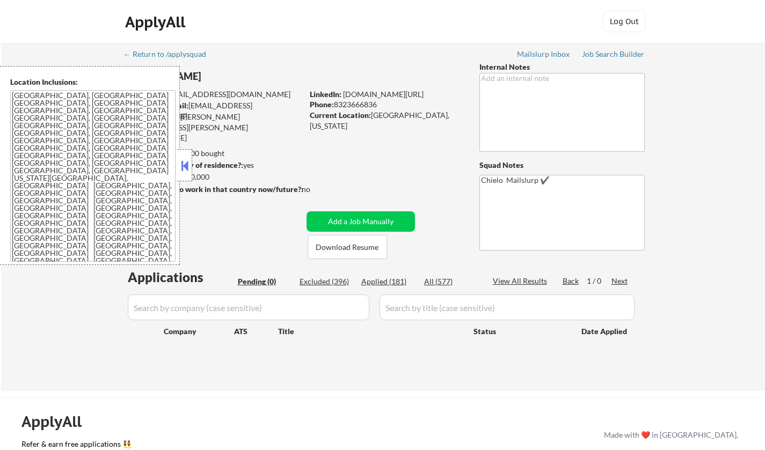
click at [183, 167] on button at bounding box center [185, 166] width 12 height 16
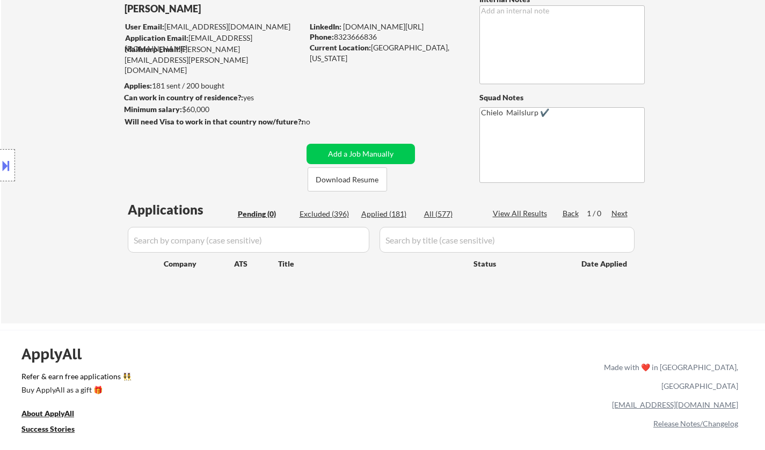
scroll to position [107, 0]
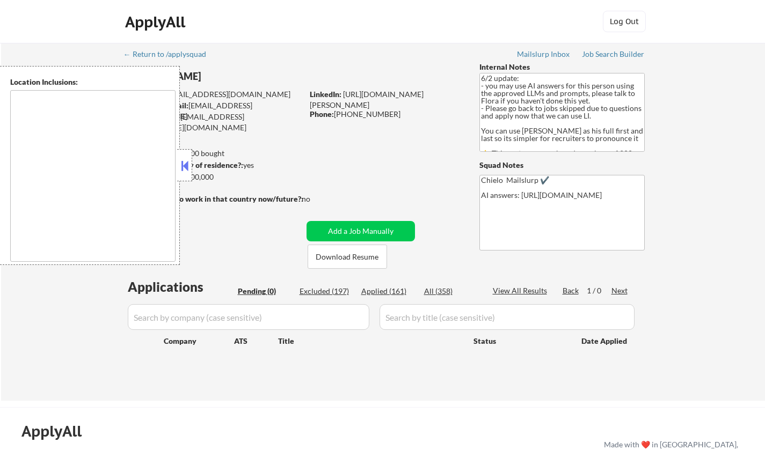
type textarea "[GEOGRAPHIC_DATA], [GEOGRAPHIC_DATA] [GEOGRAPHIC_DATA], [GEOGRAPHIC_DATA] [GEOG…"
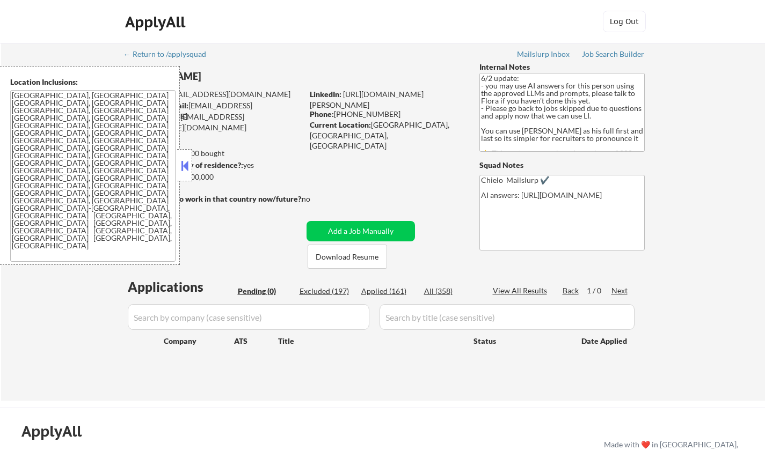
drag, startPoint x: 182, startPoint y: 168, endPoint x: 198, endPoint y: 174, distance: 16.8
click at [182, 168] on button at bounding box center [185, 166] width 12 height 16
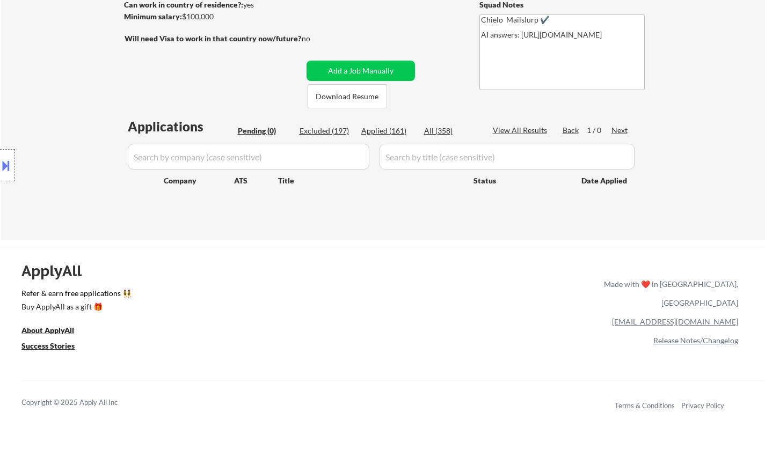
scroll to position [161, 0]
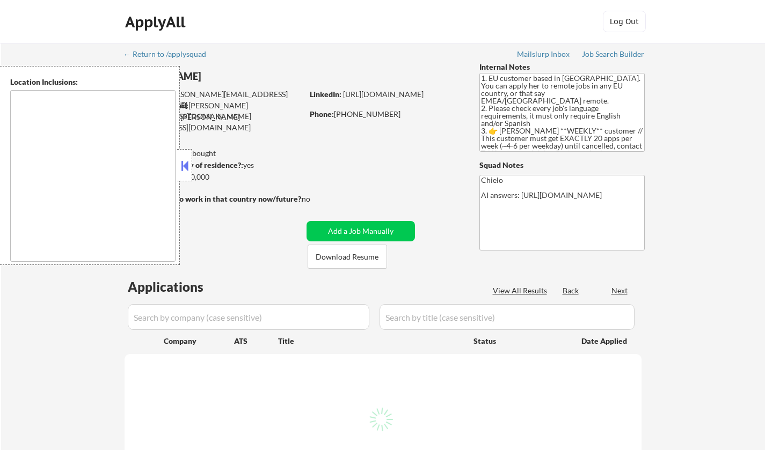
select select ""pending""
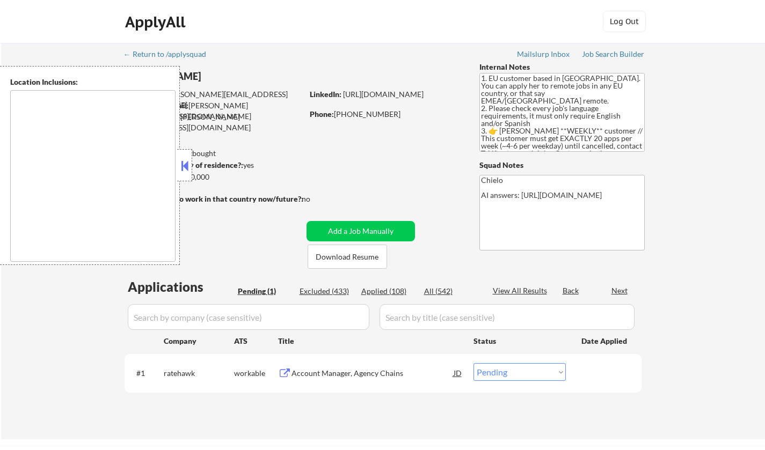
type textarea "remote"
click at [186, 161] on button at bounding box center [185, 166] width 12 height 16
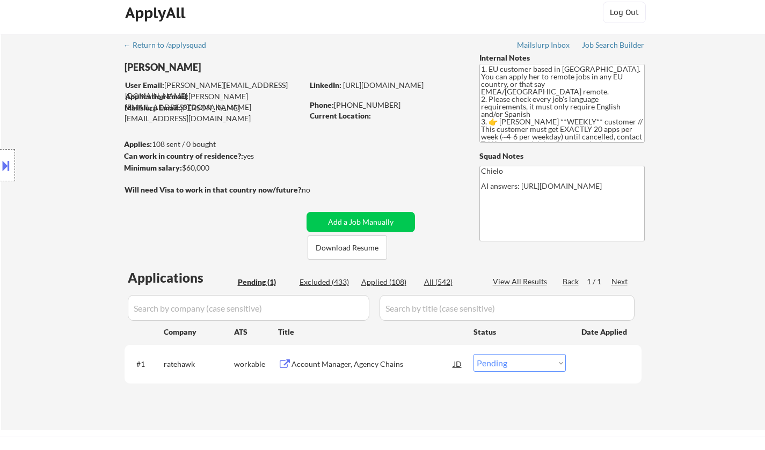
scroll to position [54, 0]
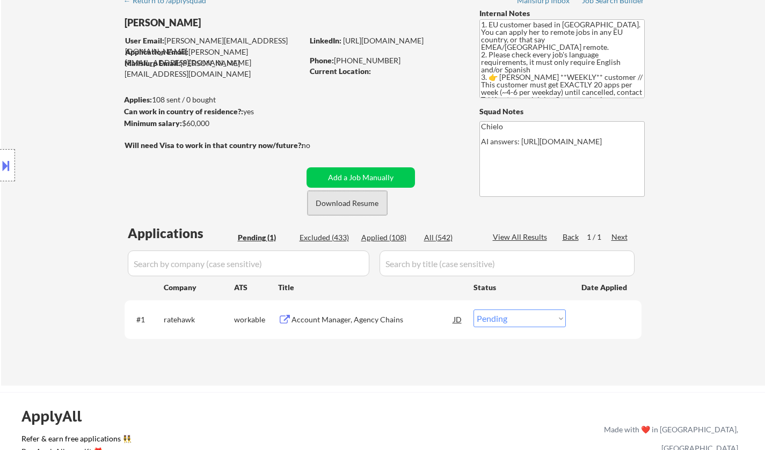
click at [363, 210] on button "Download Resume" at bounding box center [347, 203] width 79 height 24
click at [317, 322] on div "Account Manager, Agency Chains" at bounding box center [372, 320] width 162 height 11
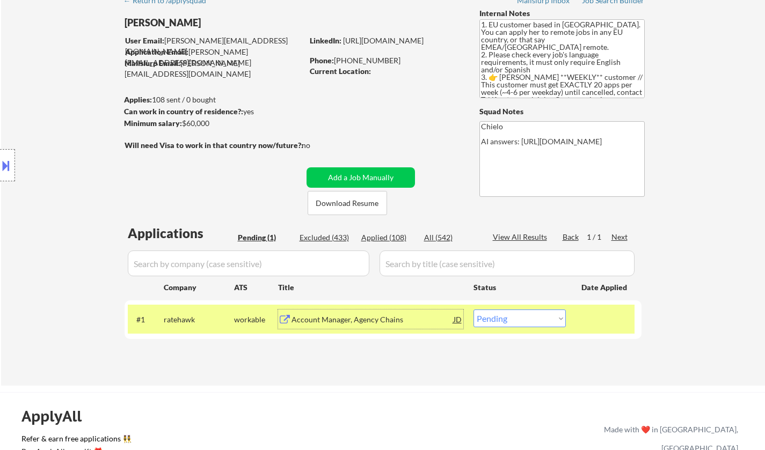
click at [534, 315] on select "Choose an option... Pending Applied Excluded (Questions) Excluded (Expired) Exc…" at bounding box center [519, 319] width 92 height 18
select select ""excluded__bad_match_""
click at [473, 310] on select "Choose an option... Pending Applied Excluded (Questions) Excluded (Expired) Exc…" at bounding box center [519, 319] width 92 height 18
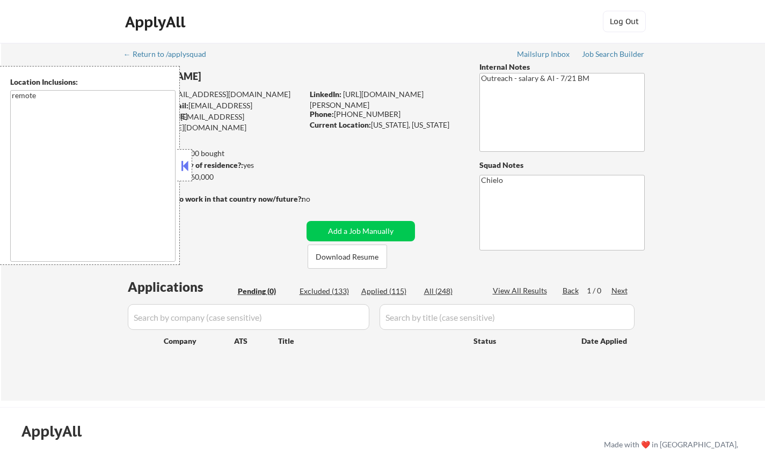
click at [187, 161] on button at bounding box center [185, 166] width 12 height 16
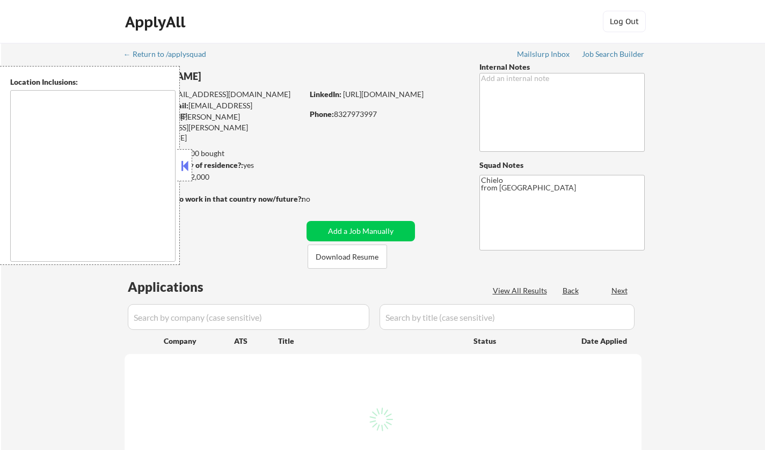
select select ""pending""
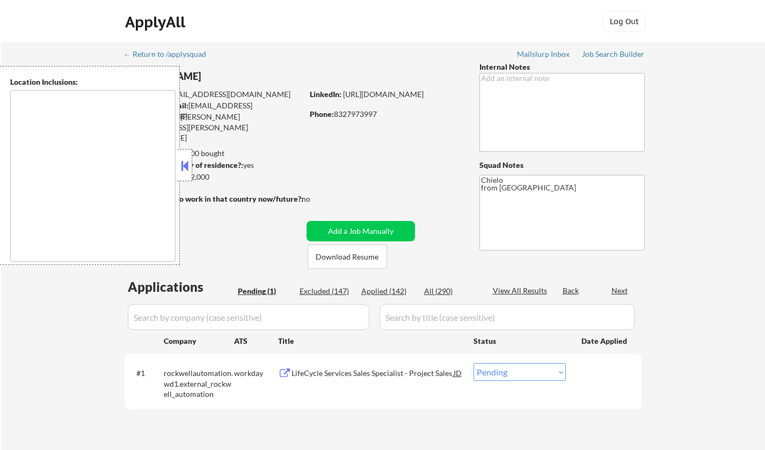
type textarea "[GEOGRAPHIC_DATA], [GEOGRAPHIC_DATA] [GEOGRAPHIC_DATA], [GEOGRAPHIC_DATA] [GEOG…"
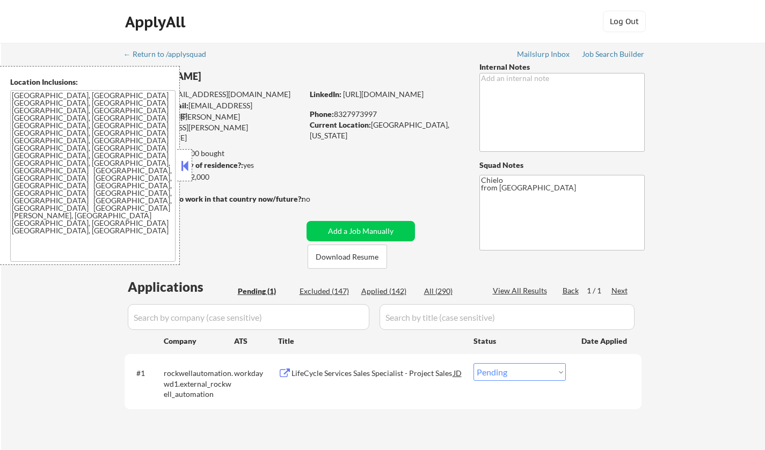
click at [179, 165] on button at bounding box center [185, 166] width 12 height 16
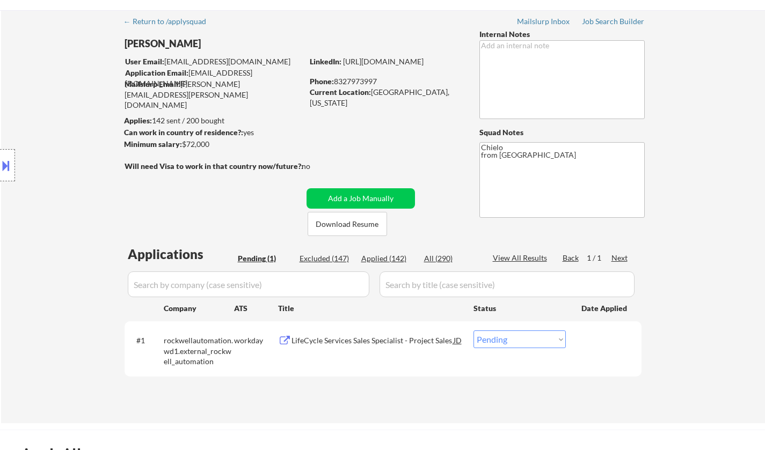
scroll to position [54, 0]
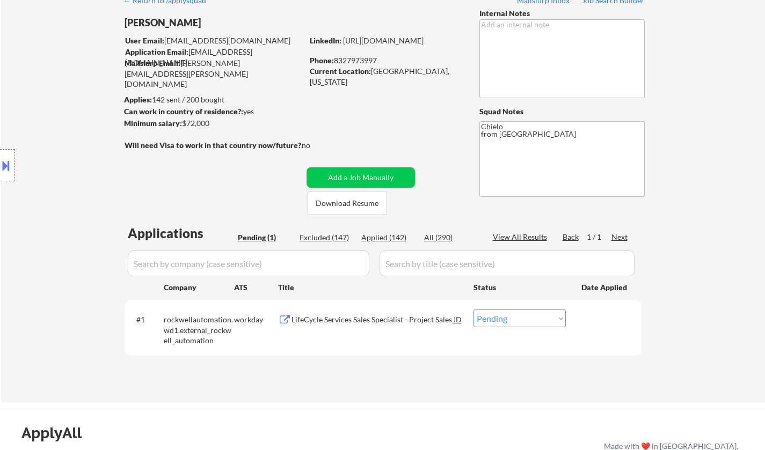
click at [356, 322] on div "LifeCycle Services Sales Specialist - Project Sales" at bounding box center [372, 320] width 162 height 11
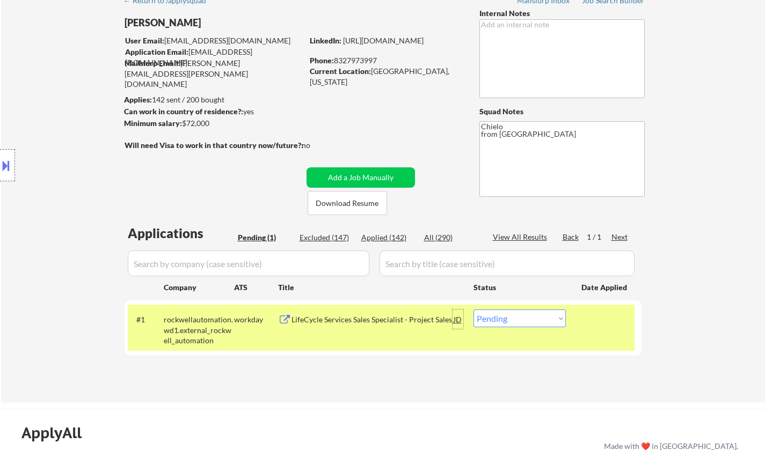
click at [457, 318] on div "JD" at bounding box center [457, 319] width 11 height 19
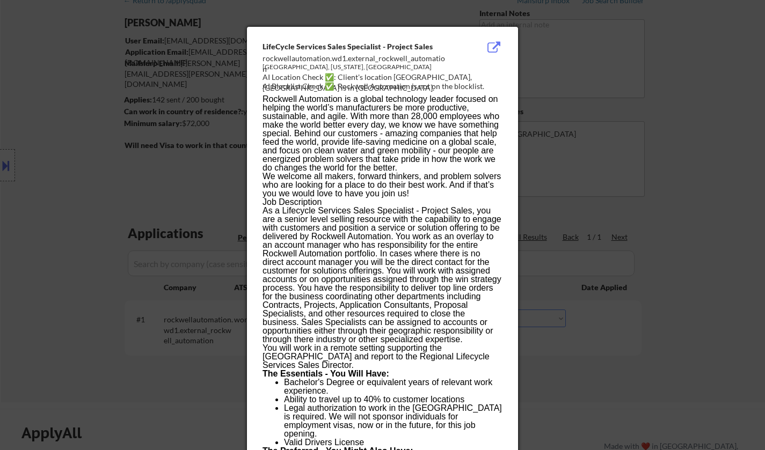
click at [640, 341] on div at bounding box center [382, 225] width 765 height 450
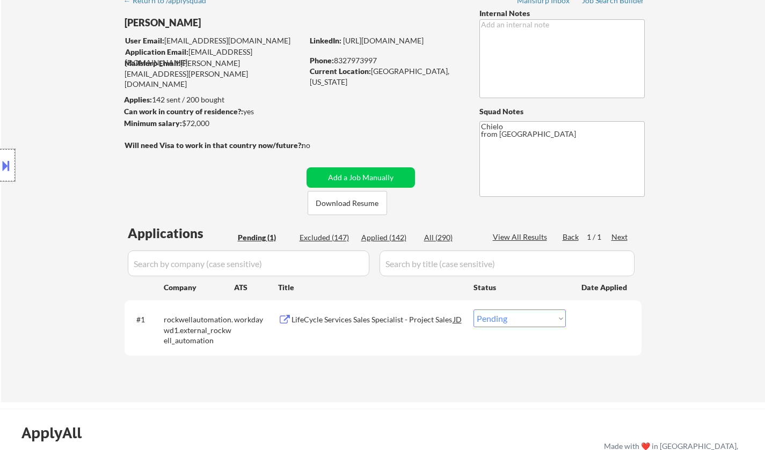
click at [1, 156] on div at bounding box center [7, 165] width 15 height 32
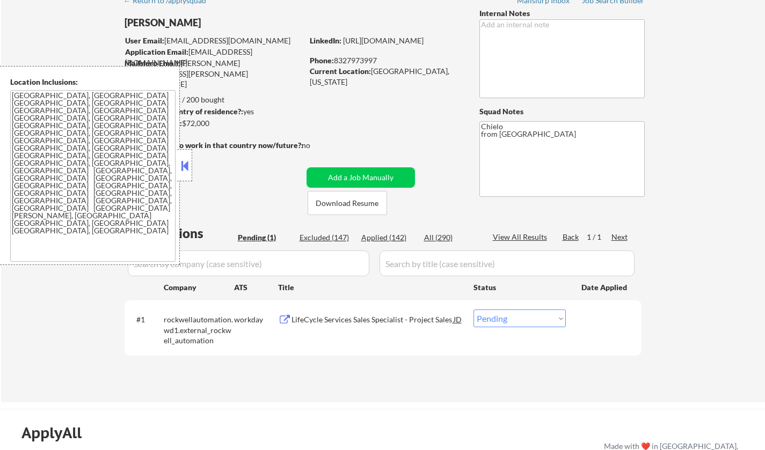
click at [184, 166] on button at bounding box center [185, 166] width 12 height 16
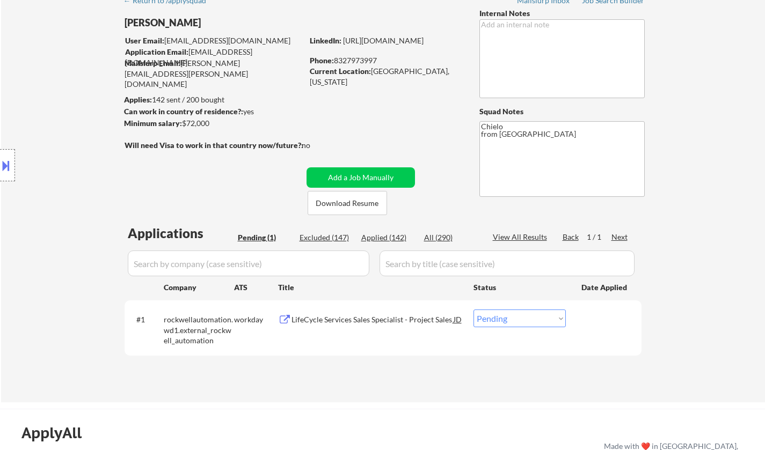
click at [324, 327] on div "LifeCycle Services Sales Specialist - Project Sales" at bounding box center [372, 319] width 162 height 19
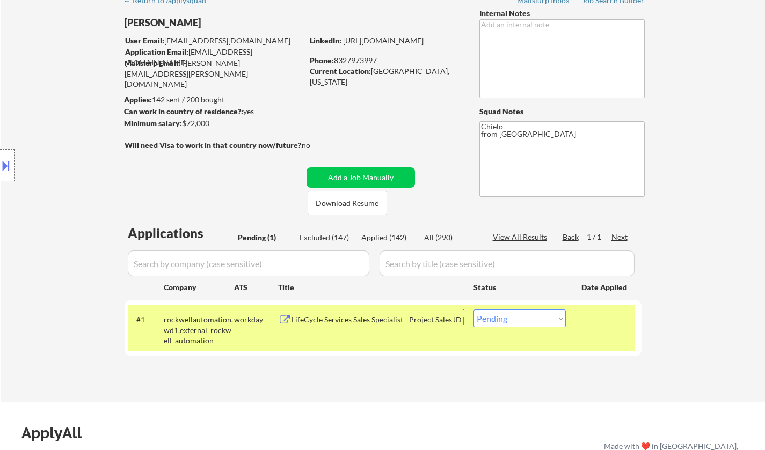
click at [524, 323] on select "Choose an option... Pending Applied Excluded (Questions) Excluded (Expired) Exc…" at bounding box center [519, 319] width 92 height 18
select select ""applied""
click at [473, 310] on select "Choose an option... Pending Applied Excluded (Questions) Excluded (Expired) Exc…" at bounding box center [519, 319] width 92 height 18
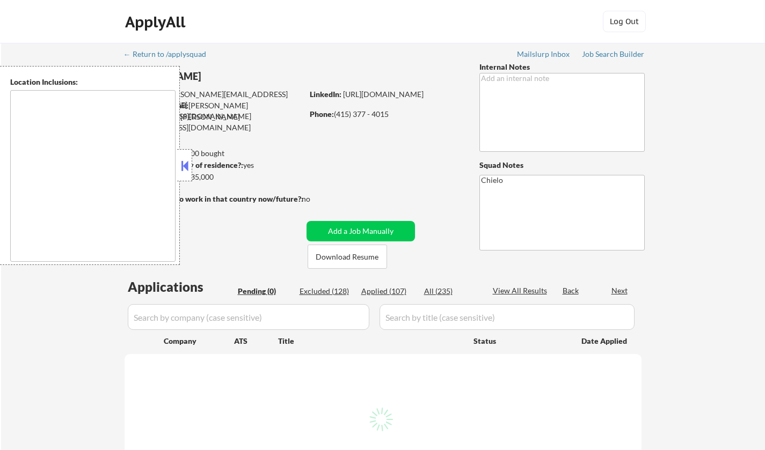
type textarea "[GEOGRAPHIC_DATA], [GEOGRAPHIC_DATA] [GEOGRAPHIC_DATA], [GEOGRAPHIC_DATA] [GEOG…"
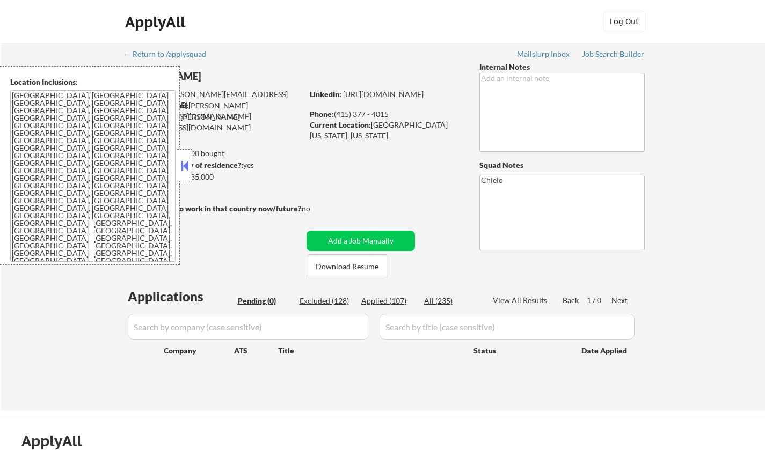
click at [185, 164] on button at bounding box center [185, 166] width 12 height 16
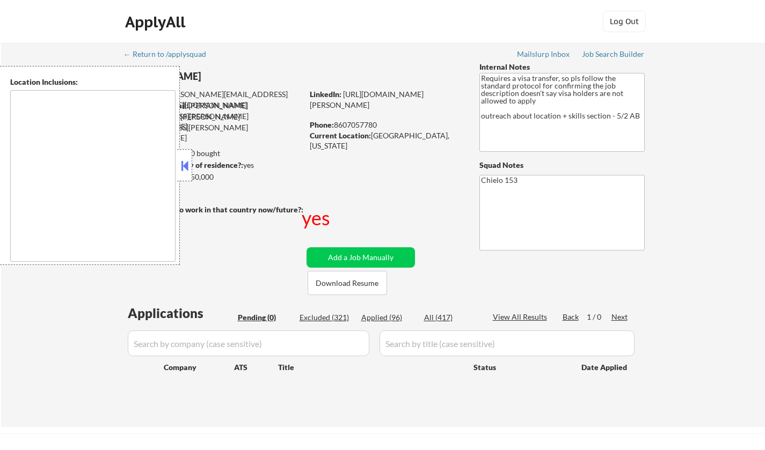
drag, startPoint x: 181, startPoint y: 166, endPoint x: 257, endPoint y: 232, distance: 100.4
click at [181, 166] on button at bounding box center [185, 166] width 12 height 16
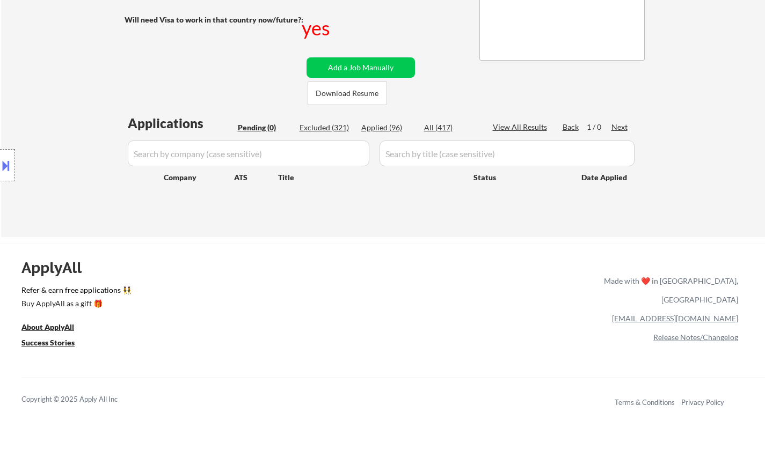
scroll to position [161, 0]
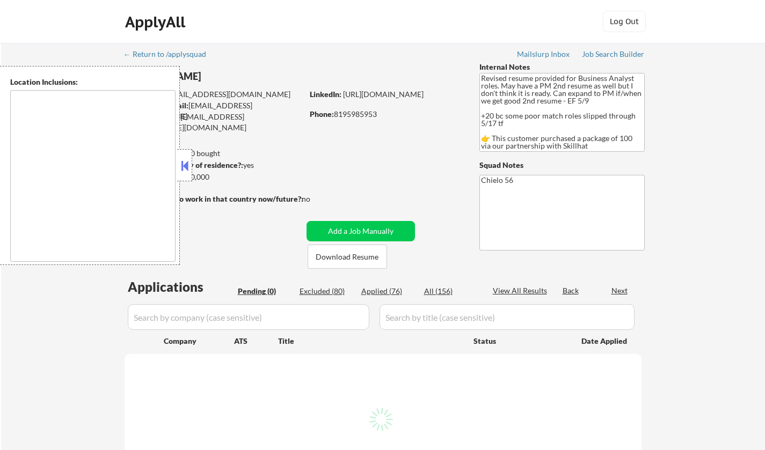
type textarea "[GEOGRAPHIC_DATA], ON [GEOGRAPHIC_DATA], [GEOGRAPHIC_DATA] [GEOGRAPHIC_DATA], O…"
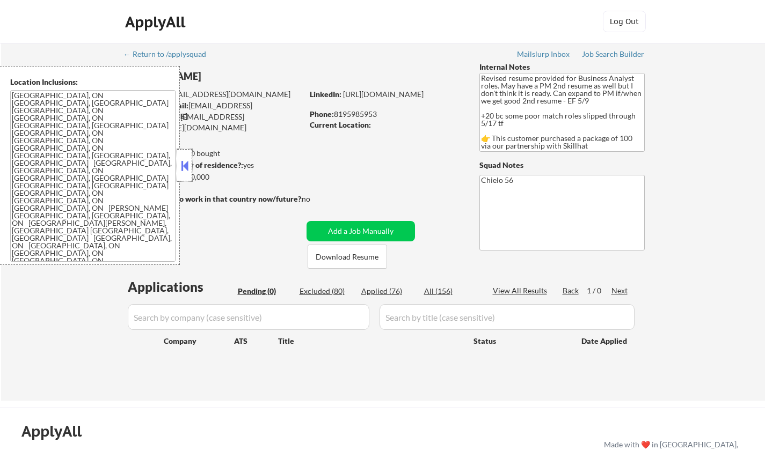
click at [178, 165] on div at bounding box center [184, 165] width 15 height 32
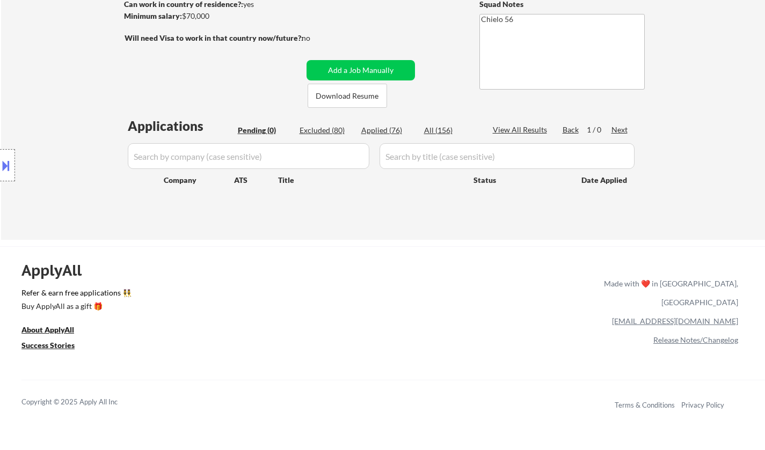
scroll to position [54, 0]
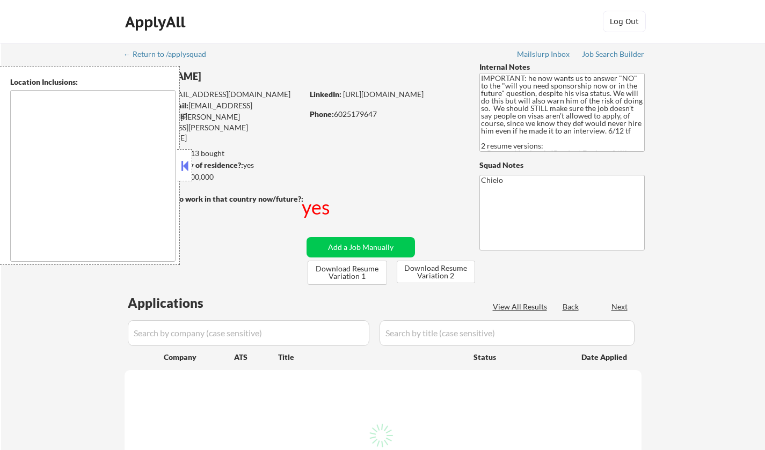
type textarea "country:[GEOGRAPHIC_DATA]"
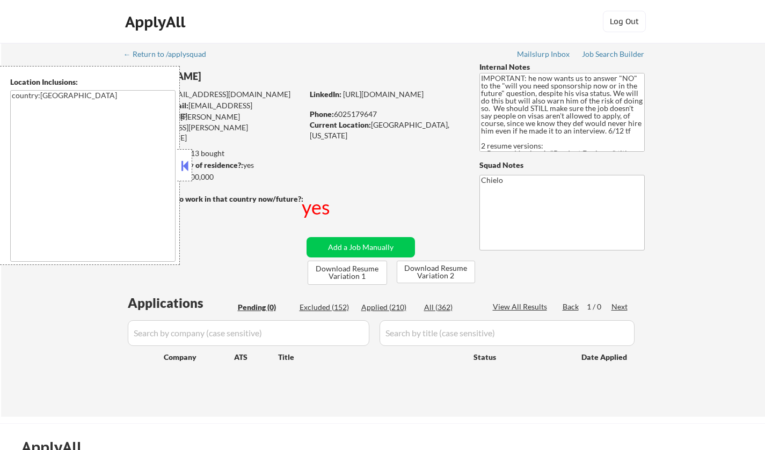
click at [182, 163] on button at bounding box center [185, 166] width 12 height 16
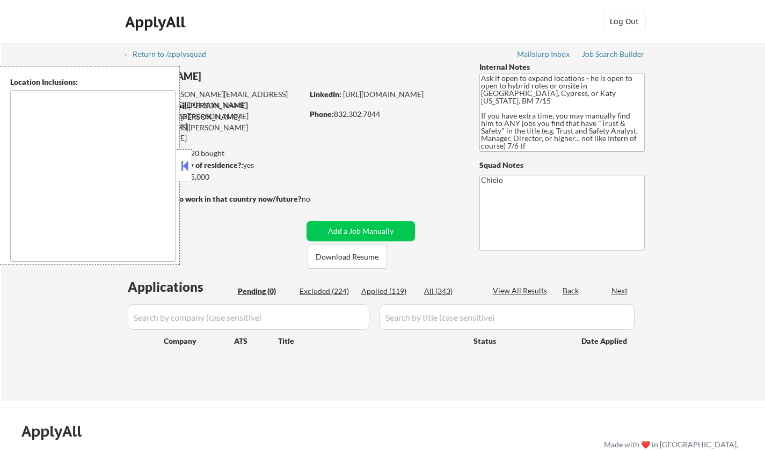
type textarea "Cypress, TX Jersey Village, TX Tomball, TX Katy, TX Spring, TX The Woodlands, T…"
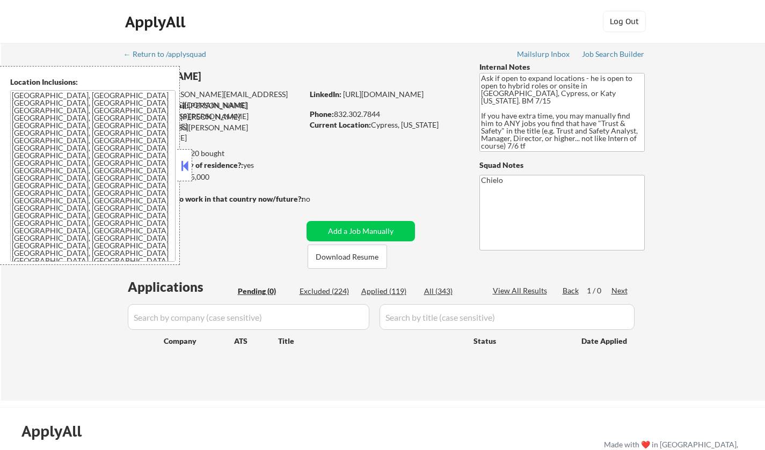
click at [182, 164] on button at bounding box center [185, 166] width 12 height 16
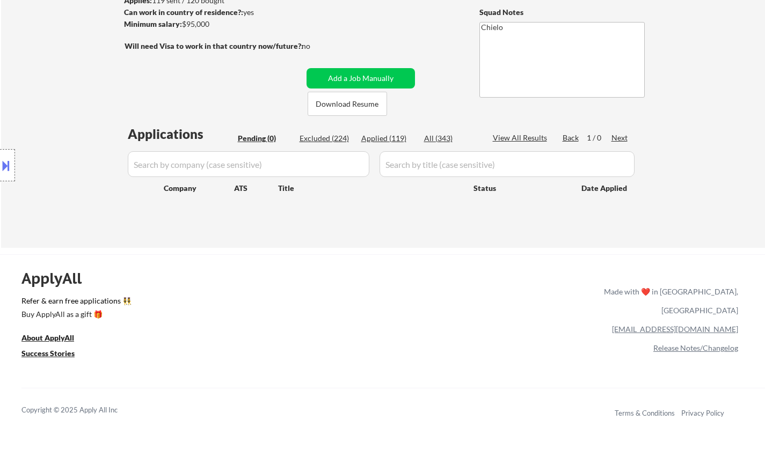
scroll to position [161, 0]
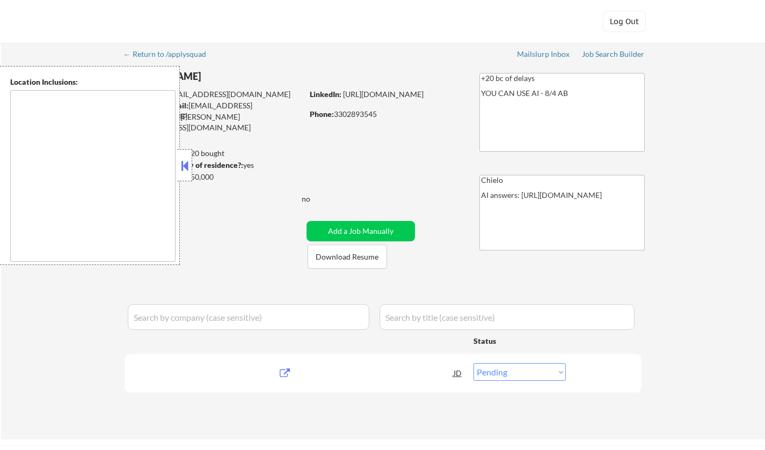
select select ""pending""
type textarea "remote"
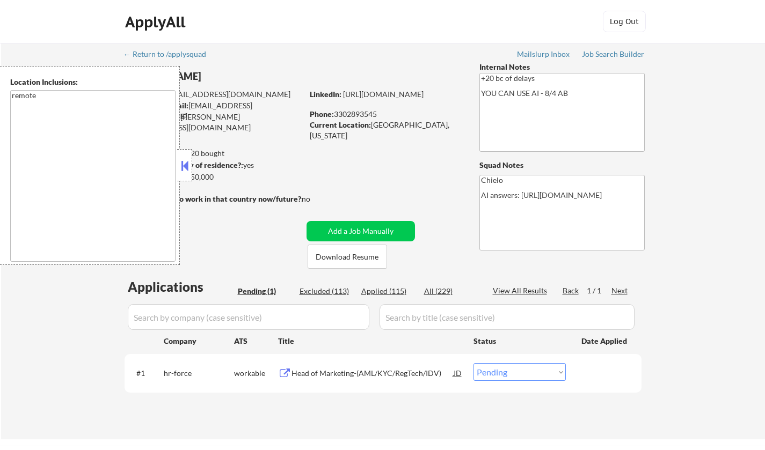
click at [180, 164] on button at bounding box center [185, 166] width 12 height 16
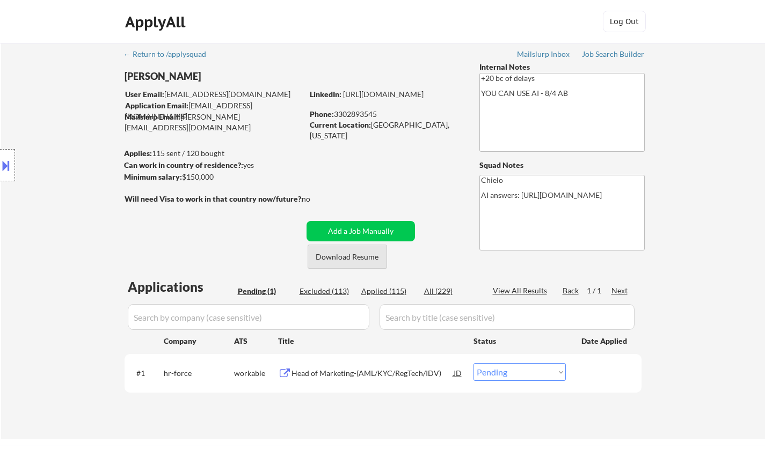
click at [359, 254] on button "Download Resume" at bounding box center [347, 257] width 79 height 24
click at [346, 375] on div "Head of Marketing-(AML/KYC/RegTech/IDV)" at bounding box center [372, 373] width 162 height 11
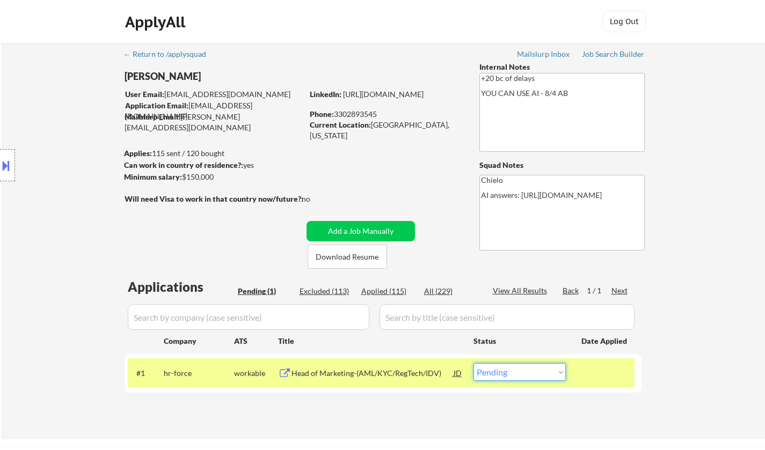
click at [538, 374] on select "Choose an option... Pending Applied Excluded (Questions) Excluded (Expired) Exc…" at bounding box center [519, 372] width 92 height 18
select select ""excluded__bad_match_""
click at [473, 363] on select "Choose an option... Pending Applied Excluded (Questions) Excluded (Expired) Exc…" at bounding box center [519, 372] width 92 height 18
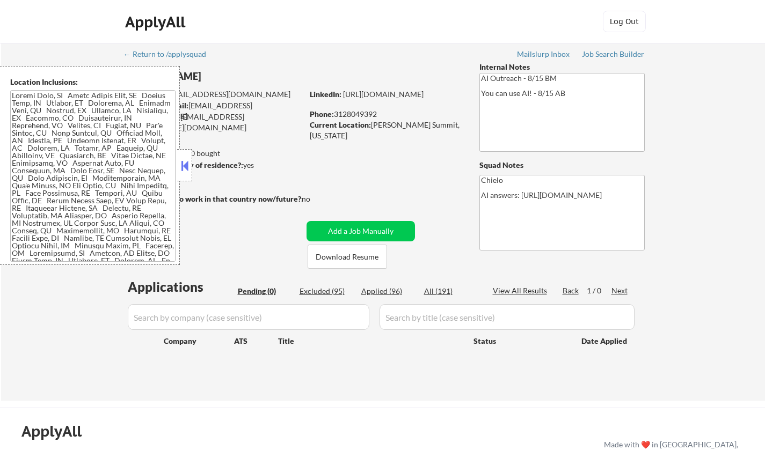
drag, startPoint x: 188, startPoint y: 163, endPoint x: 243, endPoint y: 192, distance: 62.4
click at [187, 163] on button at bounding box center [185, 166] width 12 height 16
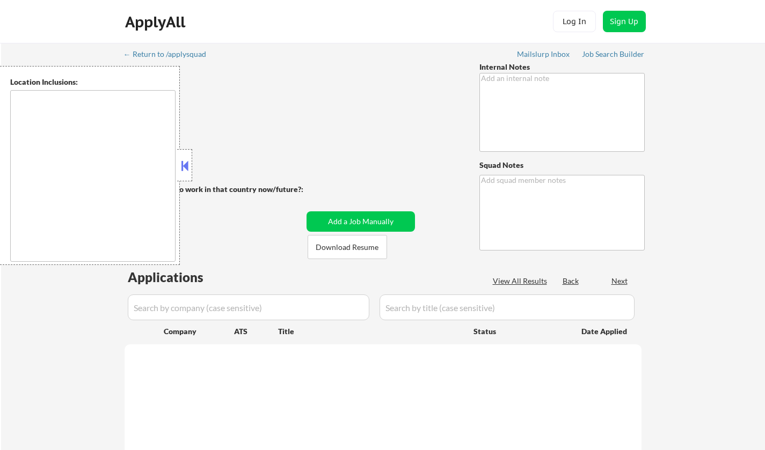
type textarea "Bought another 200! So now 450 total 8/12 tf Lower salary outreach - 8/18 AB"
type textarea "Chielo"
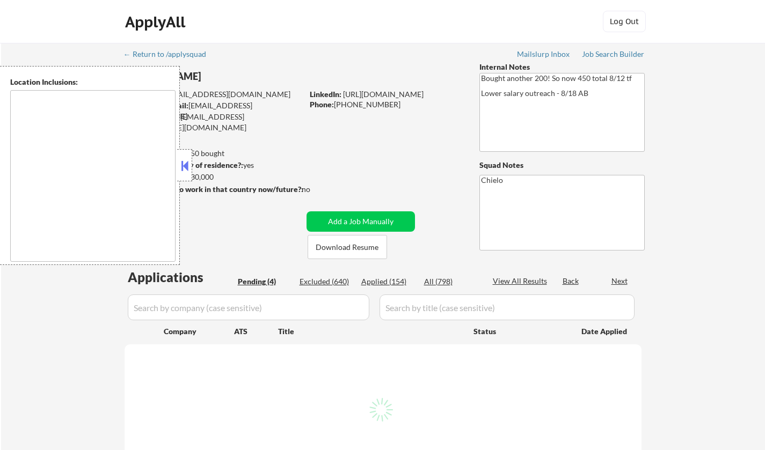
select select ""pending""
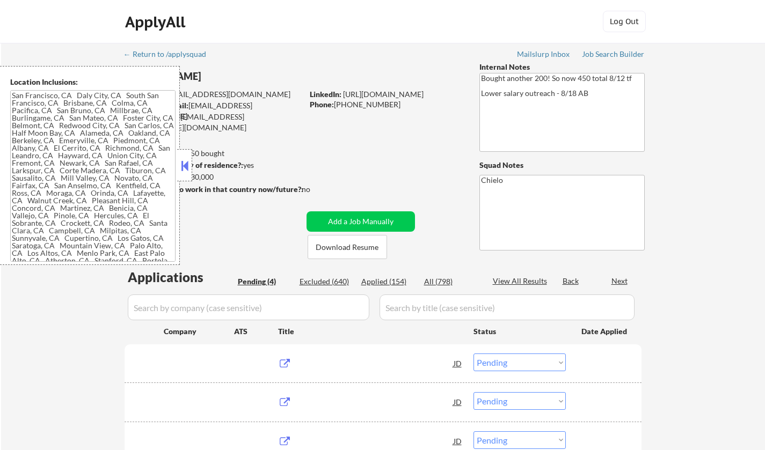
type textarea "[GEOGRAPHIC_DATA], [GEOGRAPHIC_DATA] [GEOGRAPHIC_DATA], [GEOGRAPHIC_DATA] [GEOG…"
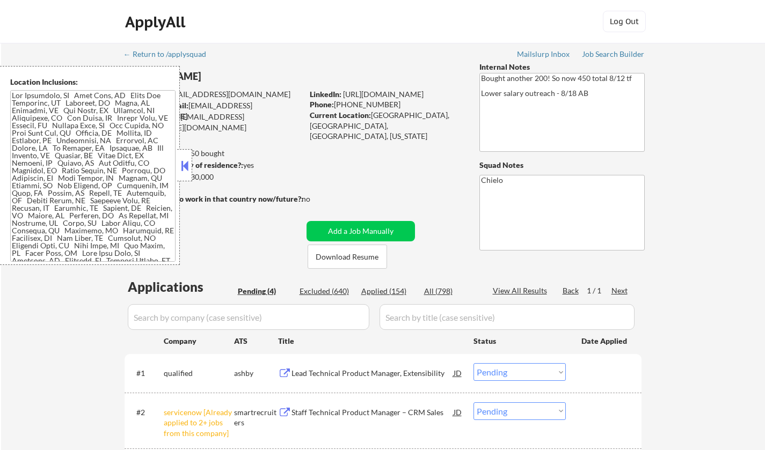
click at [185, 166] on button at bounding box center [185, 166] width 12 height 16
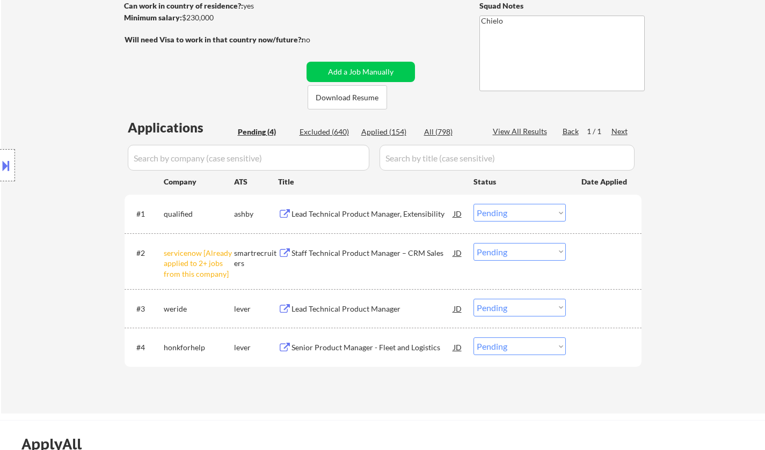
scroll to position [215, 0]
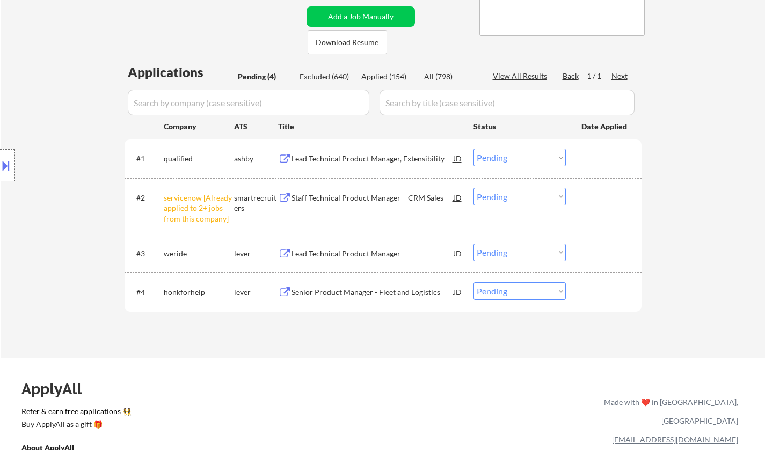
drag, startPoint x: 522, startPoint y: 197, endPoint x: 516, endPoint y: 204, distance: 9.6
click at [522, 196] on select "Choose an option... Pending Applied Excluded (Questions) Excluded (Expired) Exc…" at bounding box center [519, 197] width 92 height 18
click at [473, 188] on select "Choose an option... Pending Applied Excluded (Questions) Excluded (Expired) Exc…" at bounding box center [519, 197] width 92 height 18
select select ""pending""
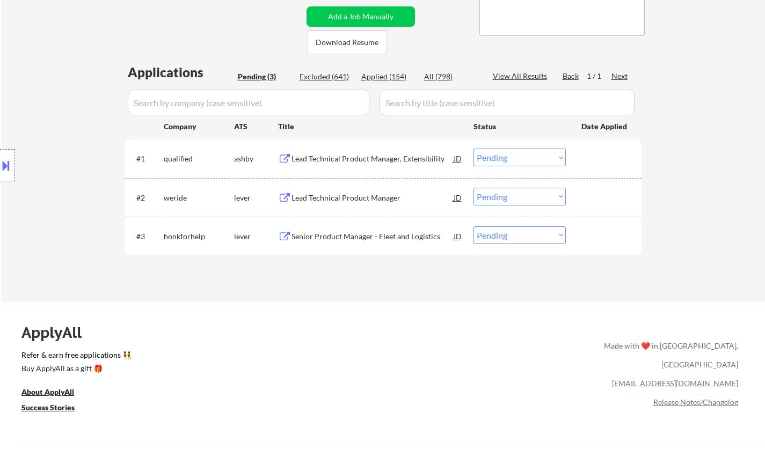
click at [345, 162] on div "Lead Technical Product Manager, Extensibility" at bounding box center [372, 159] width 162 height 11
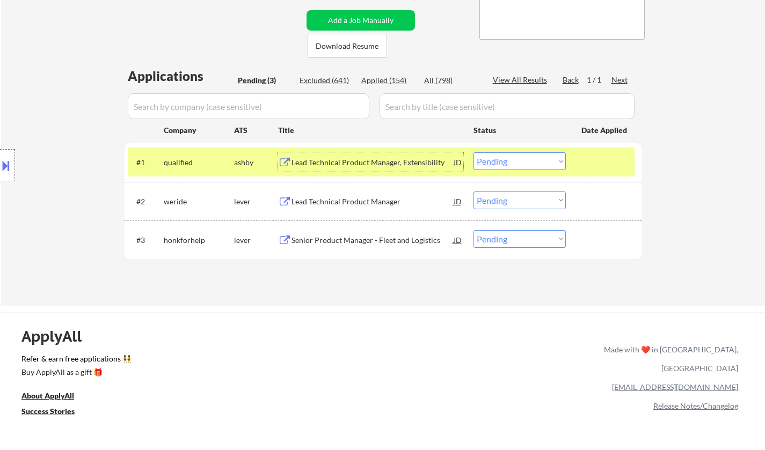
scroll to position [268, 0]
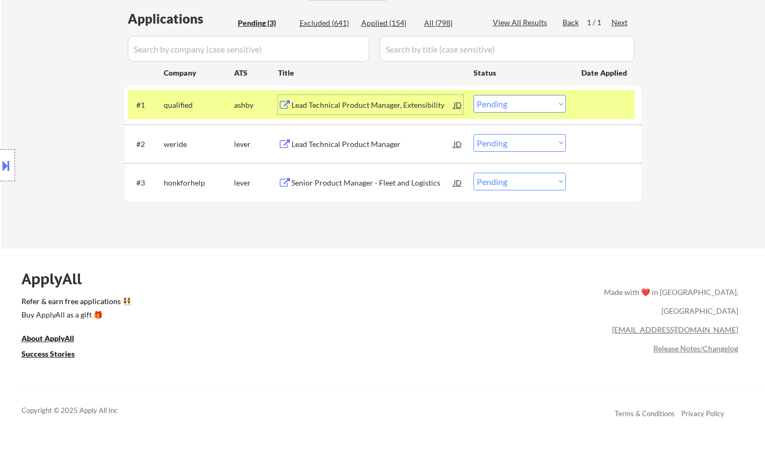
drag, startPoint x: 543, startPoint y: 99, endPoint x: 544, endPoint y: 110, distance: 10.8
click at [542, 100] on select "Choose an option... Pending Applied Excluded (Questions) Excluded (Expired) Exc…" at bounding box center [519, 104] width 92 height 18
click at [473, 95] on select "Choose an option... Pending Applied Excluded (Questions) Excluded (Expired) Exc…" at bounding box center [519, 104] width 92 height 18
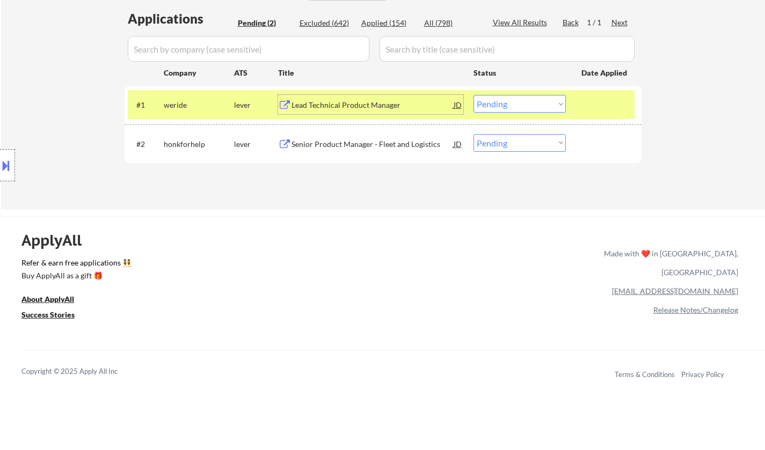
click at [327, 99] on div "Lead Technical Product Manager" at bounding box center [372, 104] width 162 height 19
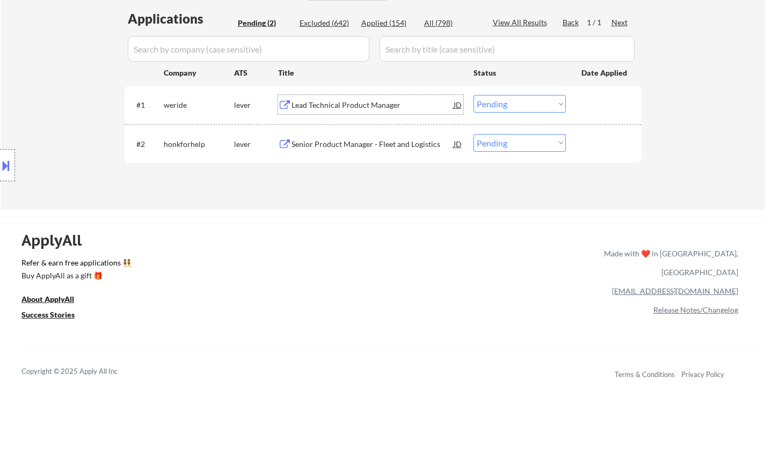
click at [520, 104] on select "Choose an option... Pending Applied Excluded (Questions) Excluded (Expired) Exc…" at bounding box center [519, 104] width 92 height 18
click at [473, 95] on select "Choose an option... Pending Applied Excluded (Questions) Excluded (Expired) Exc…" at bounding box center [519, 104] width 92 height 18
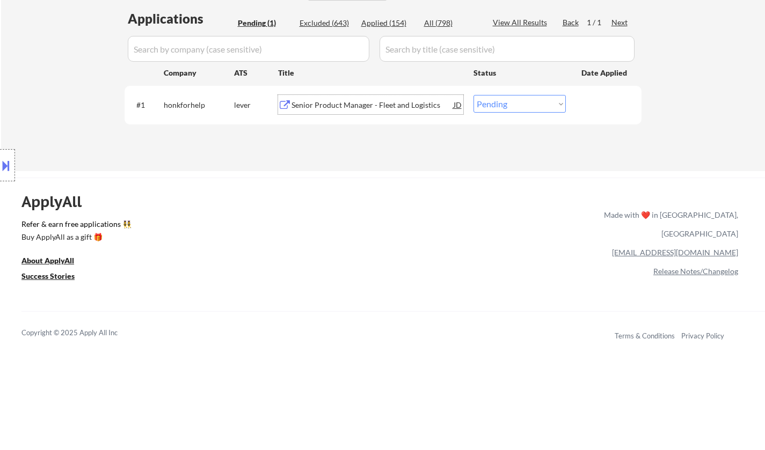
click at [366, 99] on div "Senior Product Manager - Fleet and Logistics" at bounding box center [372, 104] width 162 height 19
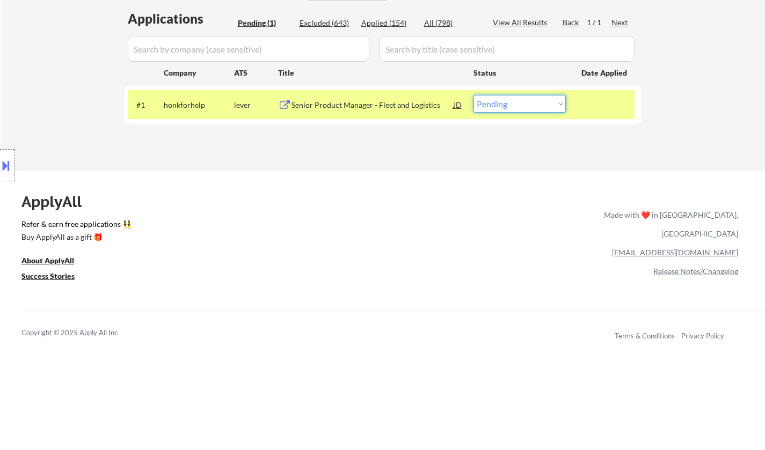
drag, startPoint x: 547, startPoint y: 104, endPoint x: 546, endPoint y: 109, distance: 6.1
click at [547, 104] on select "Choose an option... Pending Applied Excluded (Questions) Excluded (Expired) Exc…" at bounding box center [519, 104] width 92 height 18
select select ""excluded__salary_""
click at [473, 95] on select "Choose an option... Pending Applied Excluded (Questions) Excluded (Expired) Exc…" at bounding box center [519, 104] width 92 height 18
